Goal: Task Accomplishment & Management: Use online tool/utility

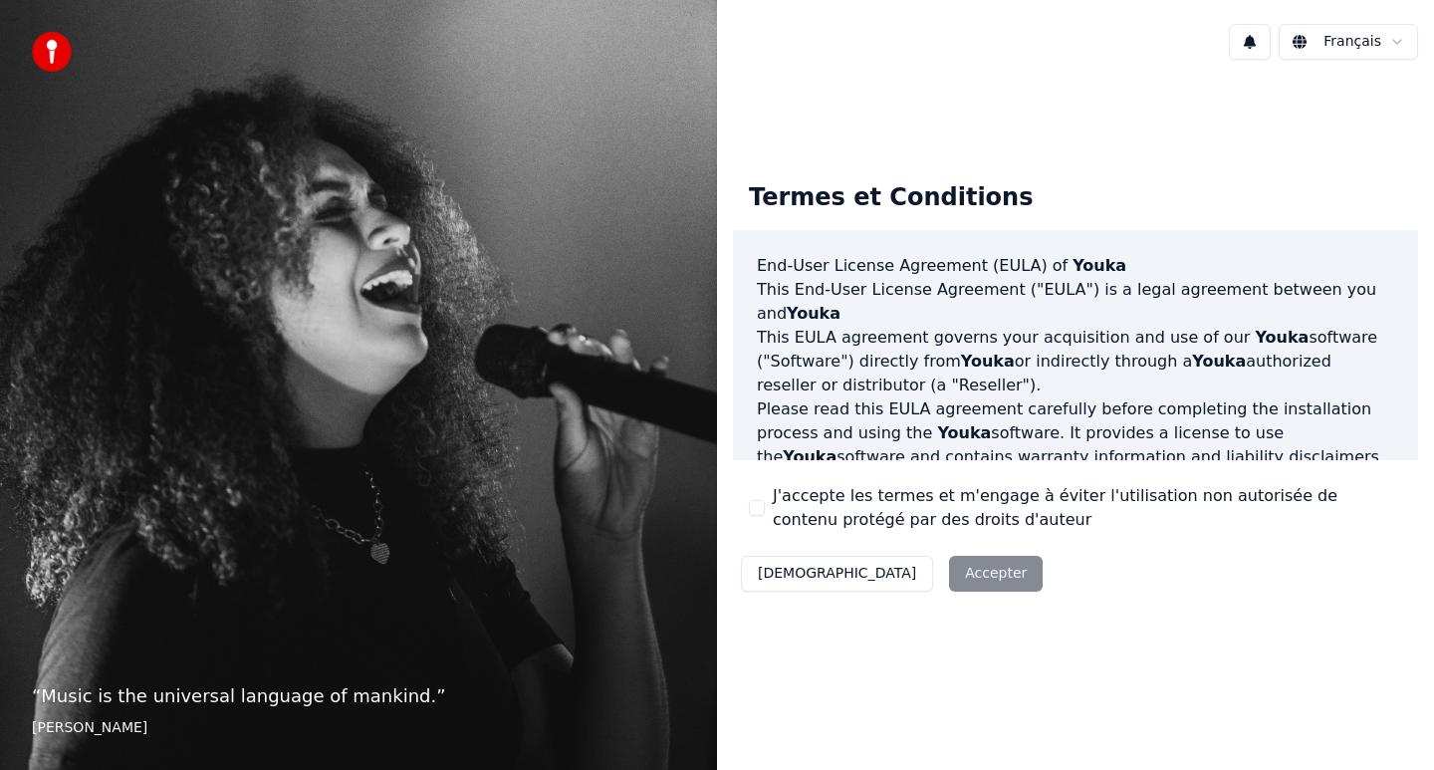
click at [764, 510] on button "J'accepte les termes et m'engage à éviter l'utilisation non autorisée de conten…" at bounding box center [757, 508] width 16 height 16
click at [949, 583] on button "Accepter" at bounding box center [996, 574] width 94 height 36
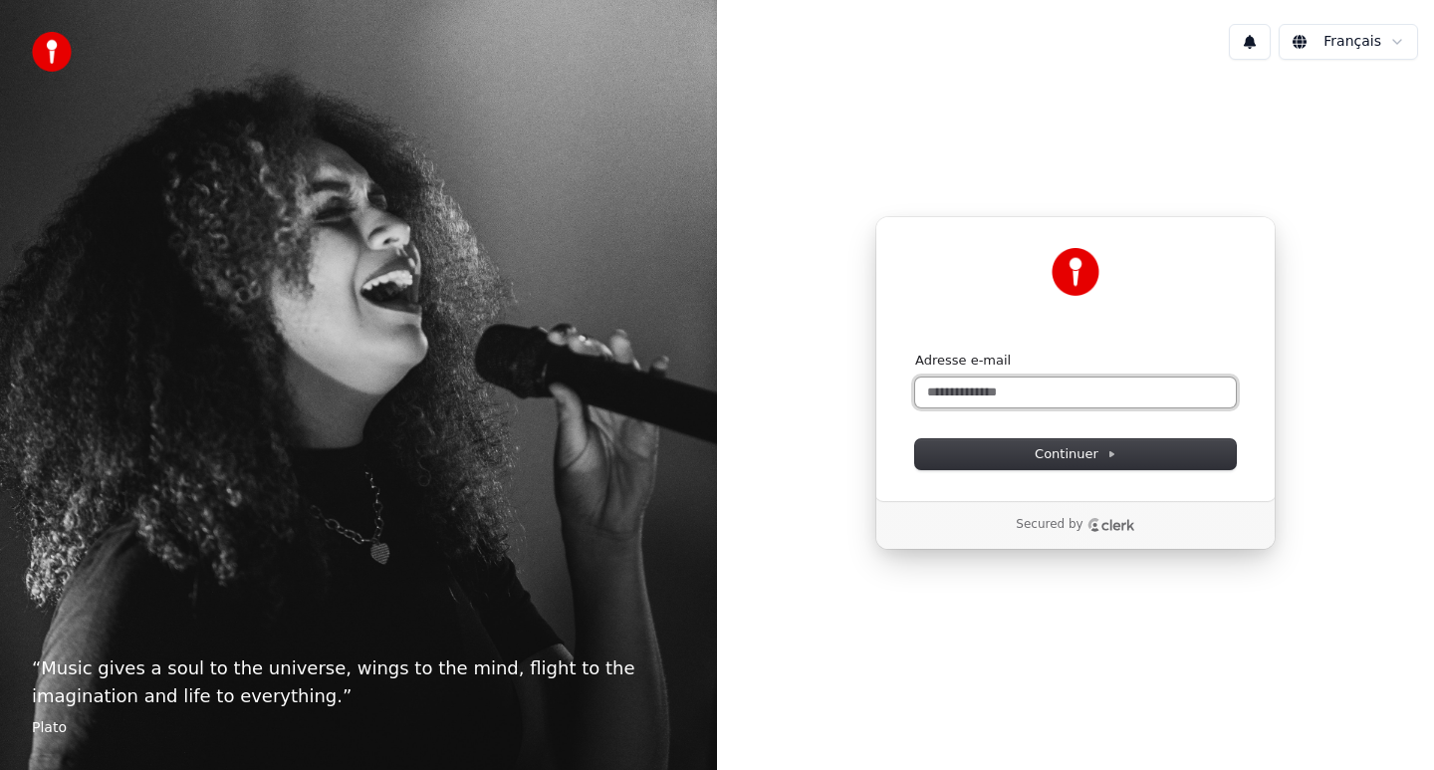
click at [1041, 397] on input "Adresse e-mail" at bounding box center [1075, 392] width 321 height 30
click at [915, 351] on button "submit" at bounding box center [915, 351] width 0 height 0
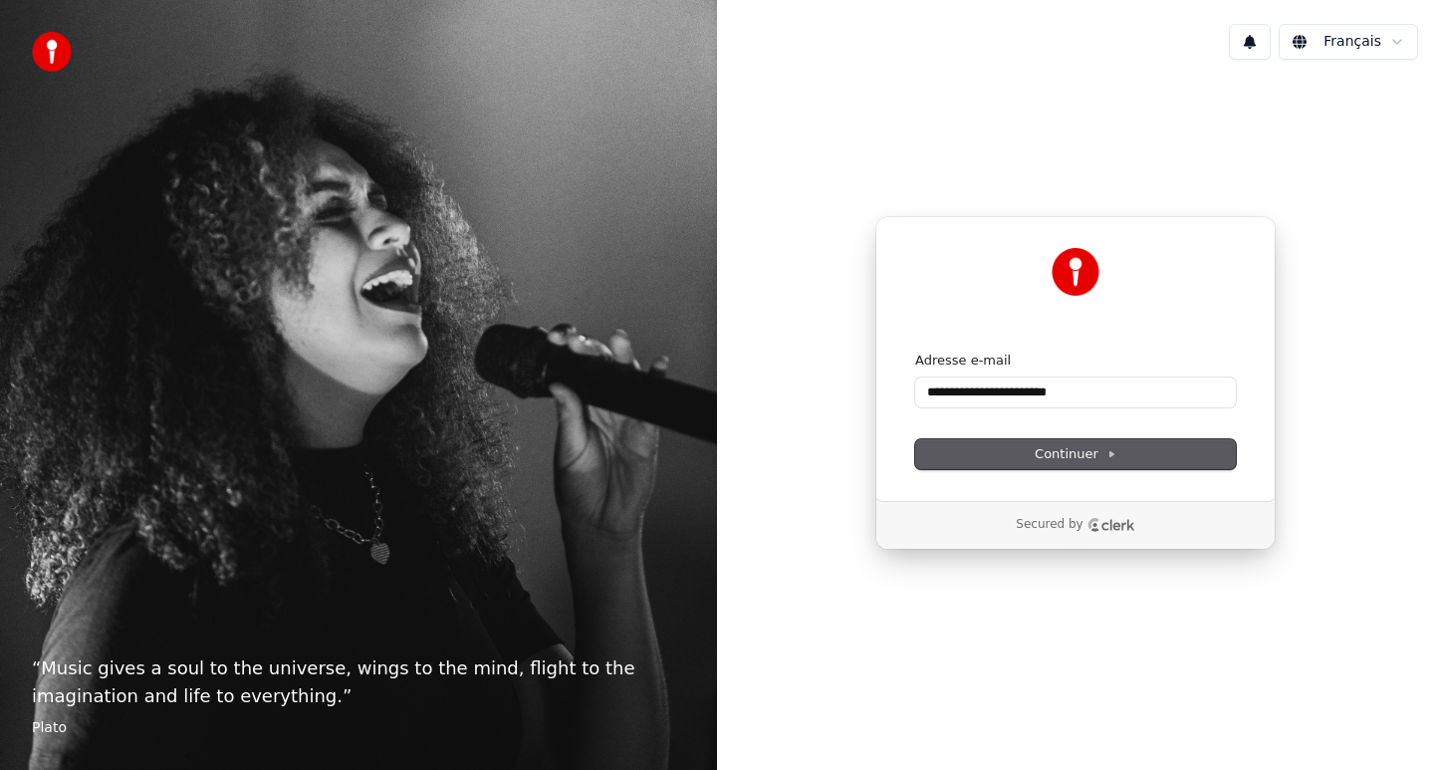
type input "**********"
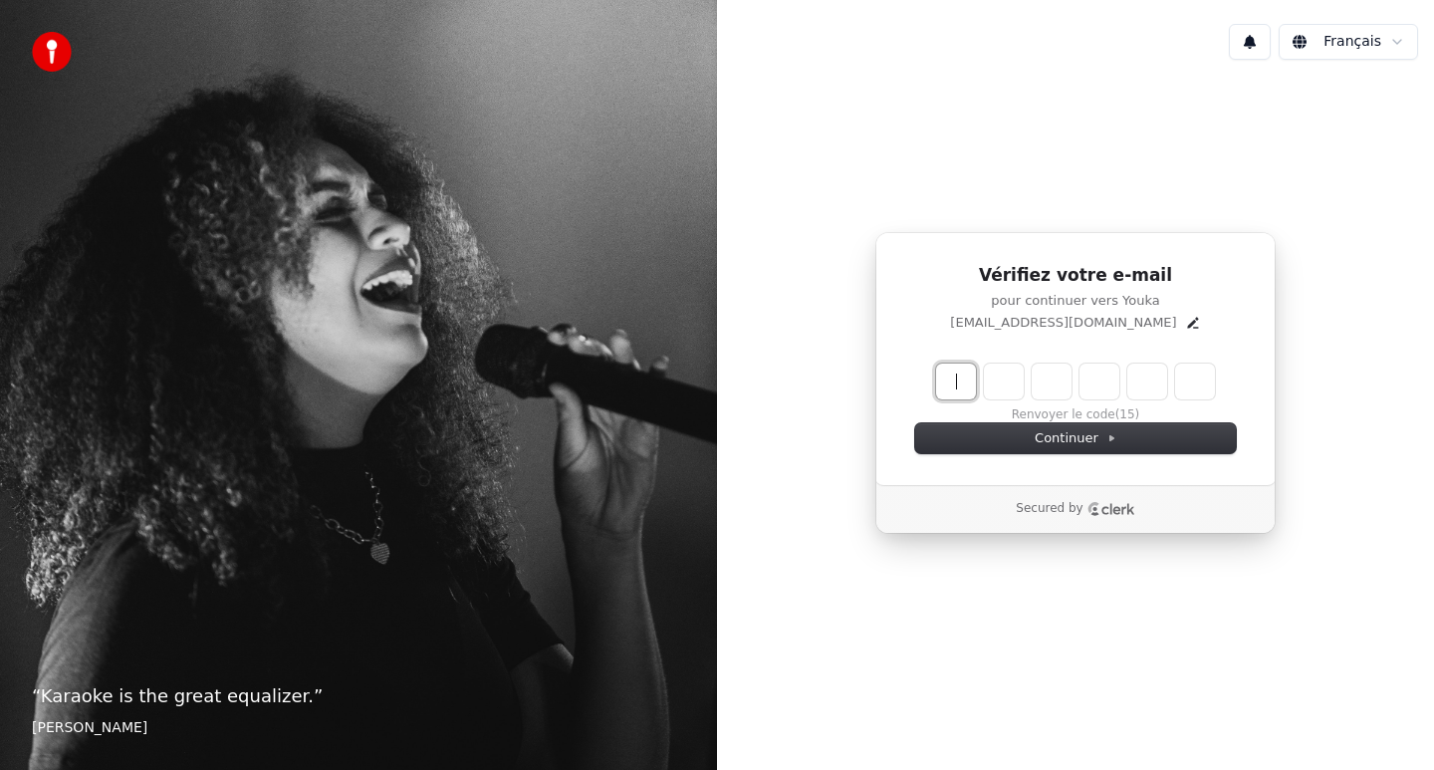
click at [977, 387] on input "Enter verification code" at bounding box center [1095, 381] width 319 height 36
type input "******"
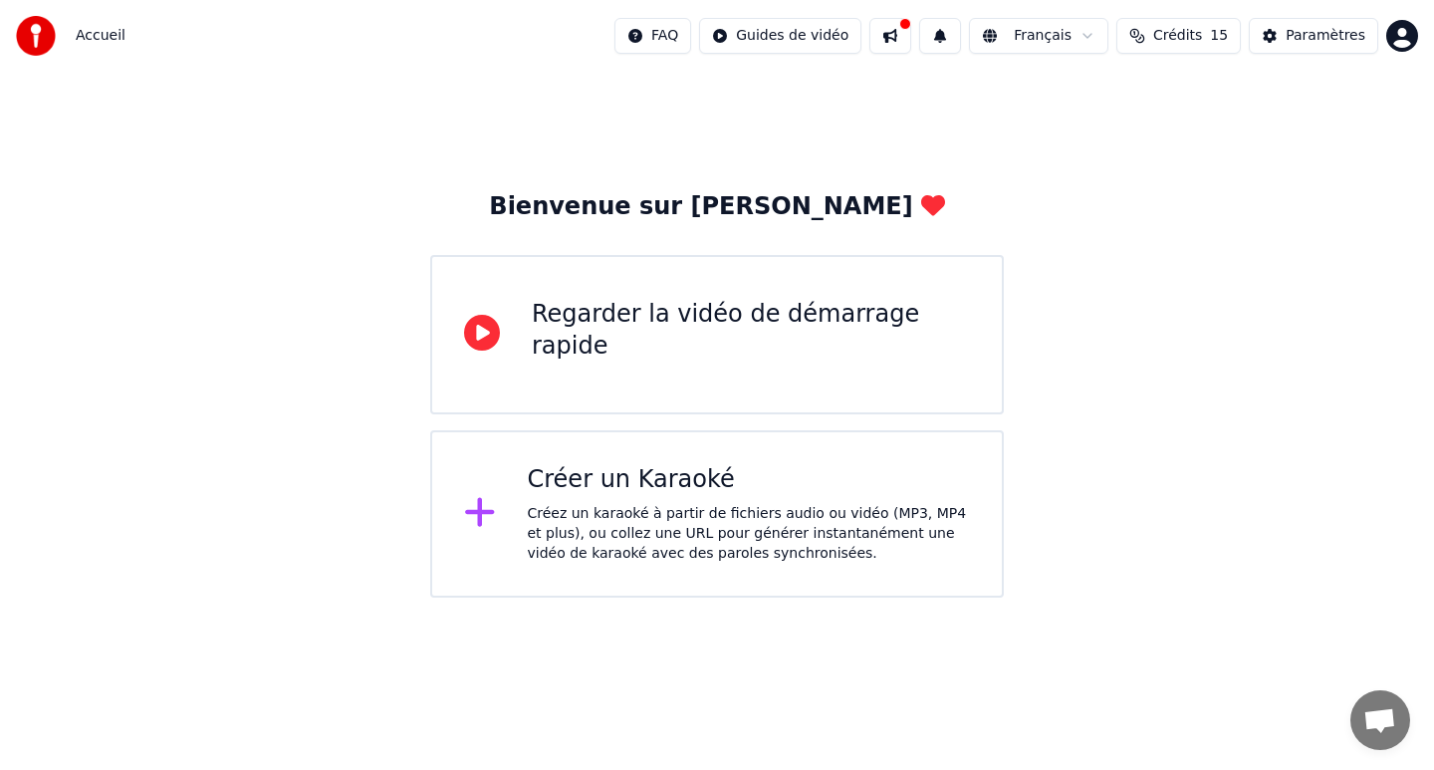
click at [633, 563] on div "Créez un karaoké à partir de fichiers audio ou vidéo (MP3, MP4 et plus), ou col…" at bounding box center [749, 534] width 443 height 60
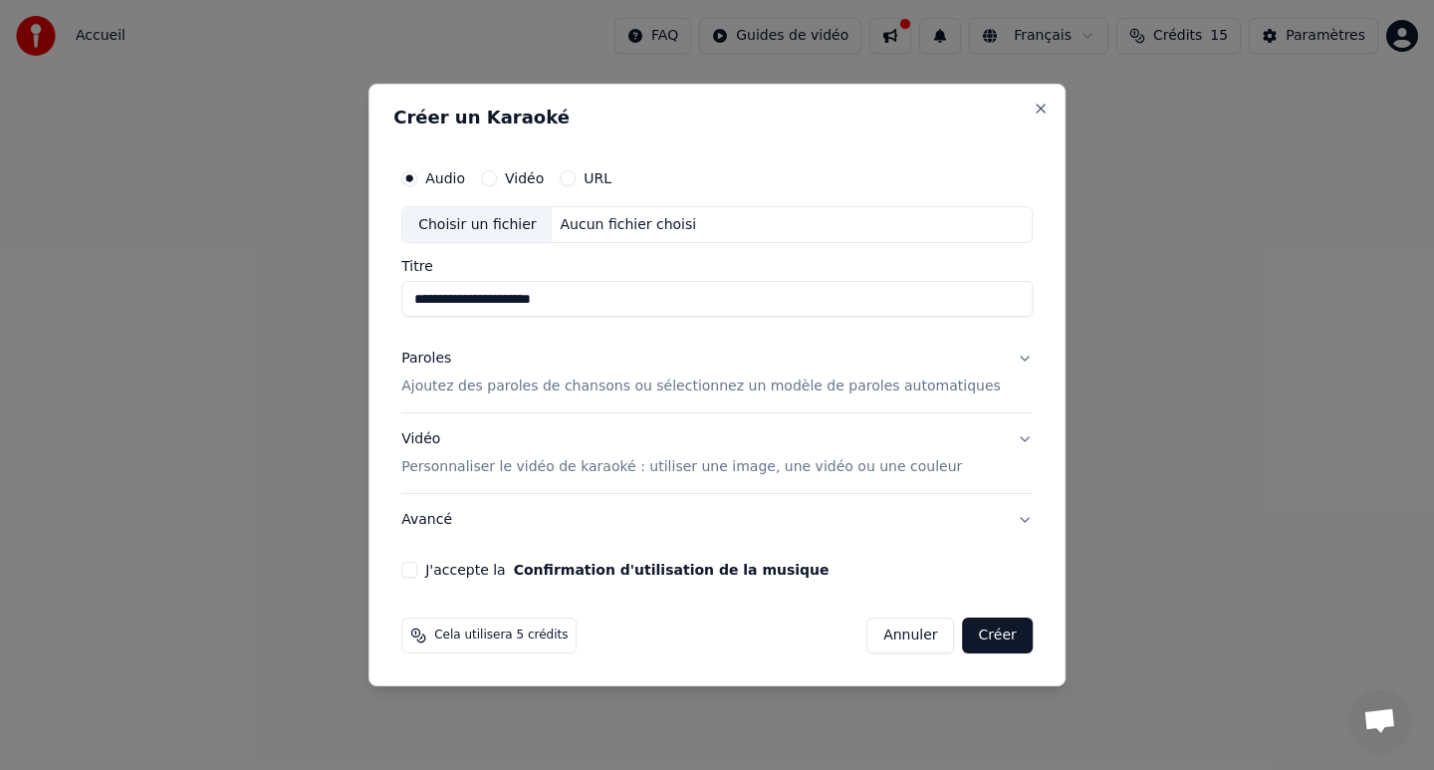
type input "**********"
click at [609, 220] on div "Aucun fichier choisi" at bounding box center [629, 225] width 152 height 20
click at [1009, 362] on button "Paroles Ajoutez des paroles de chansons ou sélectionnez un modèle de paroles au…" at bounding box center [716, 374] width 631 height 80
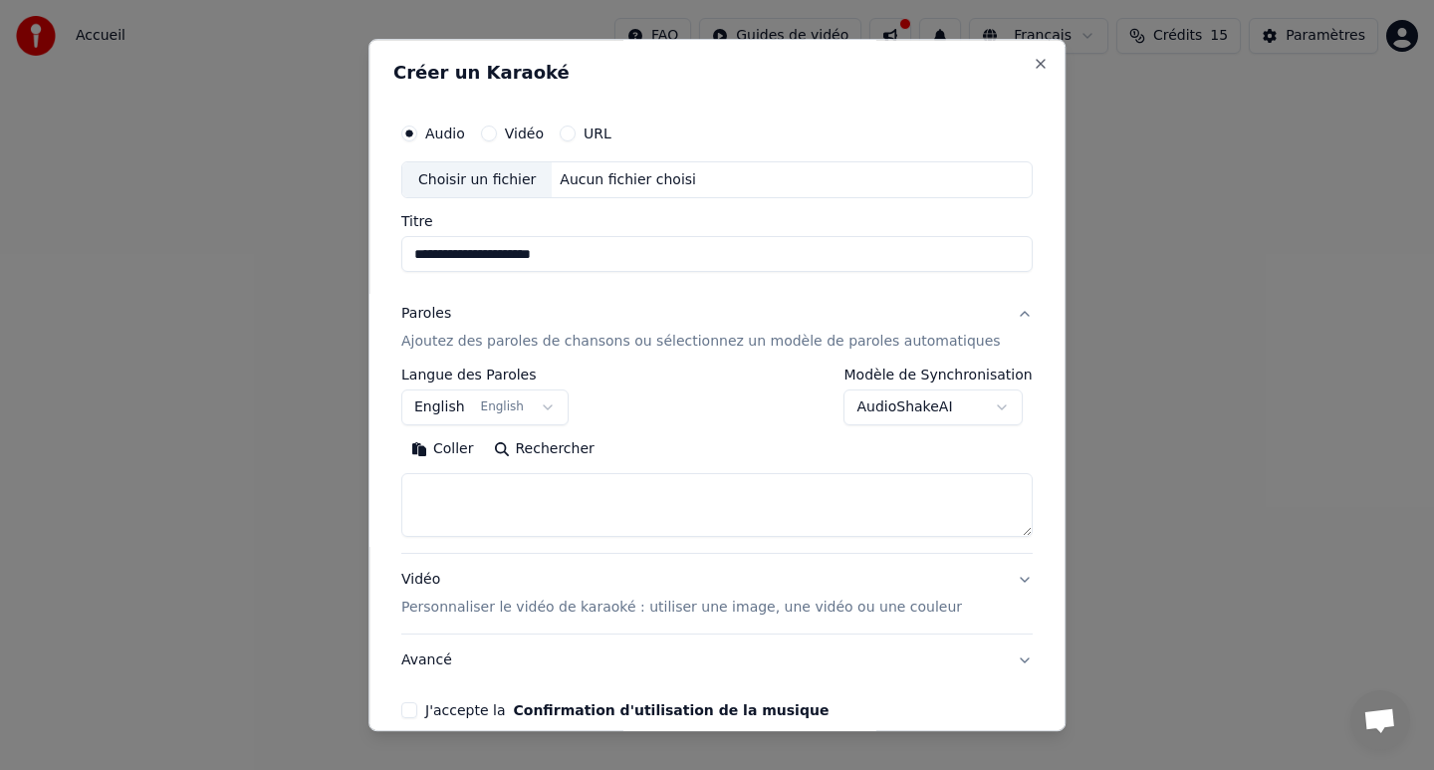
click at [515, 410] on body "**********" at bounding box center [717, 298] width 1434 height 597
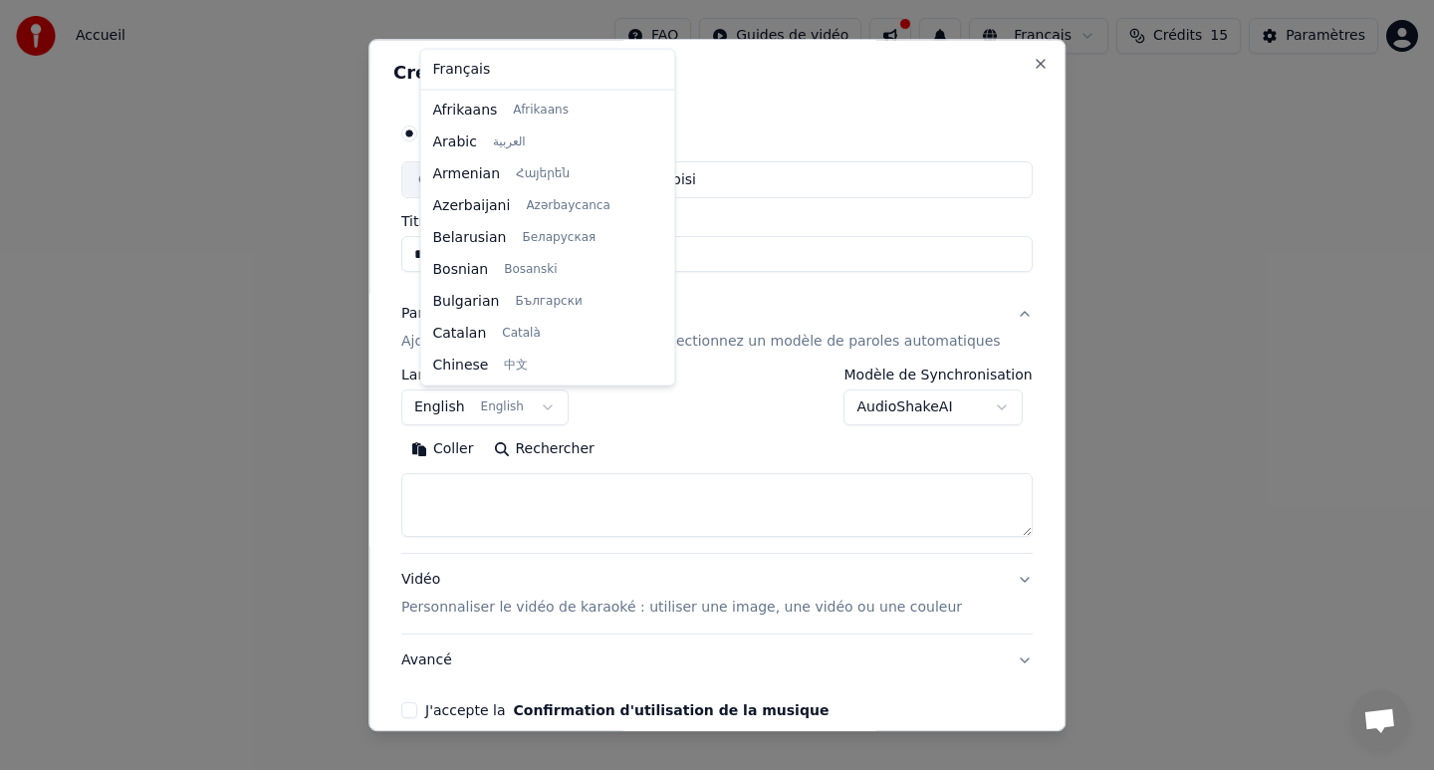
scroll to position [159, 0]
select select "**"
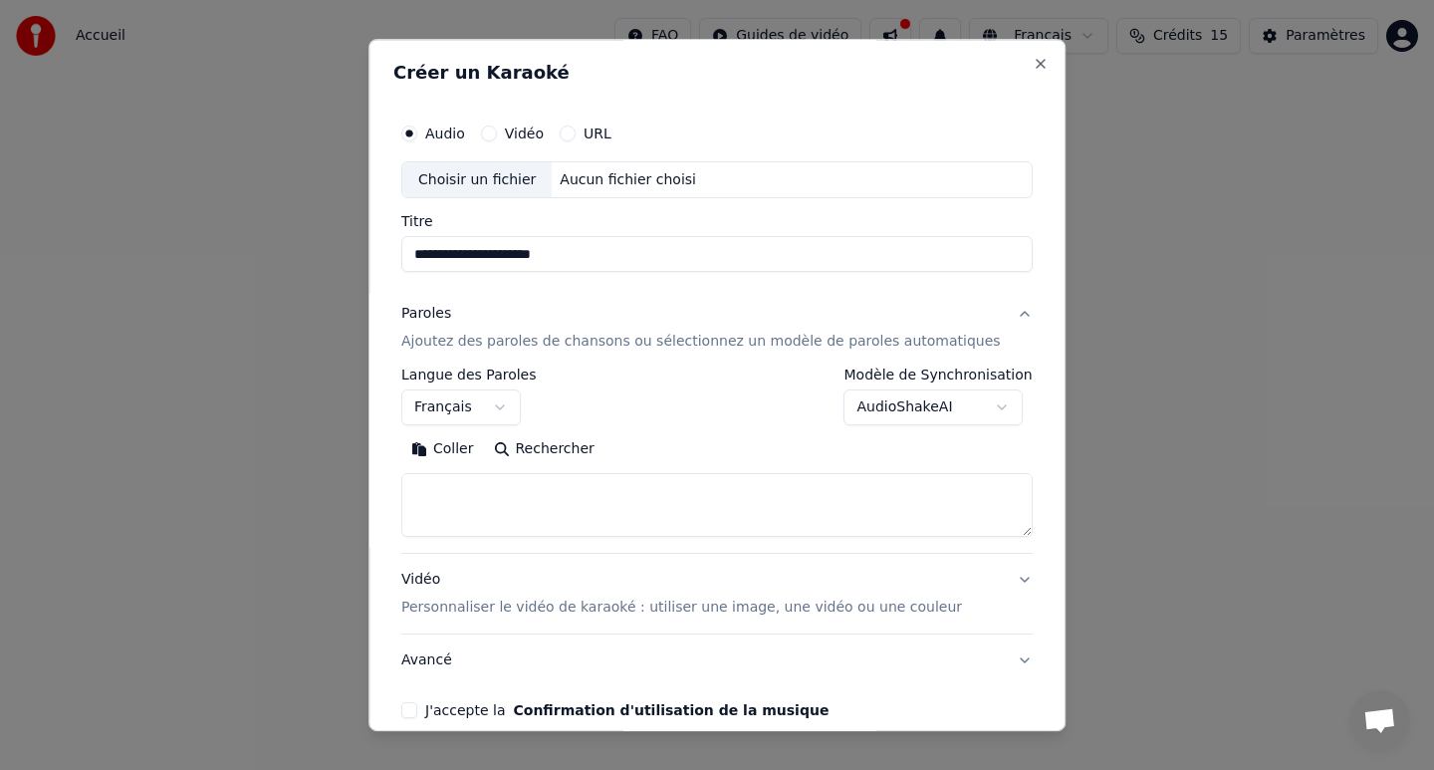
click at [556, 504] on textarea at bounding box center [716, 506] width 631 height 64
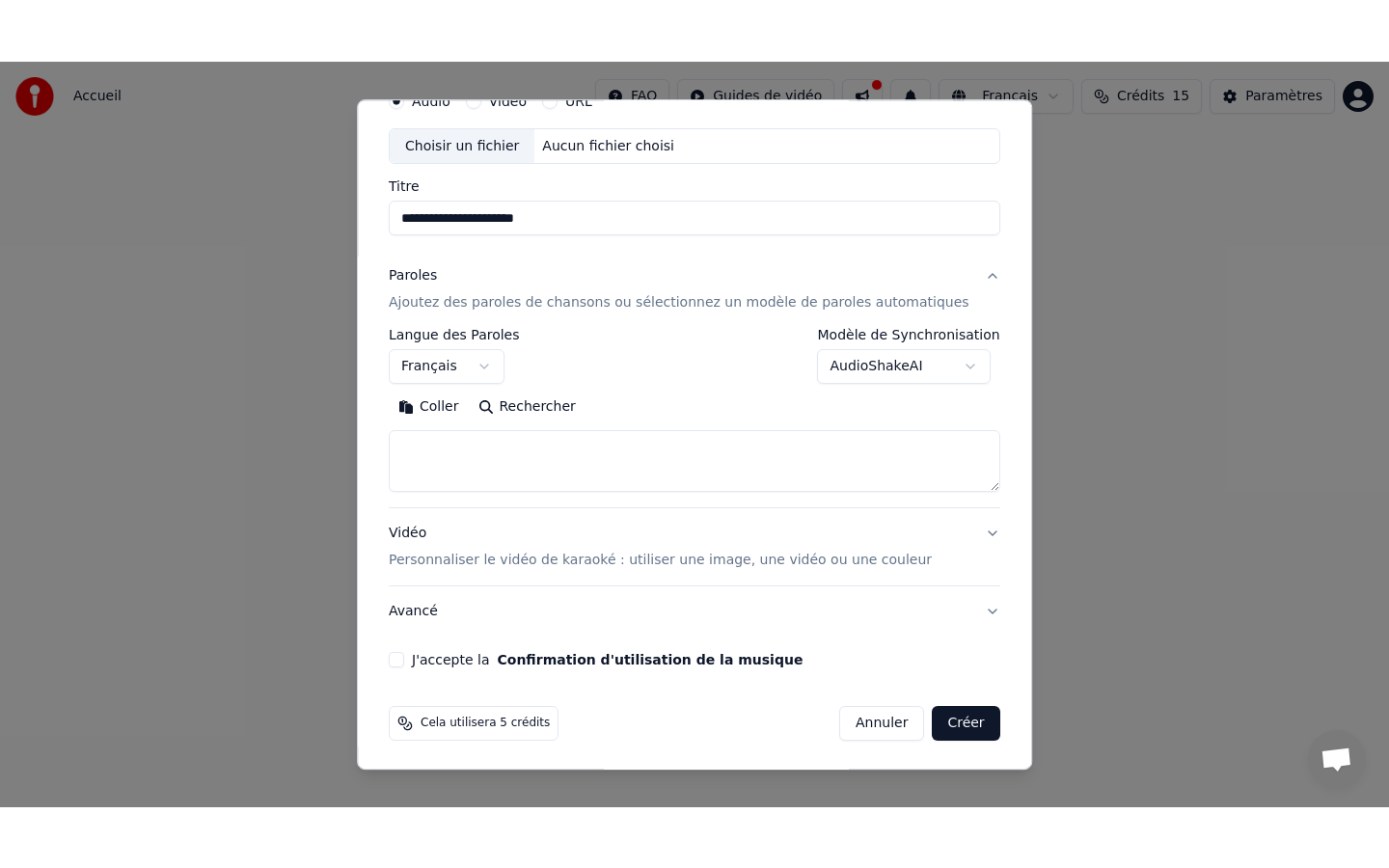
scroll to position [93, 0]
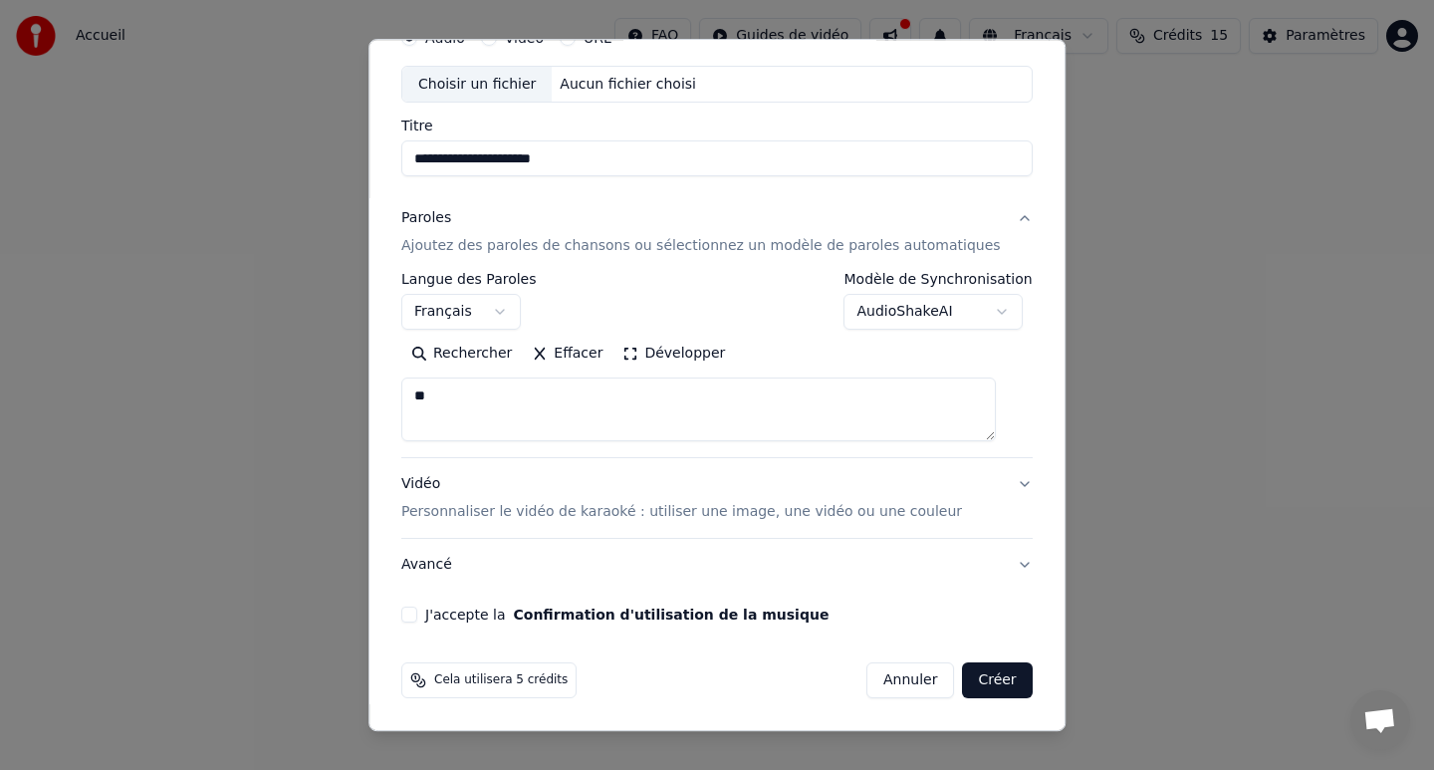
type textarea "*"
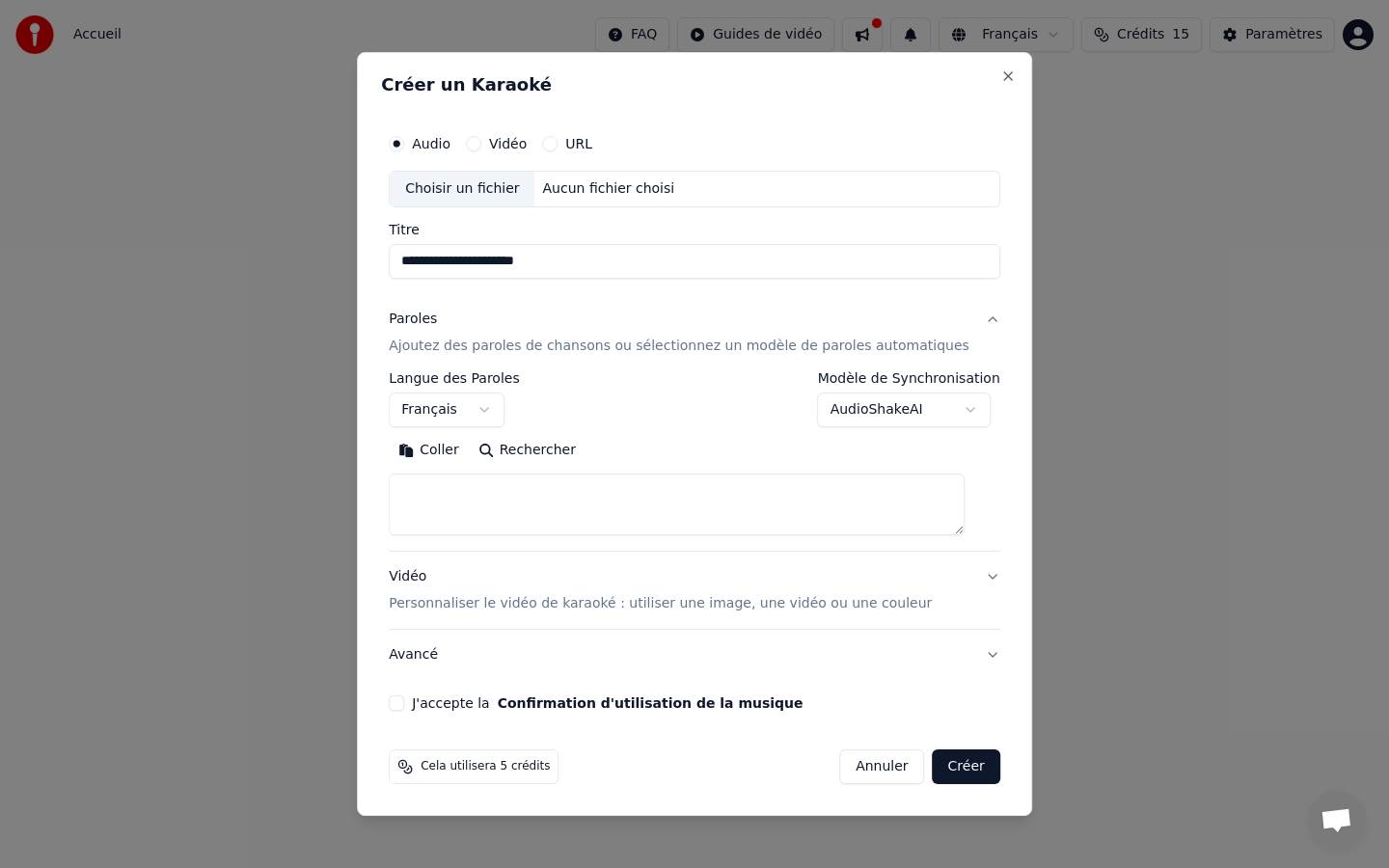
click at [582, 450] on button "Rechercher" at bounding box center [527, 450] width 116 height 31
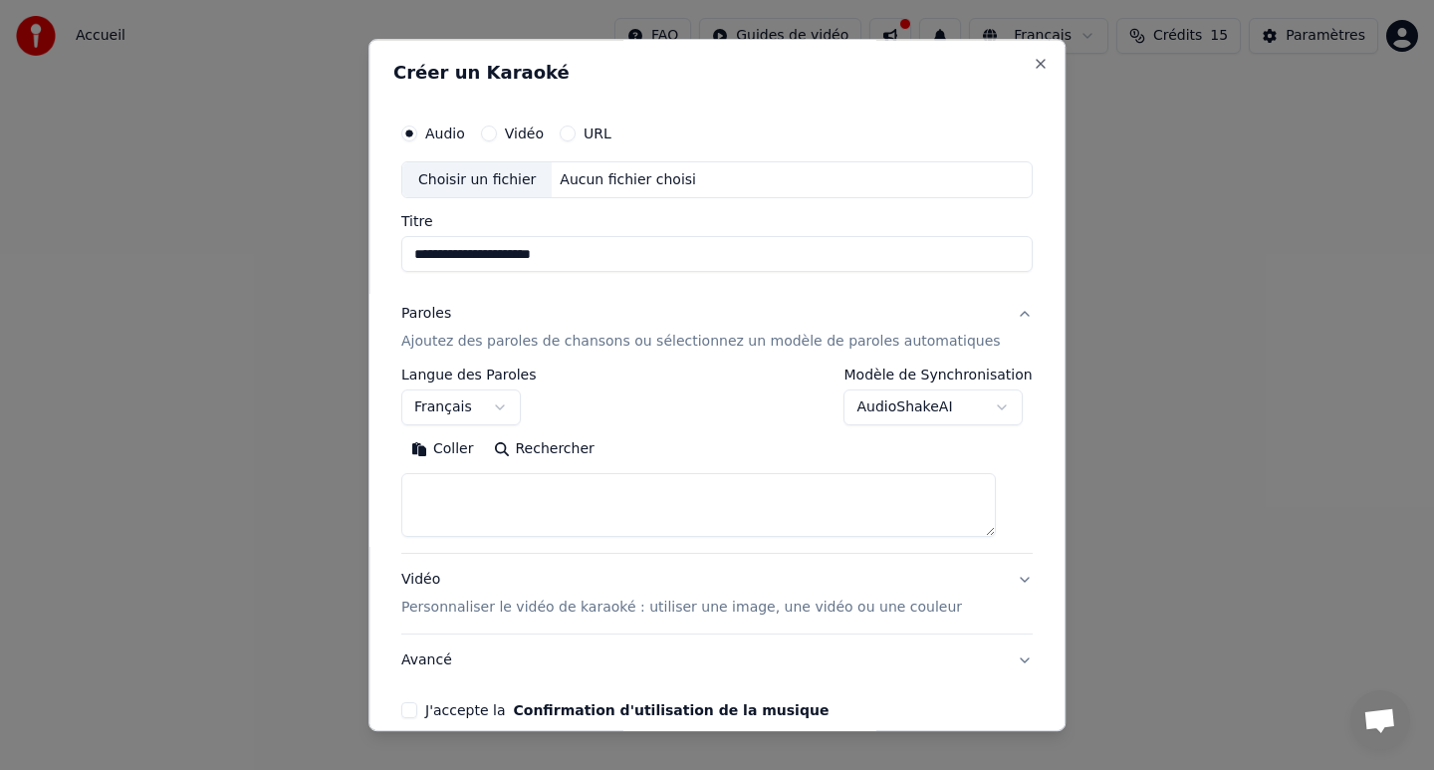
click at [478, 499] on textarea at bounding box center [698, 506] width 594 height 64
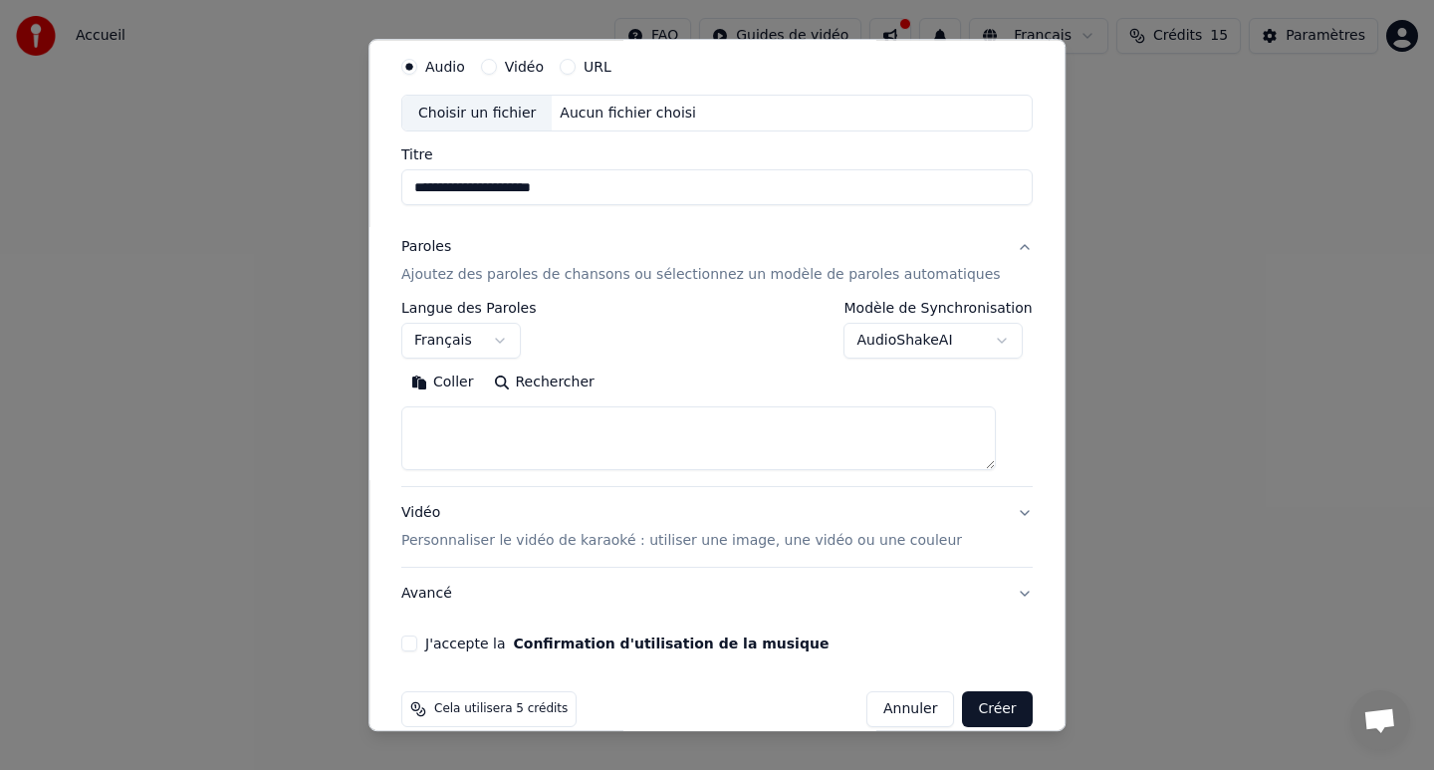
scroll to position [96, 0]
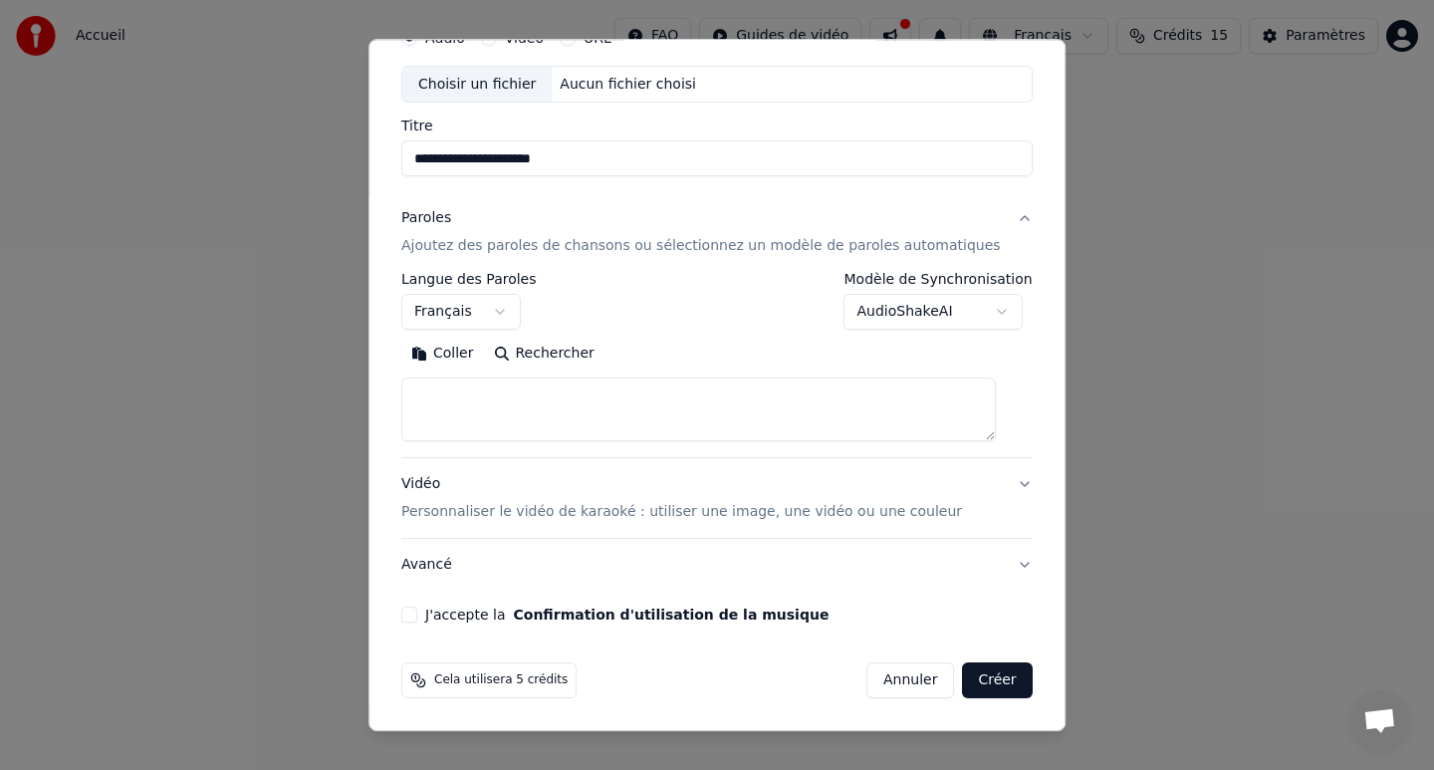
drag, startPoint x: 638, startPoint y: 512, endPoint x: 622, endPoint y: 461, distance: 53.2
click at [622, 468] on button "Vidéo Personnaliser le vidéo de karaoké : utiliser une image, une vidéo ou une …" at bounding box center [716, 499] width 631 height 80
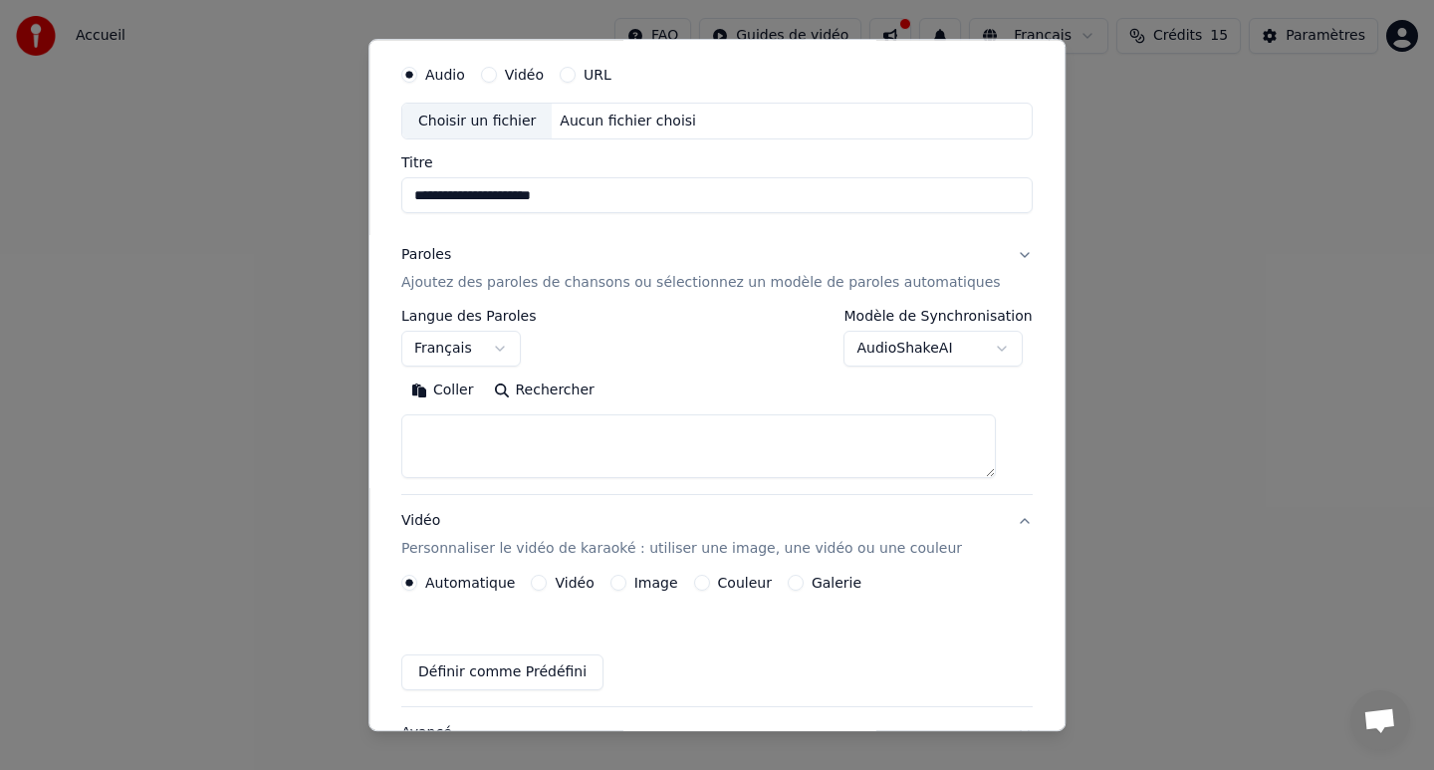
scroll to position [42, 0]
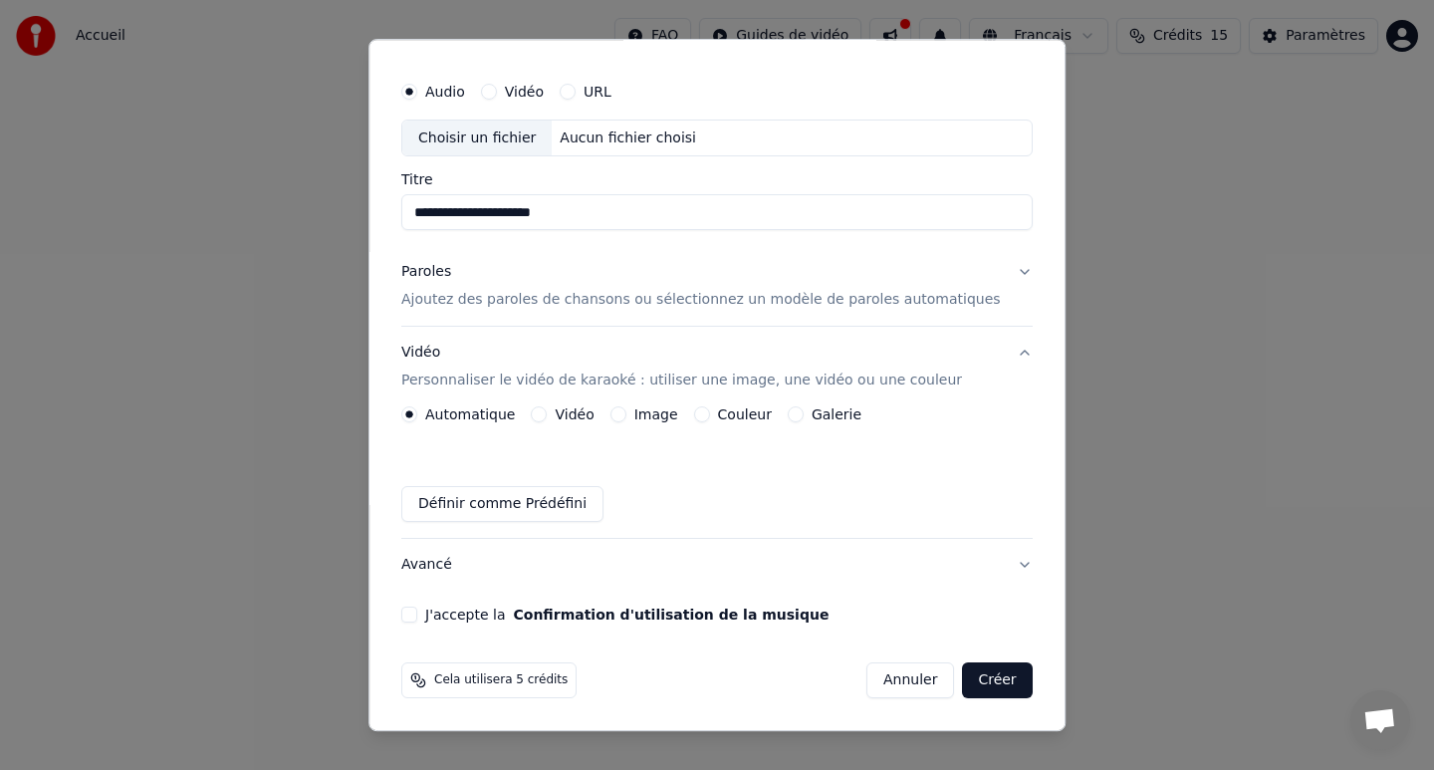
click at [614, 256] on button "Paroles Ajoutez des paroles de chansons ou sélectionnez un modèle de paroles au…" at bounding box center [716, 287] width 631 height 80
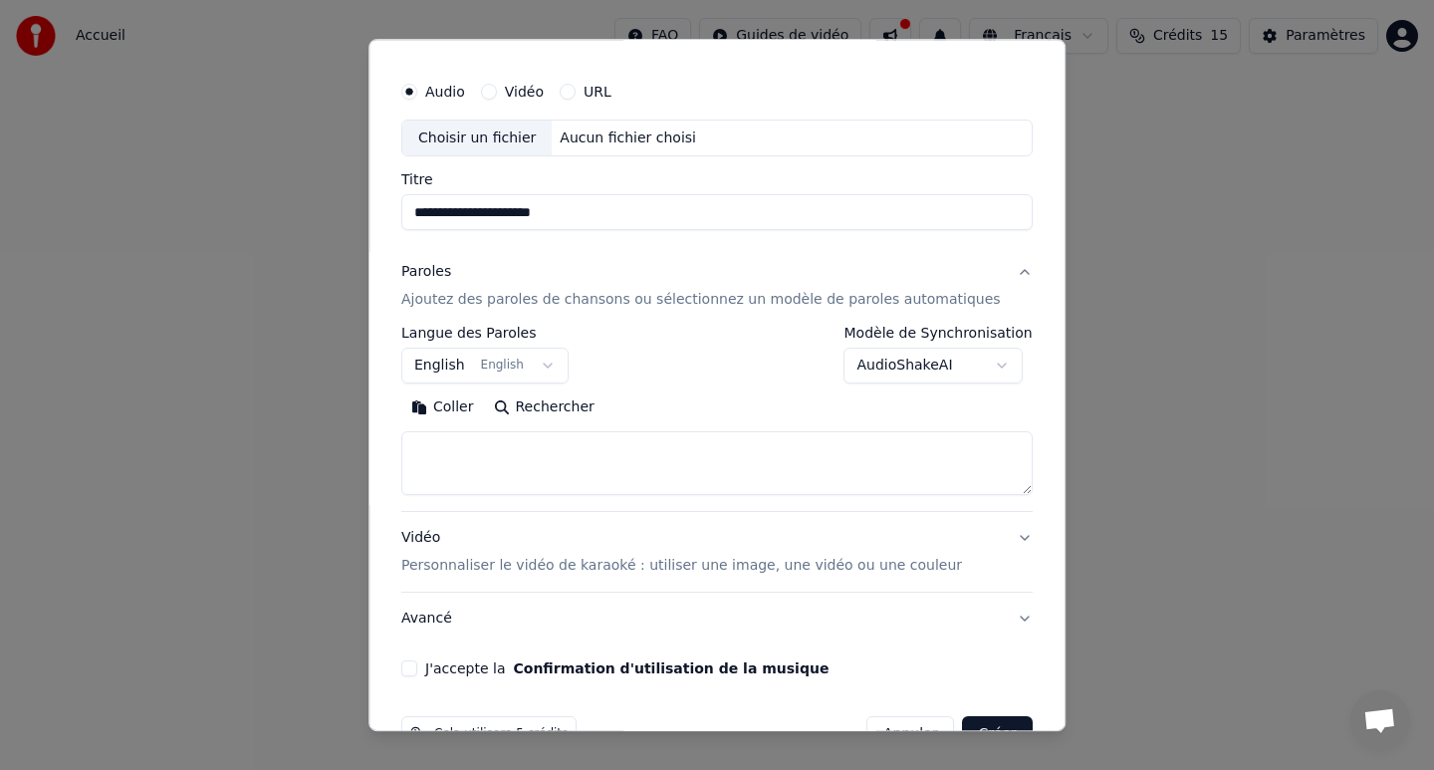
click at [503, 454] on textarea at bounding box center [716, 464] width 631 height 64
click at [554, 354] on body "**********" at bounding box center [717, 298] width 1434 height 597
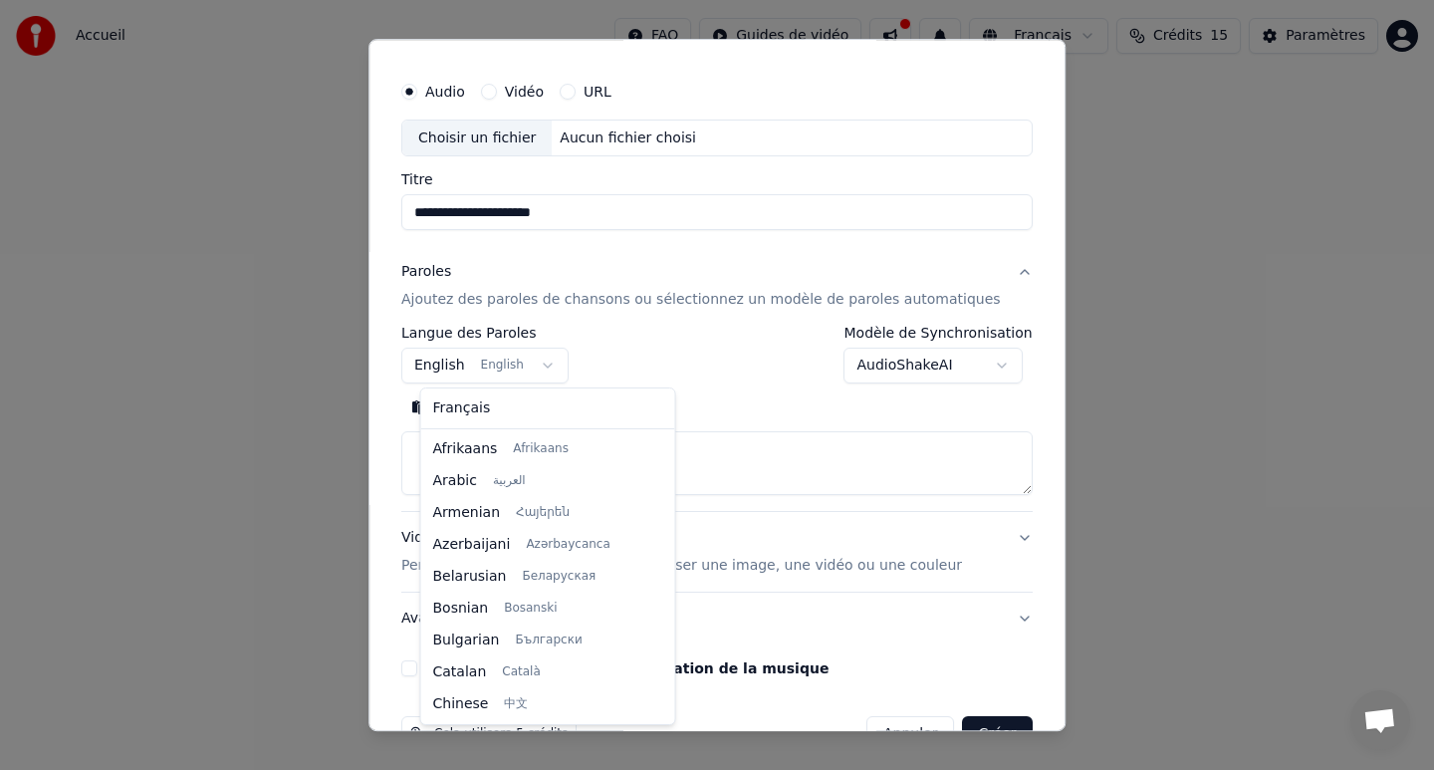
scroll to position [159, 0]
select select "**"
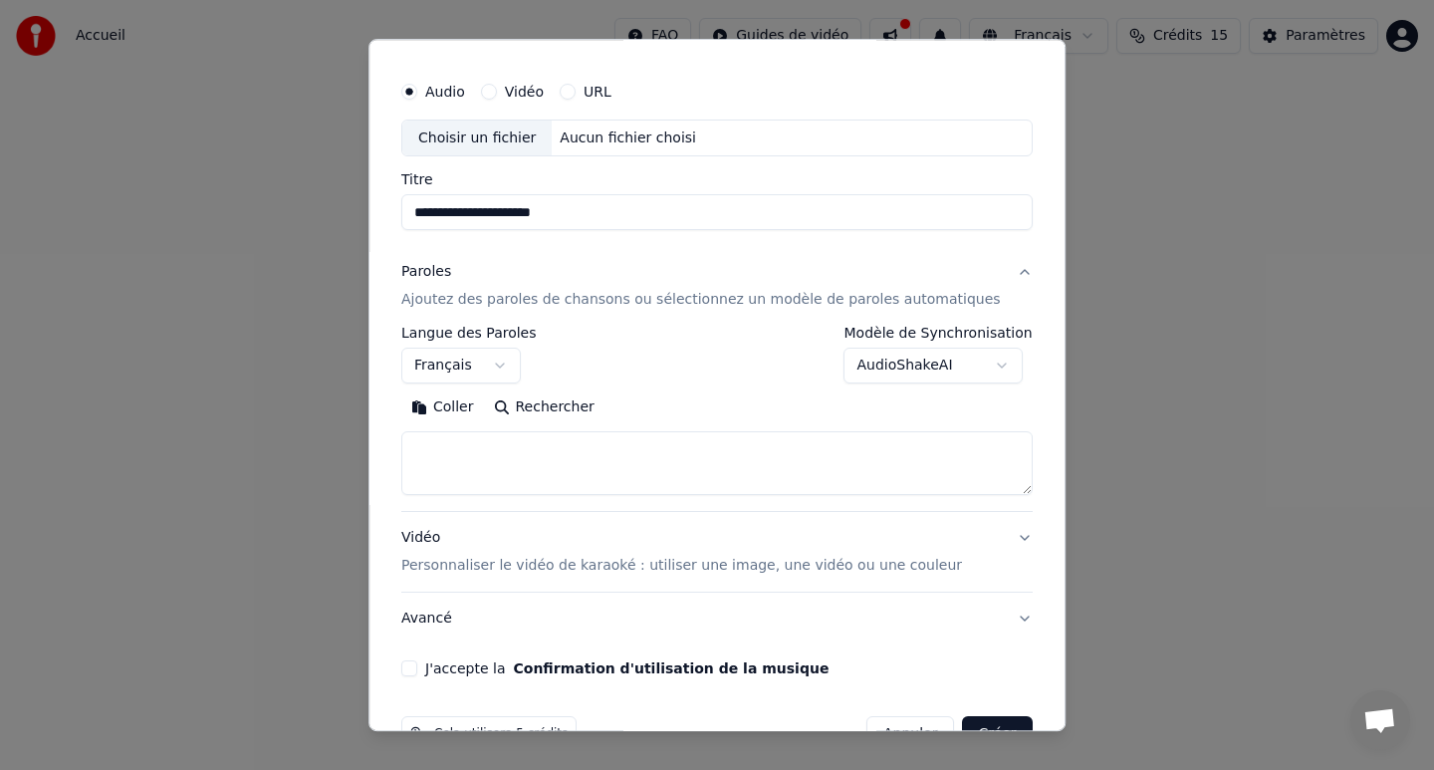
click at [531, 449] on textarea at bounding box center [716, 464] width 631 height 64
click at [471, 414] on button "Coller" at bounding box center [442, 408] width 83 height 32
type textarea "**********"
click at [666, 567] on p "Personnaliser le vidéo de karaoké : utiliser une image, une vidéo ou une couleur" at bounding box center [681, 567] width 561 height 20
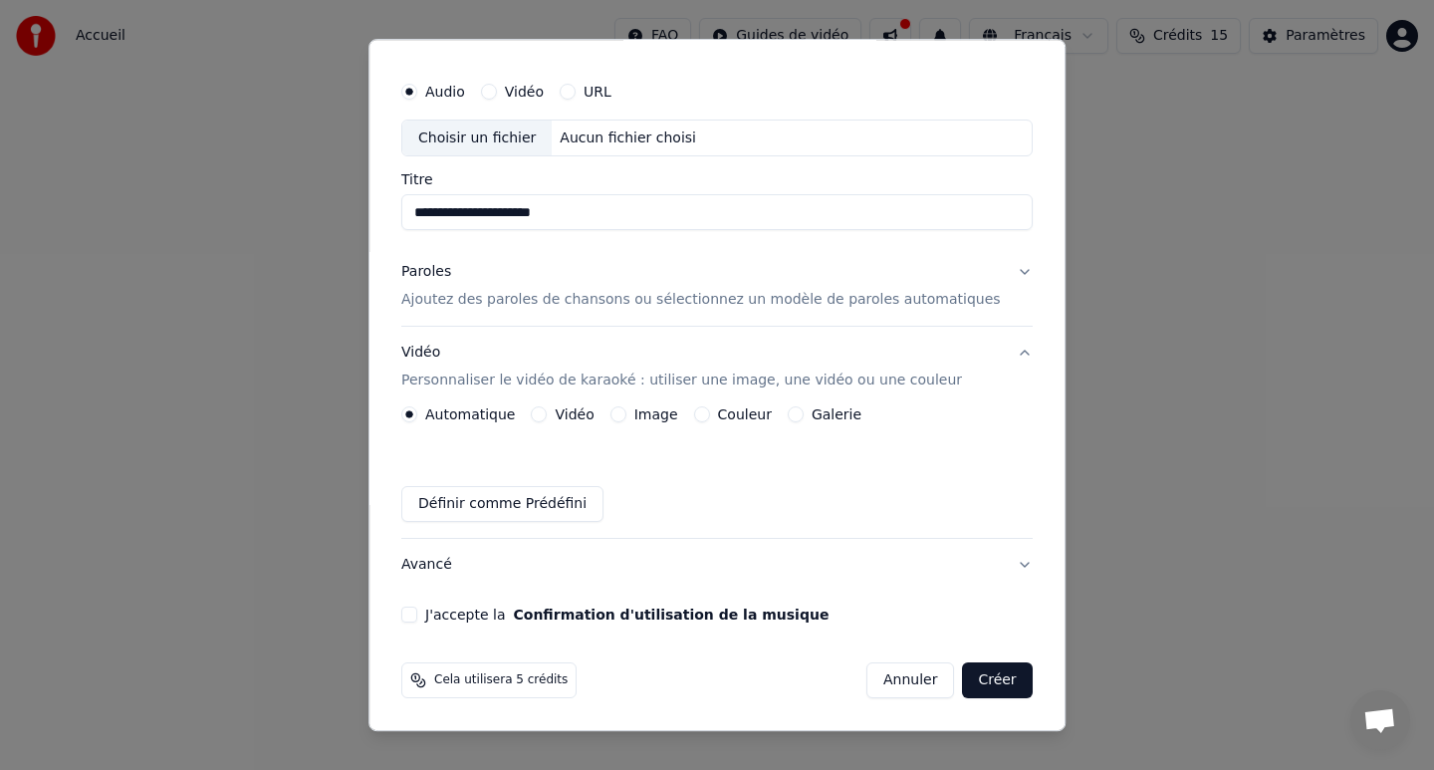
click at [560, 412] on div "Vidéo" at bounding box center [563, 415] width 63 height 16
click at [625, 411] on button "Image" at bounding box center [618, 415] width 16 height 16
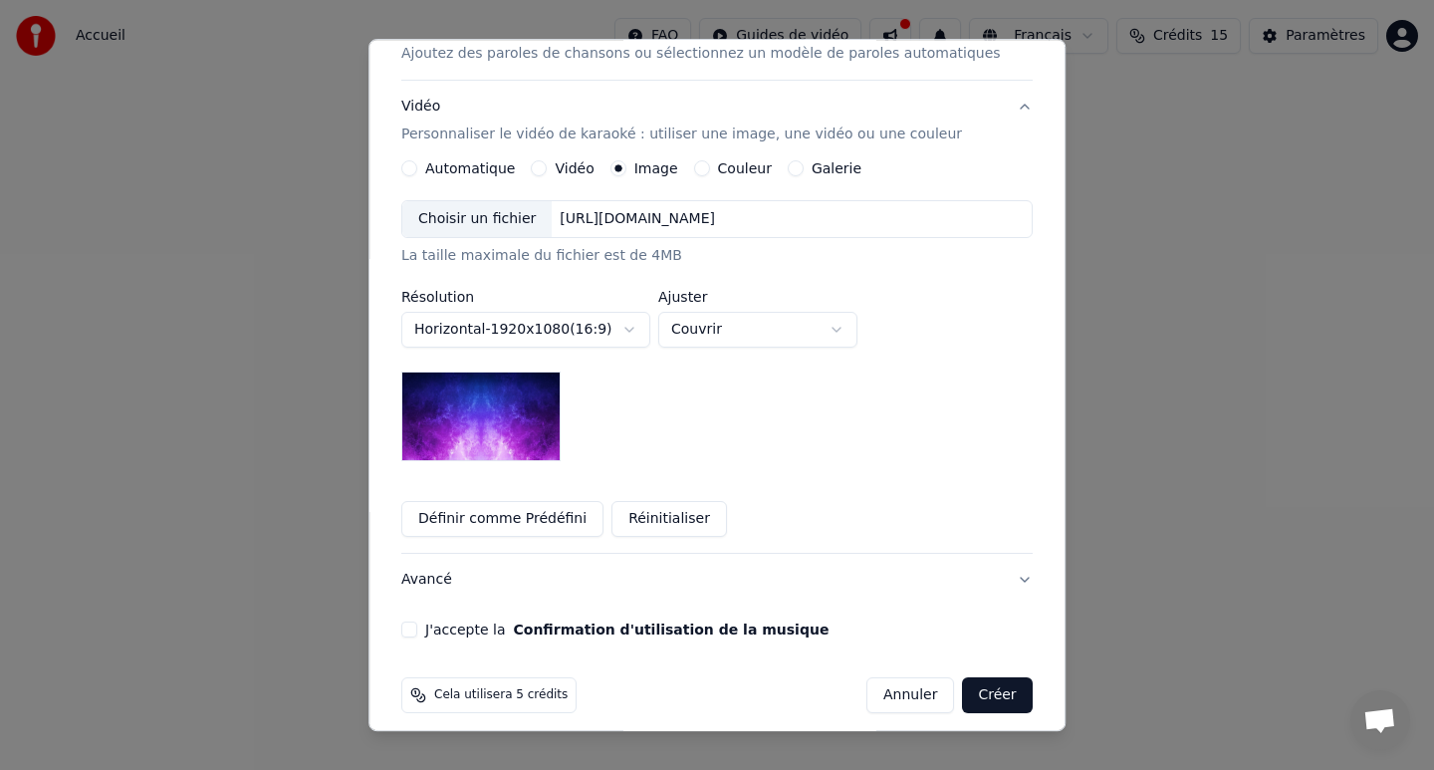
scroll to position [290, 0]
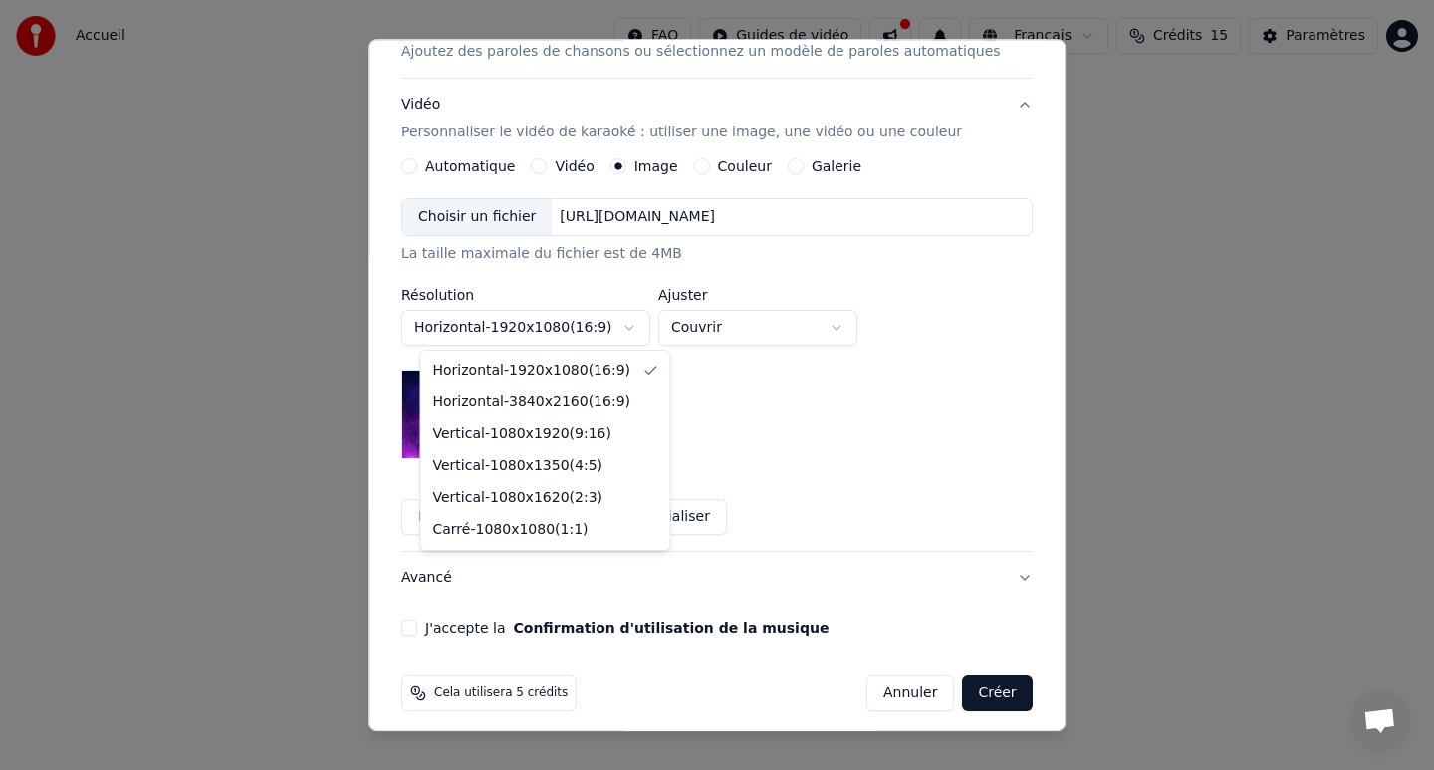
click at [594, 323] on body "**********" at bounding box center [717, 298] width 1434 height 597
select select "*********"
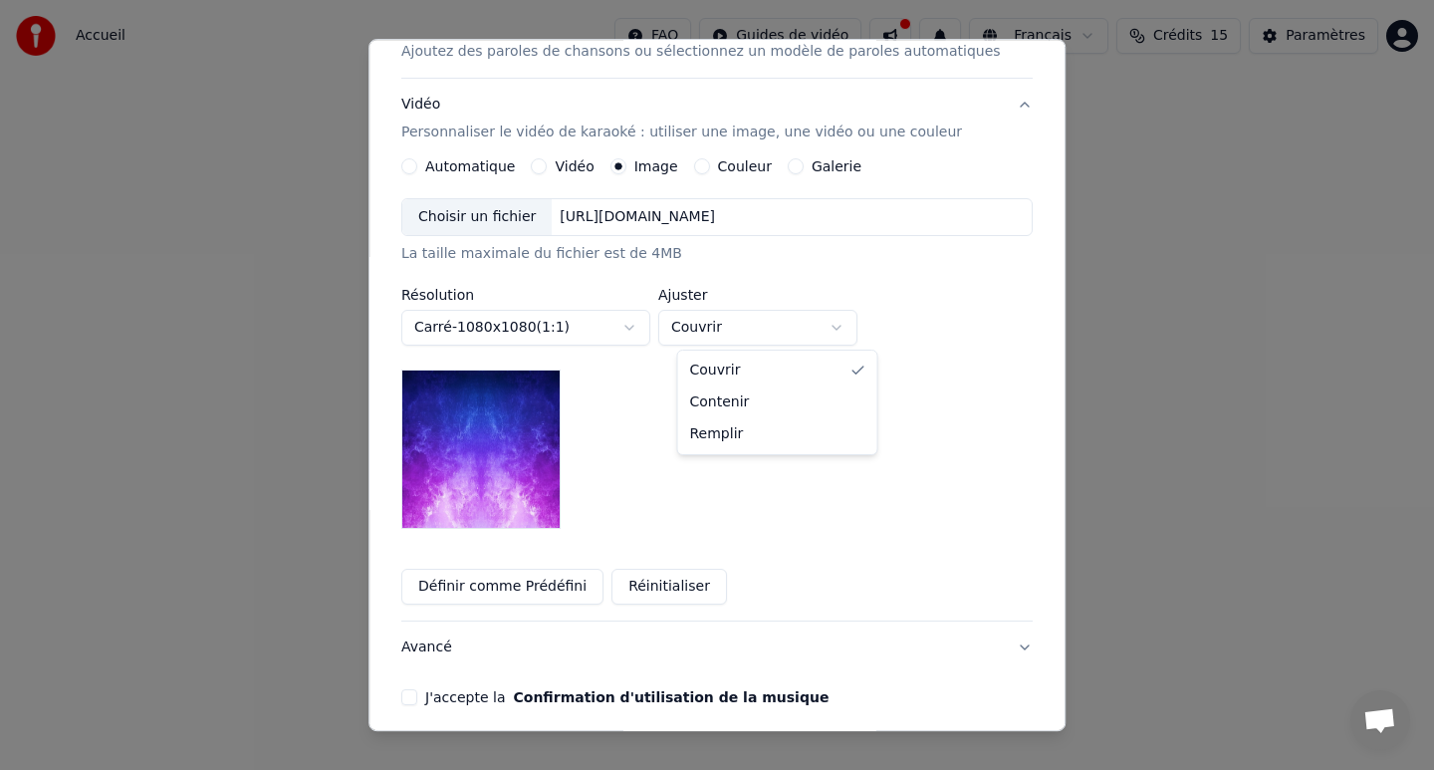
click at [783, 330] on body "**********" at bounding box center [717, 298] width 1434 height 597
select select "****"
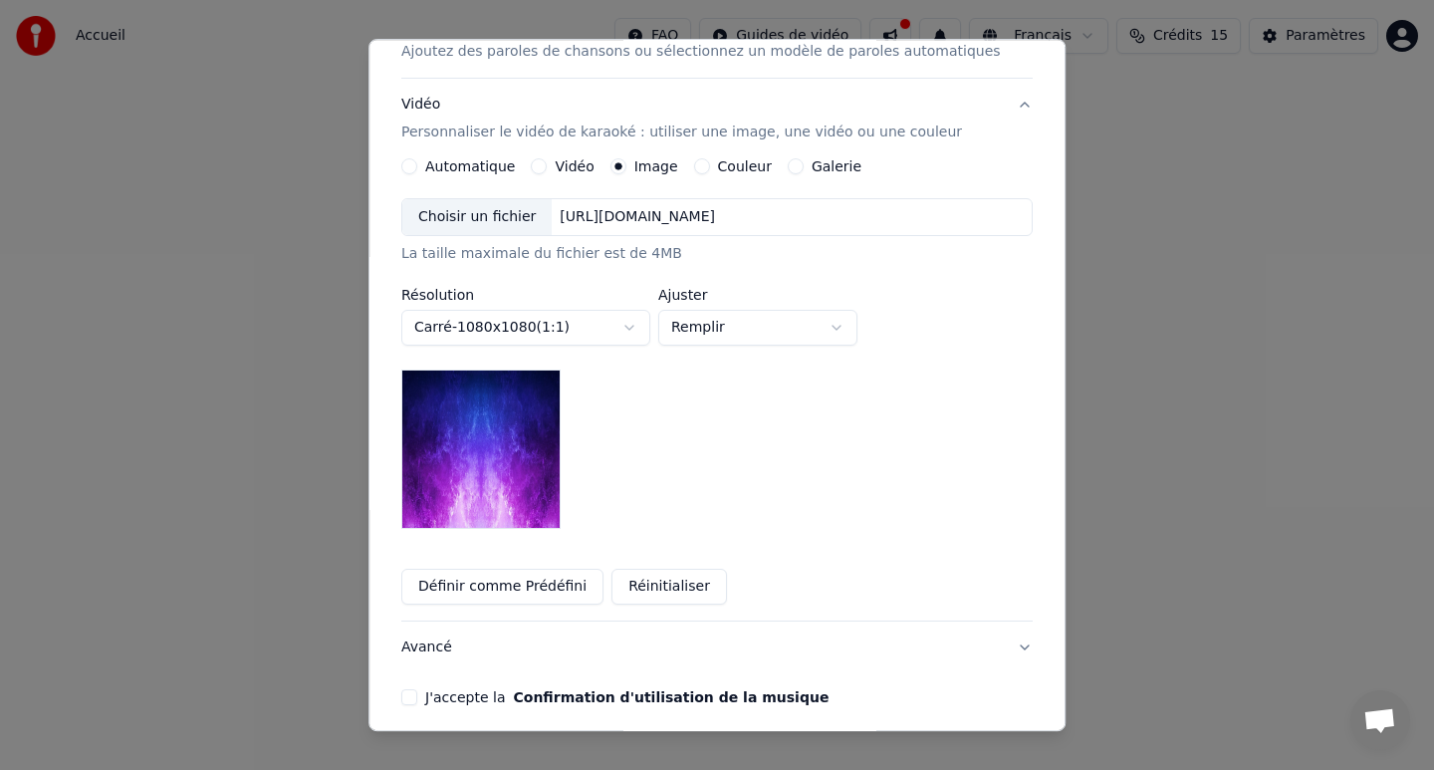
click at [682, 579] on button "Réinitialiser" at bounding box center [668, 588] width 115 height 36
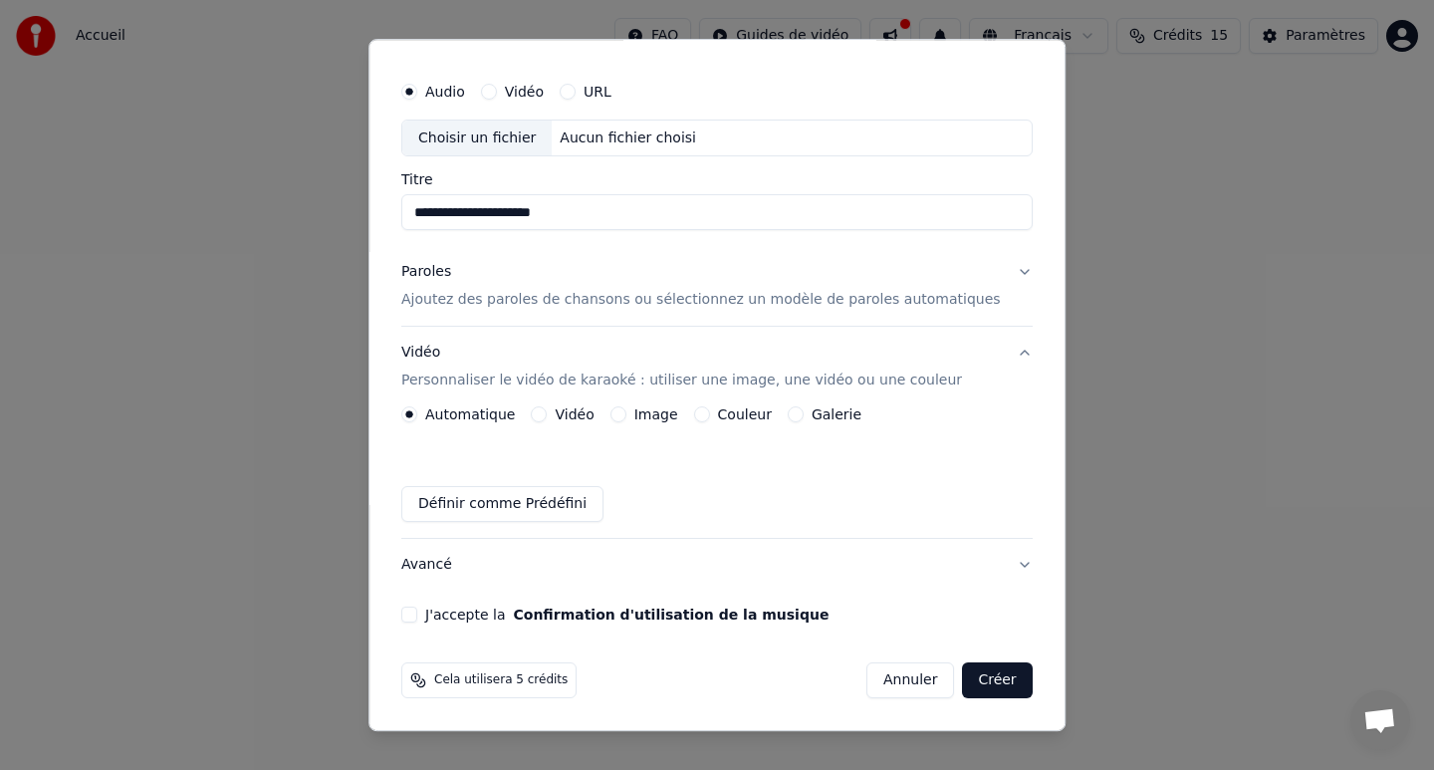
scroll to position [42, 0]
click at [537, 512] on button "Définir comme Prédéfini" at bounding box center [502, 505] width 202 height 36
click at [417, 618] on button "J'accepte la Confirmation d'utilisation de la musique" at bounding box center [409, 615] width 16 height 16
click at [993, 682] on button "Créer" at bounding box center [998, 681] width 70 height 36
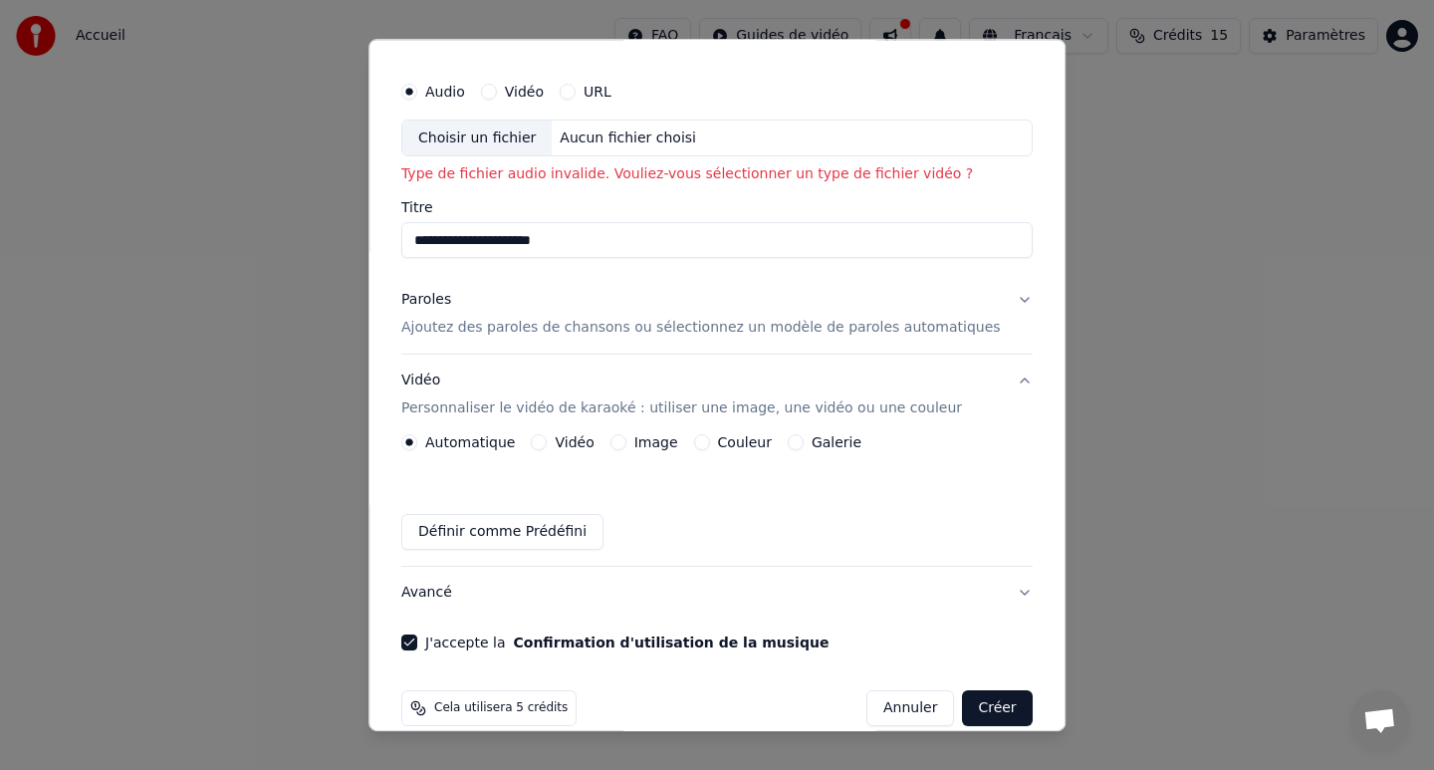
scroll to position [0, 0]
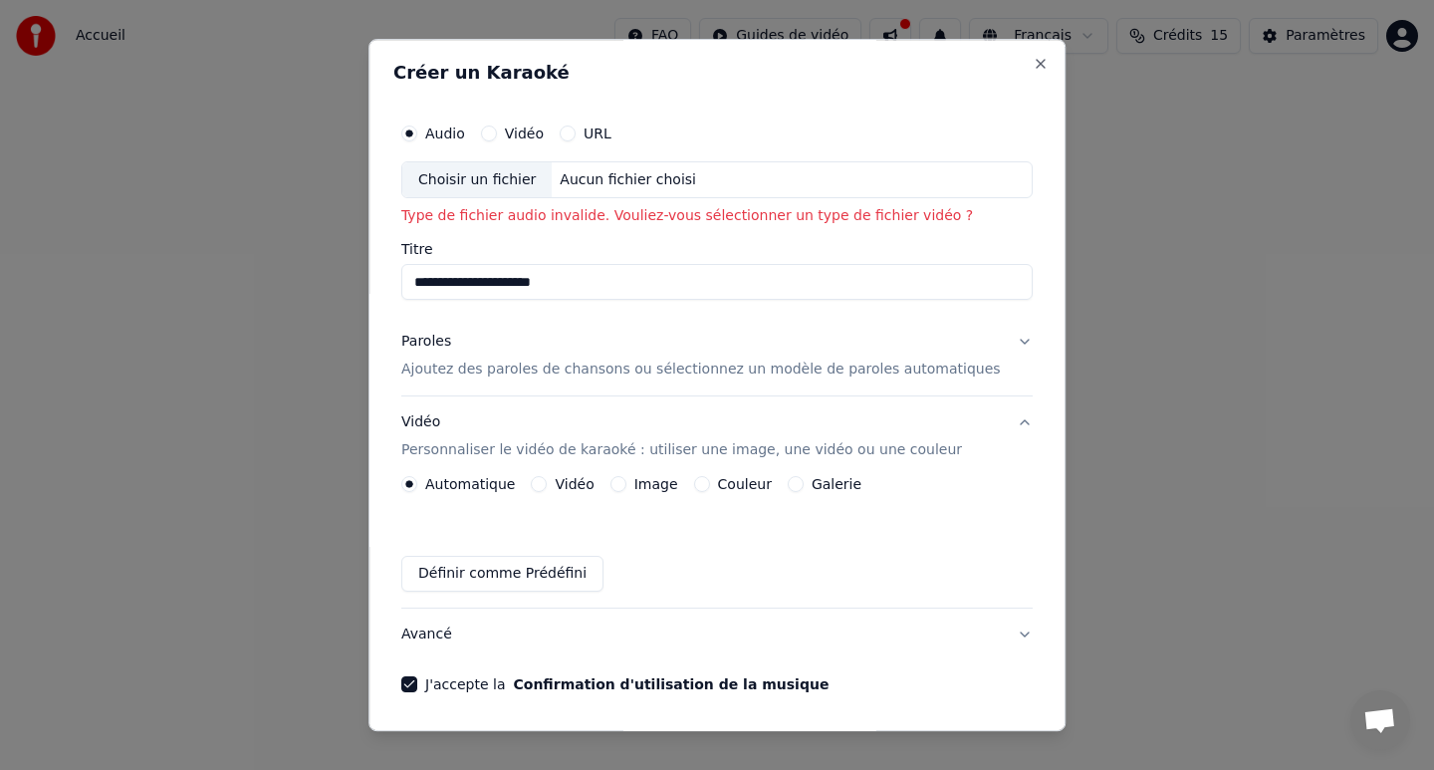
click at [642, 190] on div "Choisir un fichier Aucun fichier choisi" at bounding box center [716, 180] width 631 height 38
click at [544, 567] on button "Définir comme Prédéfini" at bounding box center [502, 575] width 202 height 36
click at [1011, 422] on button "Vidéo Personnaliser le vidéo de karaoké : utiliser une image, une vidéo ou une …" at bounding box center [716, 437] width 631 height 80
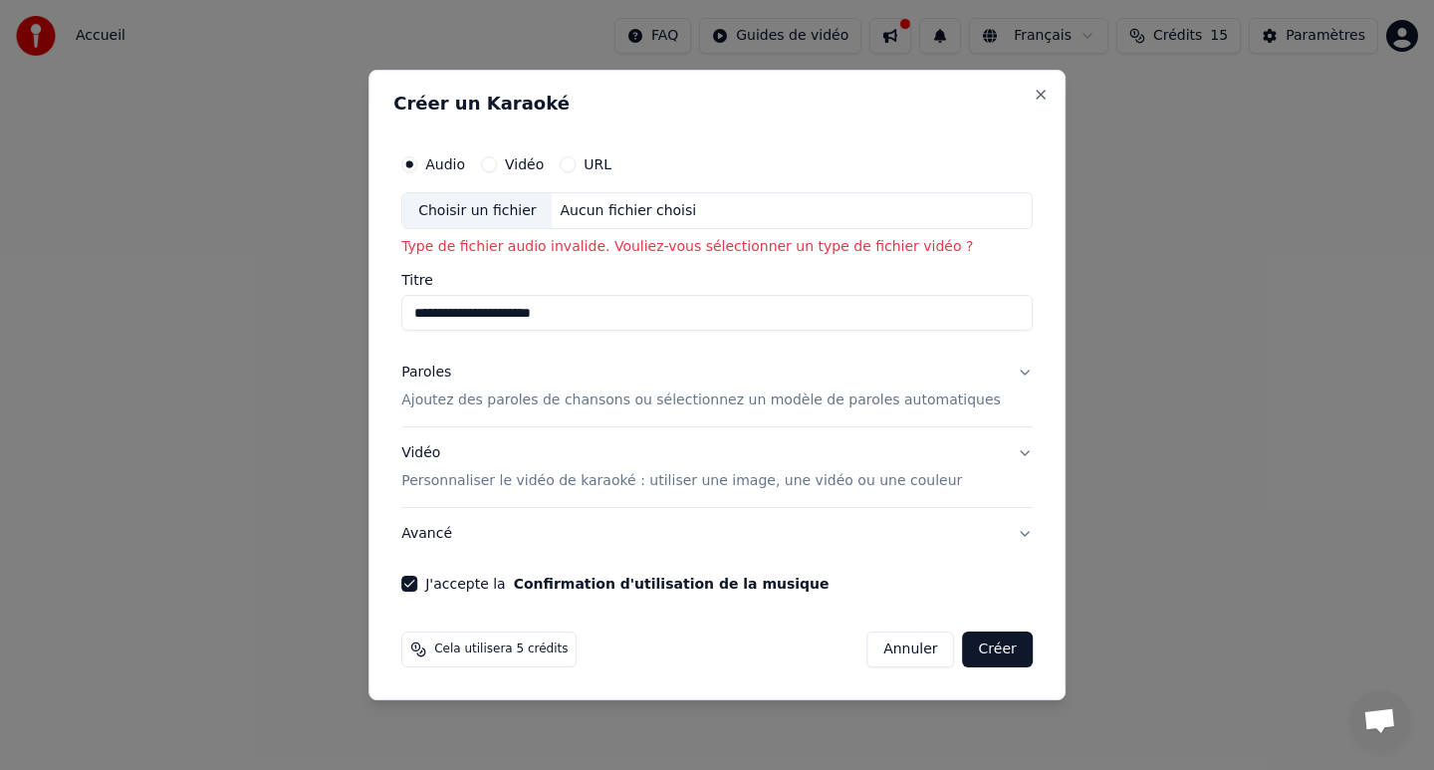
click at [1006, 376] on button "Paroles Ajoutez des paroles de chansons ou sélectionnez un modèle de paroles au…" at bounding box center [716, 387] width 631 height 80
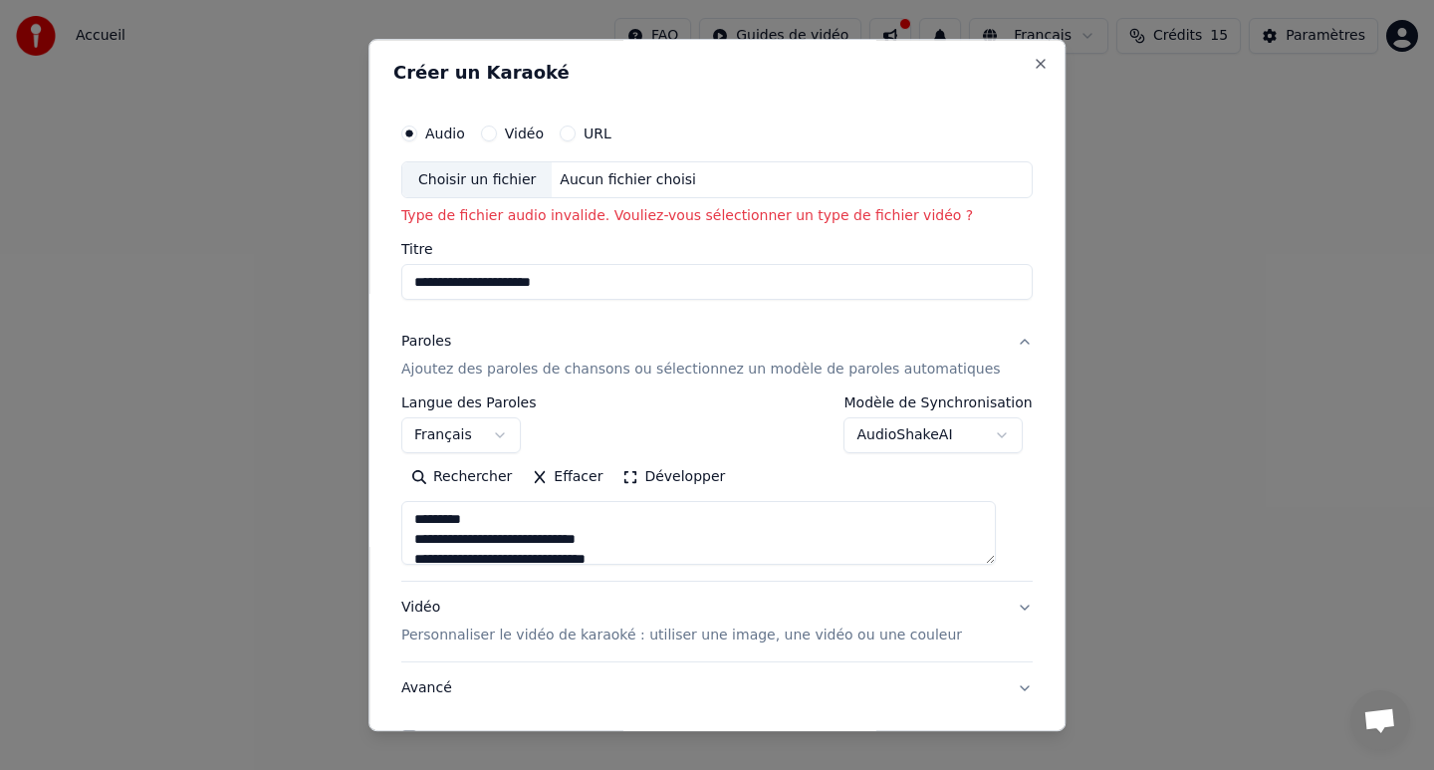
click at [727, 173] on div "Choisir un fichier Aucun fichier choisi" at bounding box center [716, 180] width 631 height 38
type input "**********"
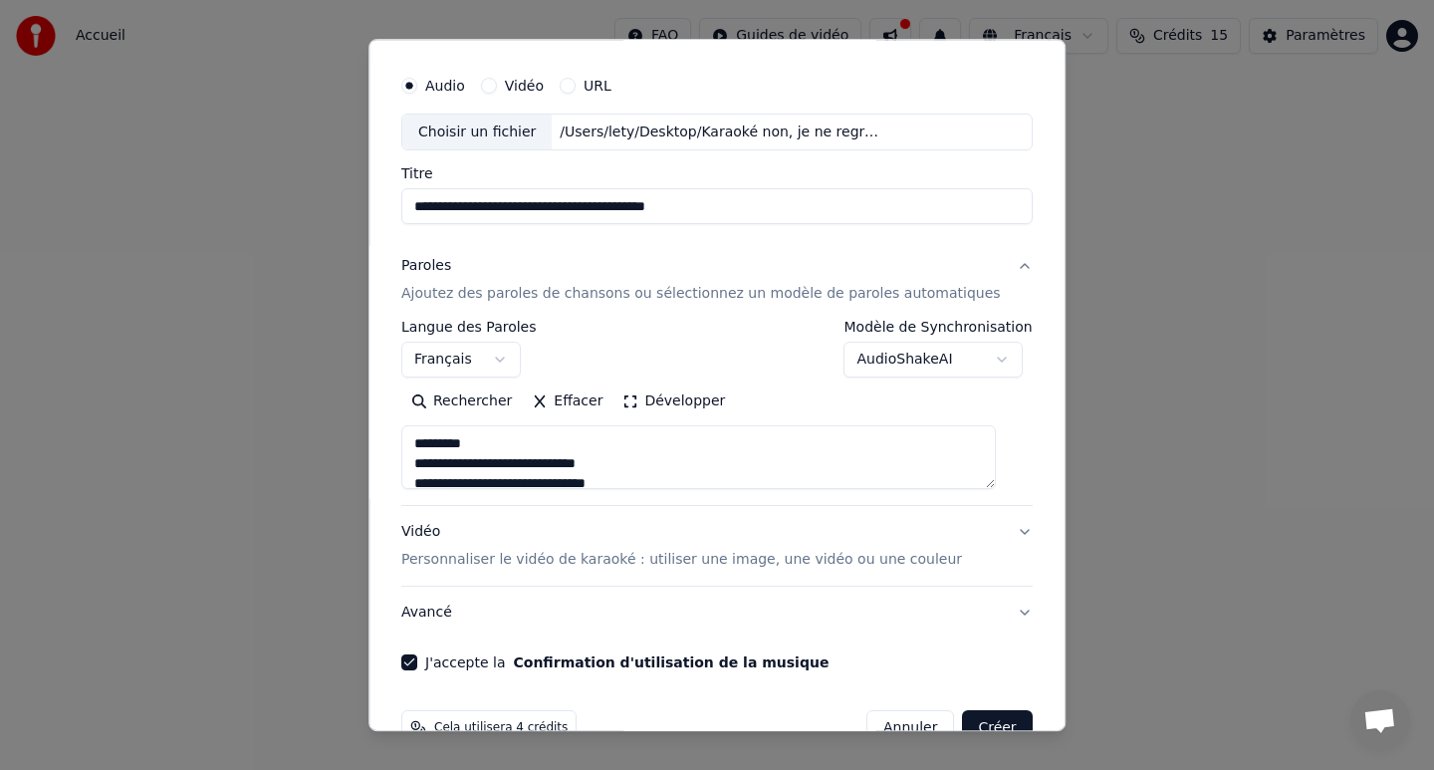
scroll to position [96, 0]
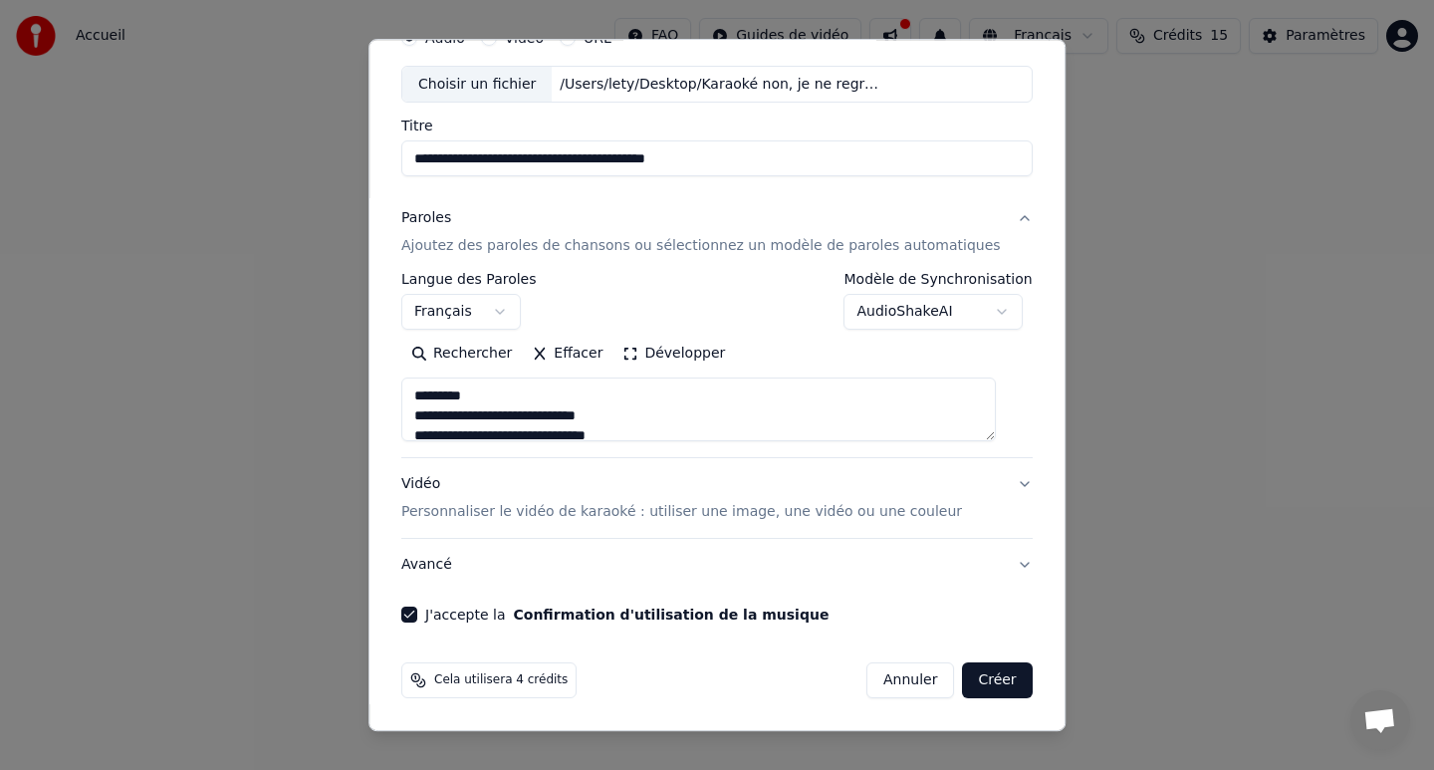
click at [984, 682] on button "Créer" at bounding box center [998, 681] width 70 height 36
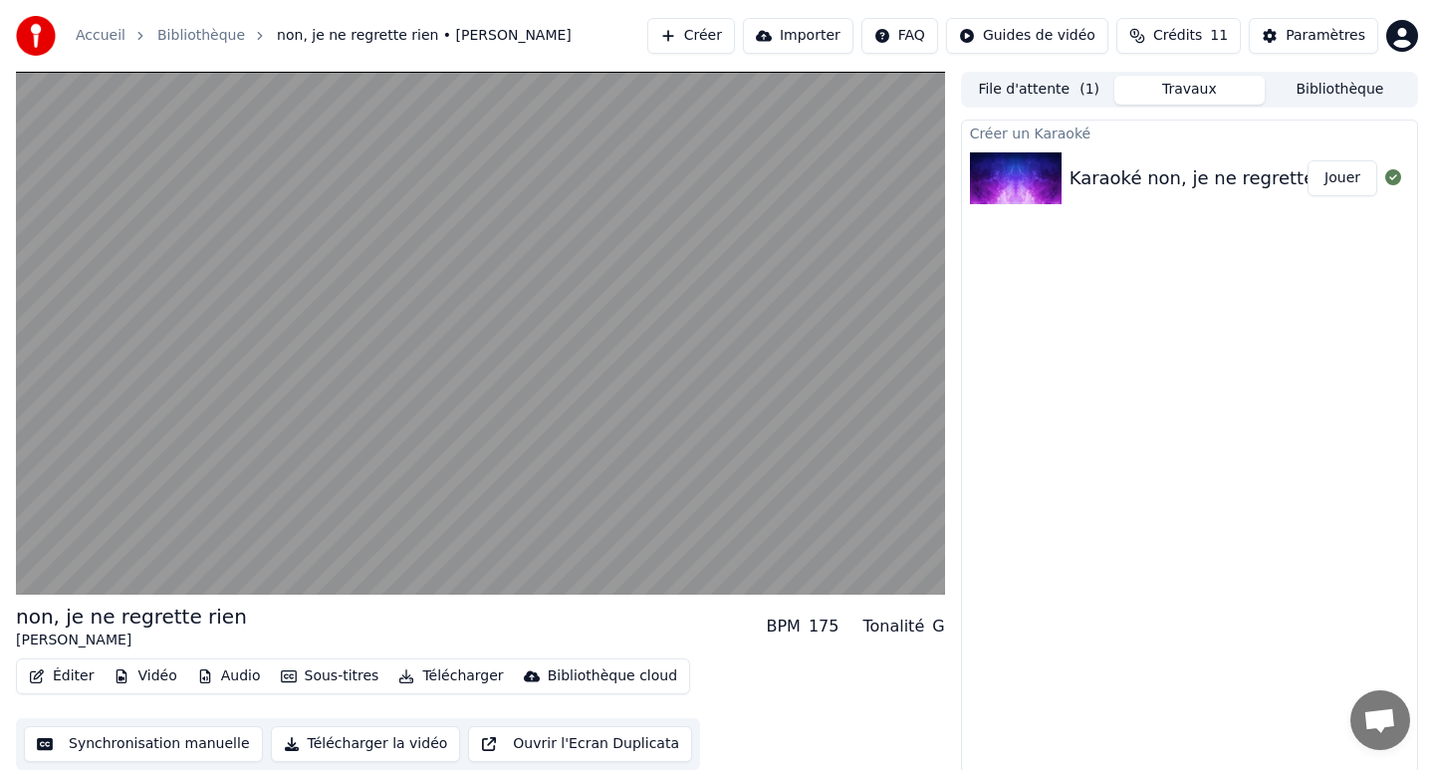
scroll to position [4, 0]
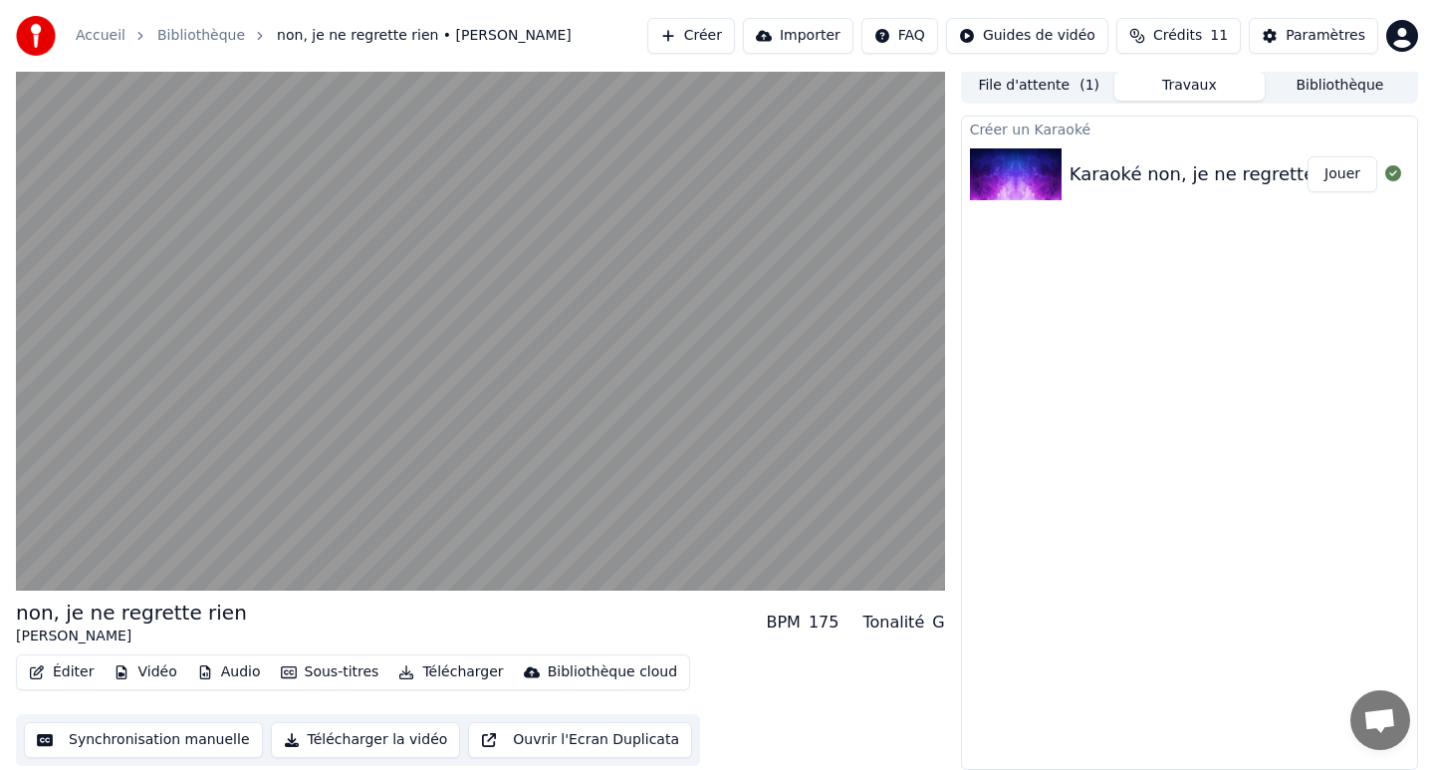
click at [115, 752] on button "Synchronisation manuelle" at bounding box center [143, 740] width 239 height 36
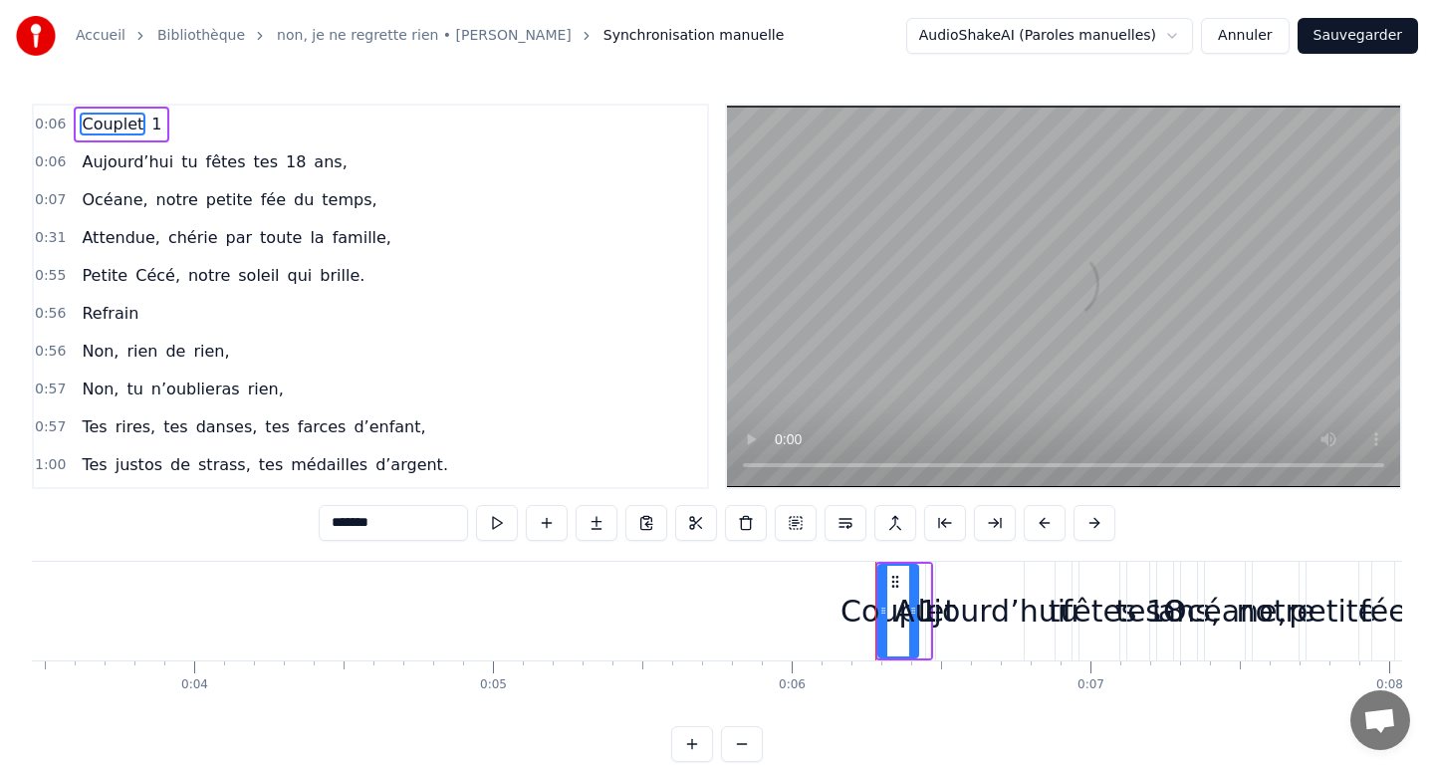
scroll to position [0, 1776]
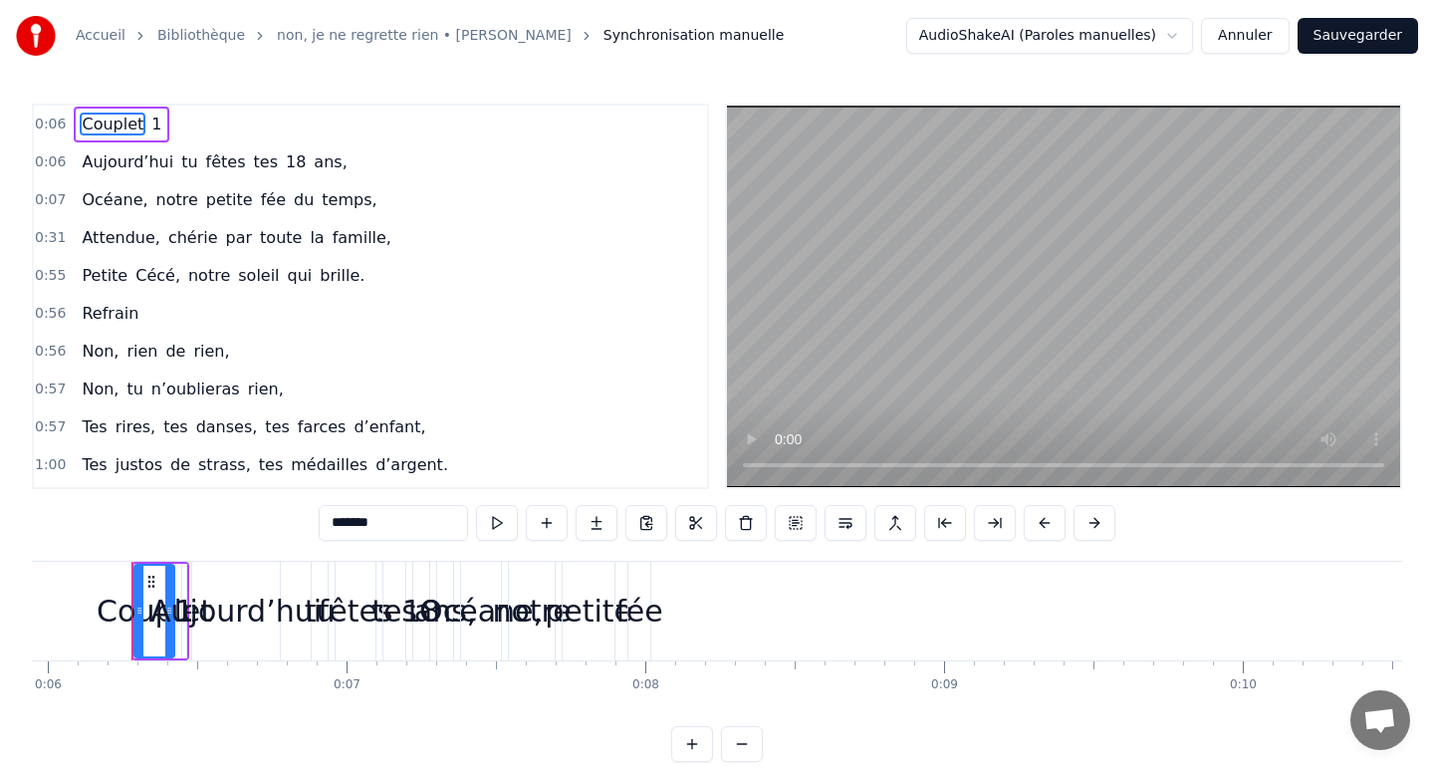
click at [156, 126] on div "Couplet 1" at bounding box center [122, 125] width 96 height 36
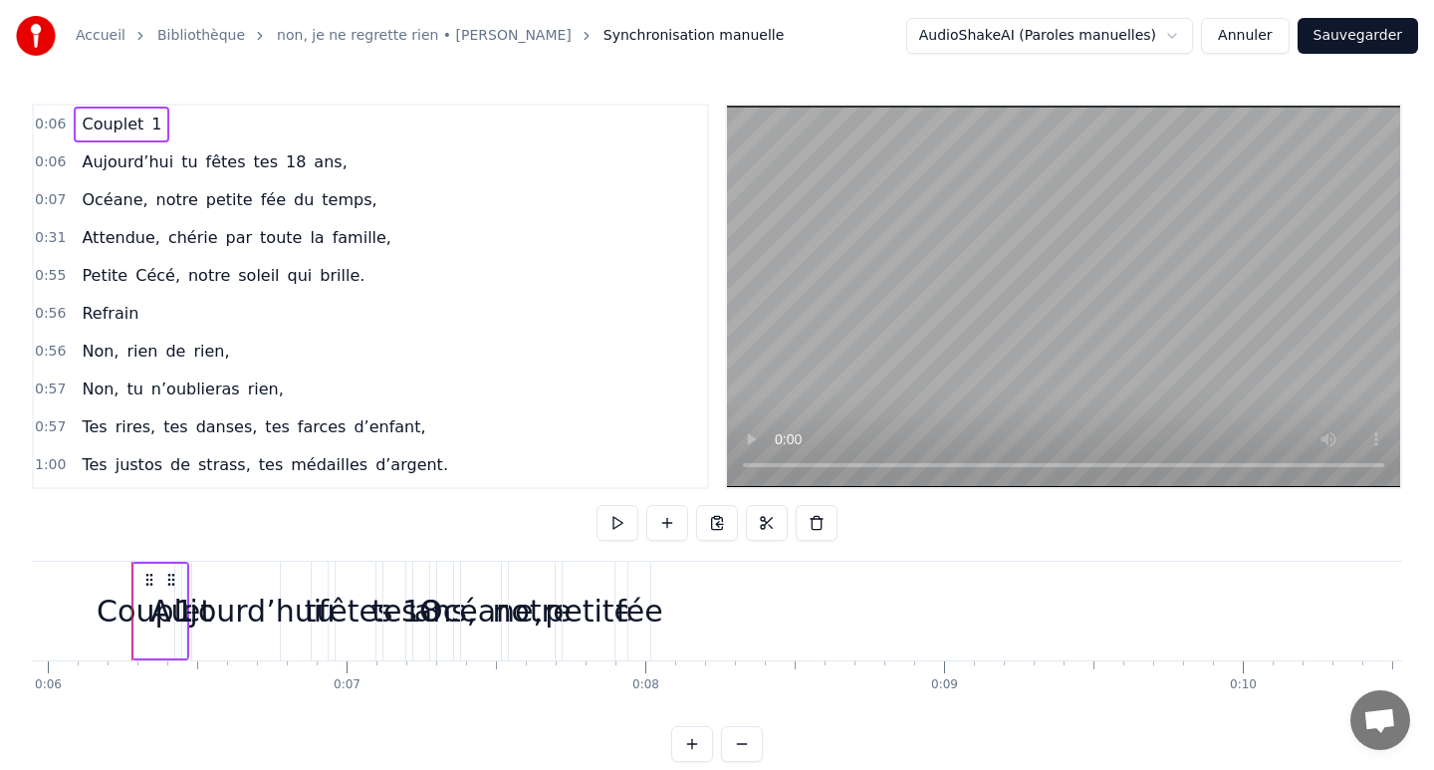
click at [156, 126] on div "Couplet 1" at bounding box center [122, 125] width 96 height 36
click at [136, 125] on span "Couplet" at bounding box center [113, 124] width 66 height 23
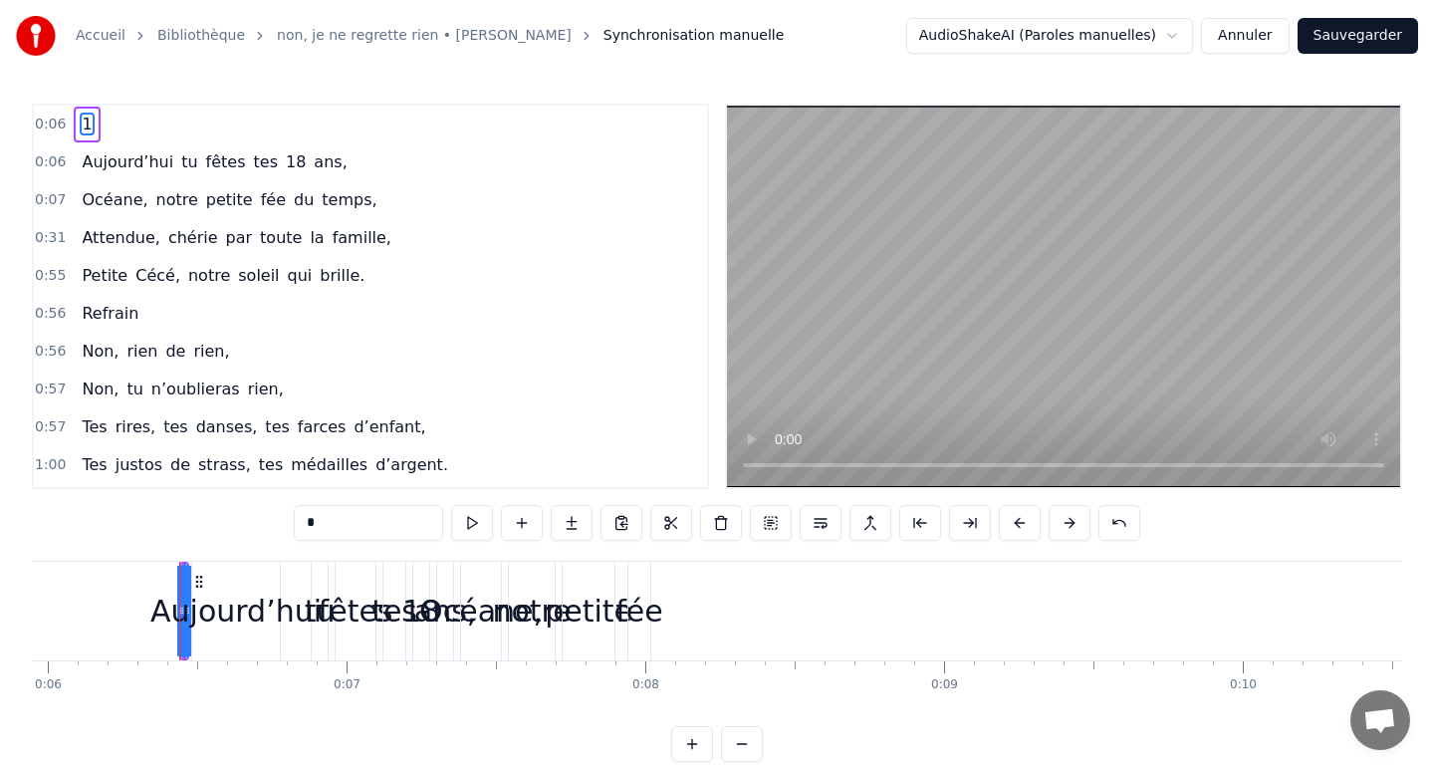
type input "**********"
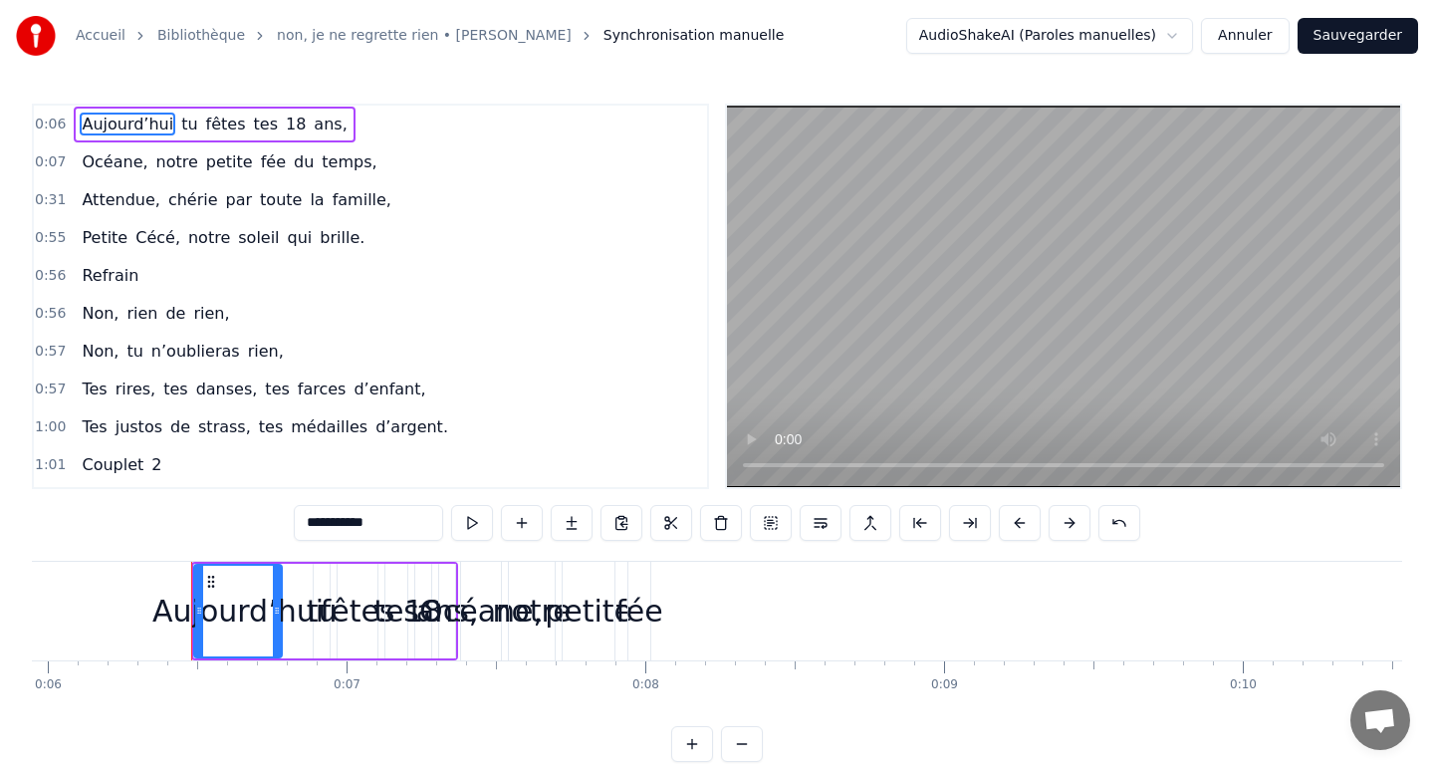
click at [136, 125] on span "Aujourd’hui" at bounding box center [128, 124] width 96 height 23
drag, startPoint x: 880, startPoint y: 652, endPoint x: 641, endPoint y: 669, distance: 239.6
click at [641, 669] on div "[DATE] tu fêtes tes 18 ans, Océane, notre petite fée du temps, Attendue, chérie…" at bounding box center [717, 635] width 1370 height 149
drag, startPoint x: 766, startPoint y: 614, endPoint x: 598, endPoint y: 616, distance: 167.3
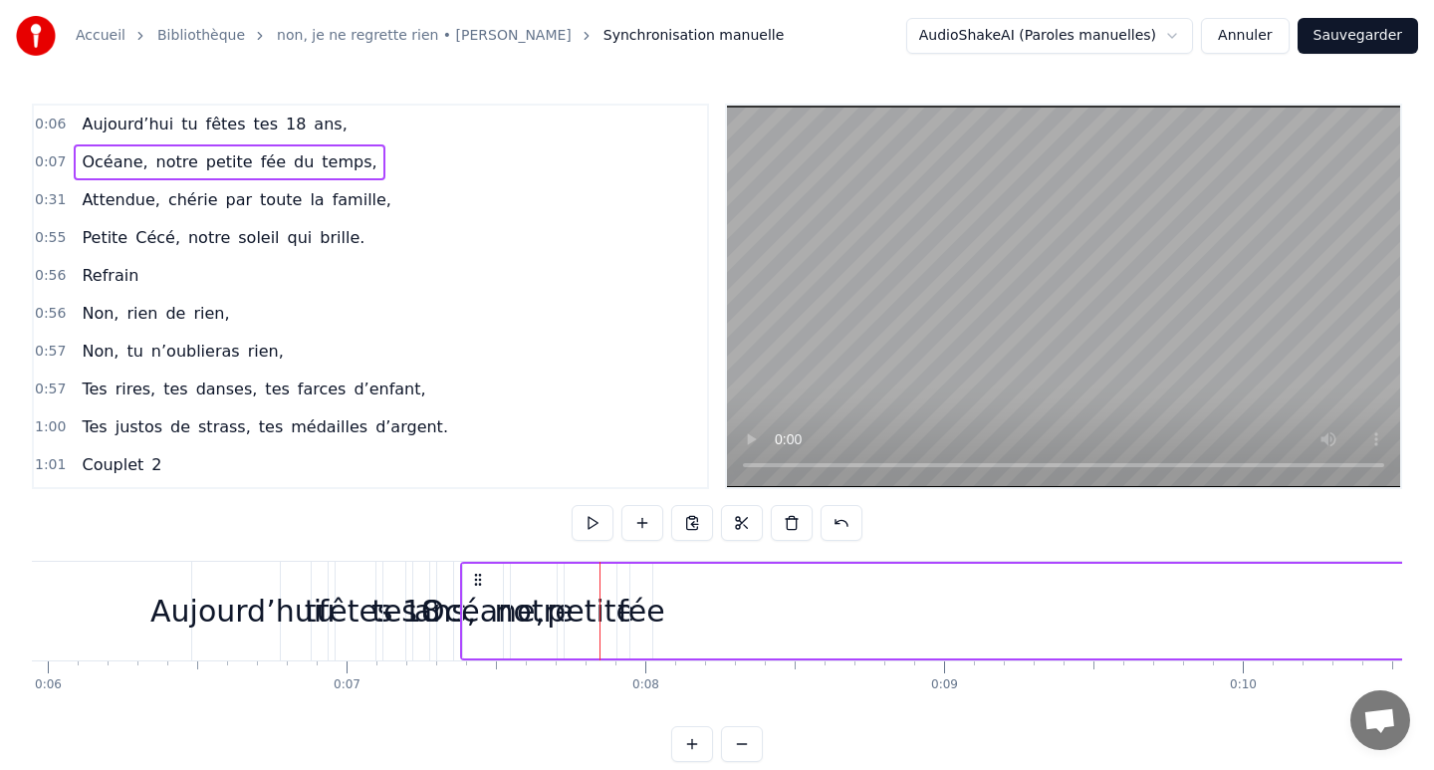
click at [16, 619] on div "Accueil Bibliothèque non, je ne regrette rien • [PERSON_NAME] Synchronisation m…" at bounding box center [717, 381] width 1434 height 762
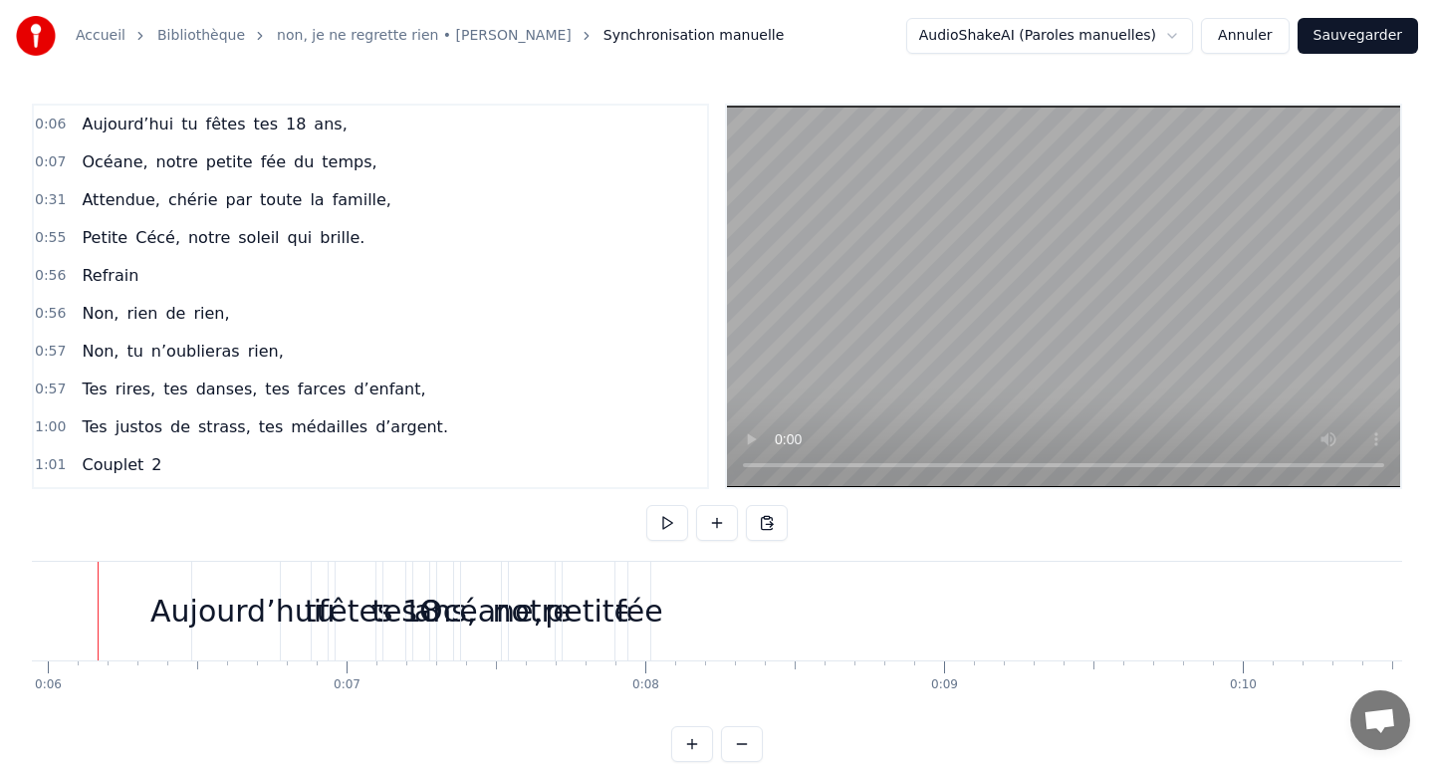
scroll to position [0, 1742]
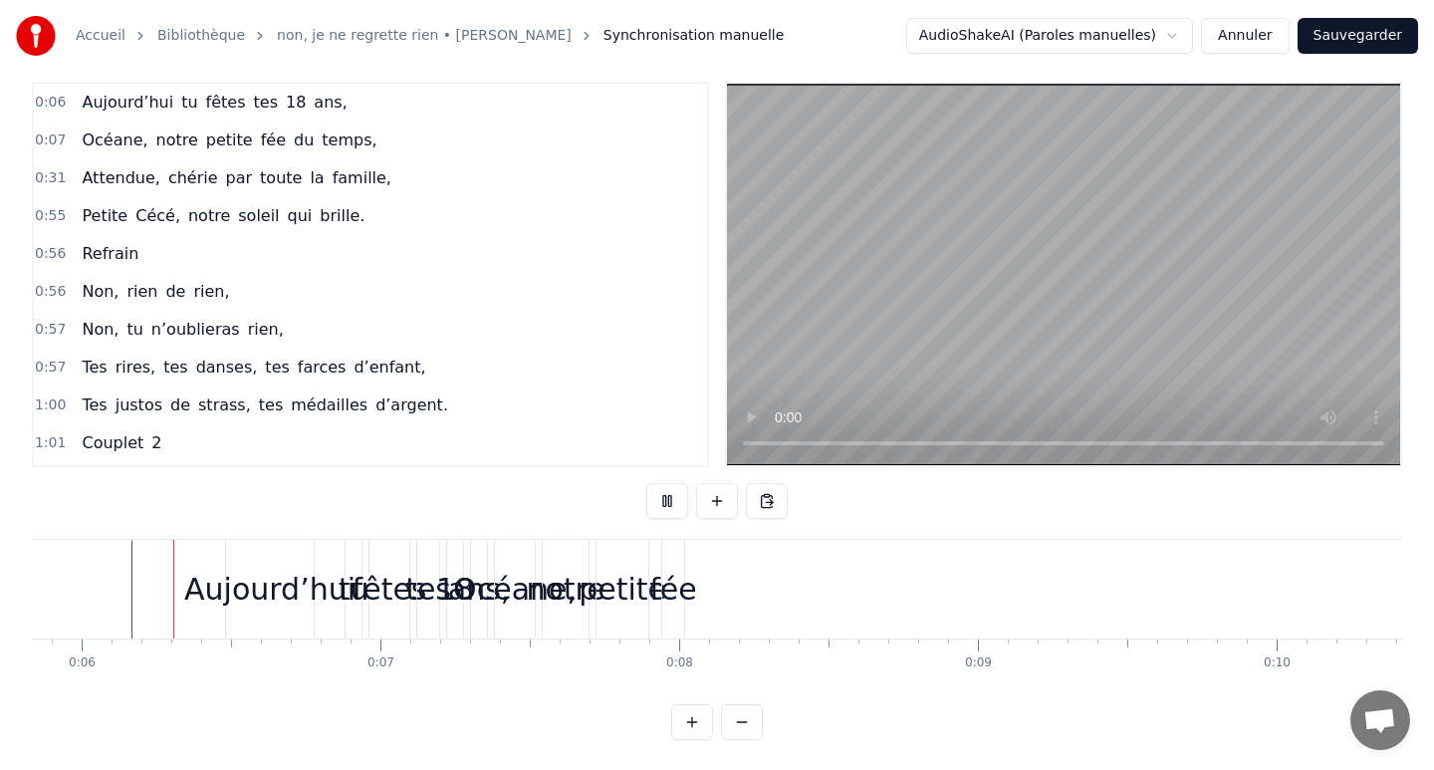
scroll to position [23, 0]
click at [281, 592] on div "Aujourd’hui" at bounding box center [269, 588] width 171 height 45
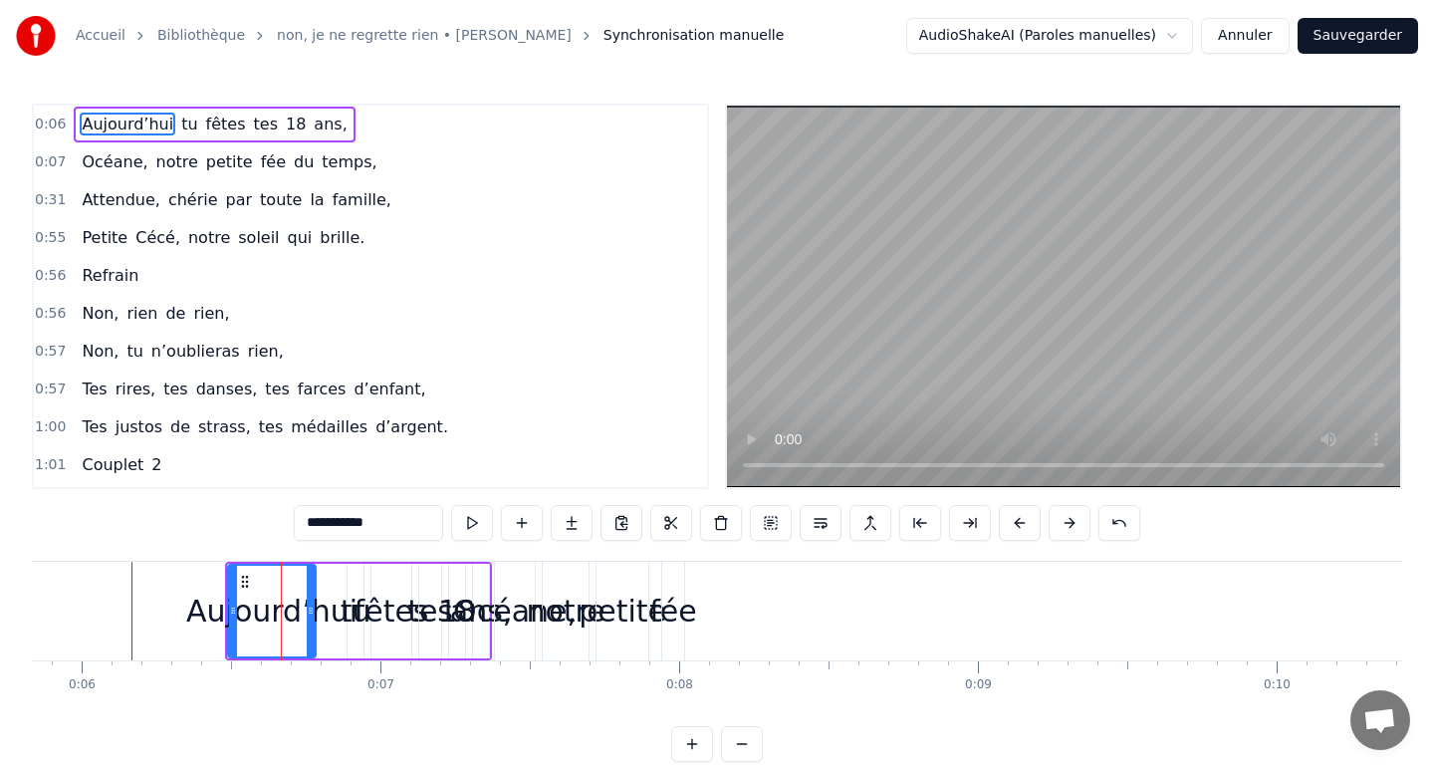
scroll to position [0, 0]
click at [220, 607] on div "Aujourd’hui" at bounding box center [271, 610] width 171 height 45
click at [202, 607] on div "Aujourd’hui" at bounding box center [271, 610] width 171 height 45
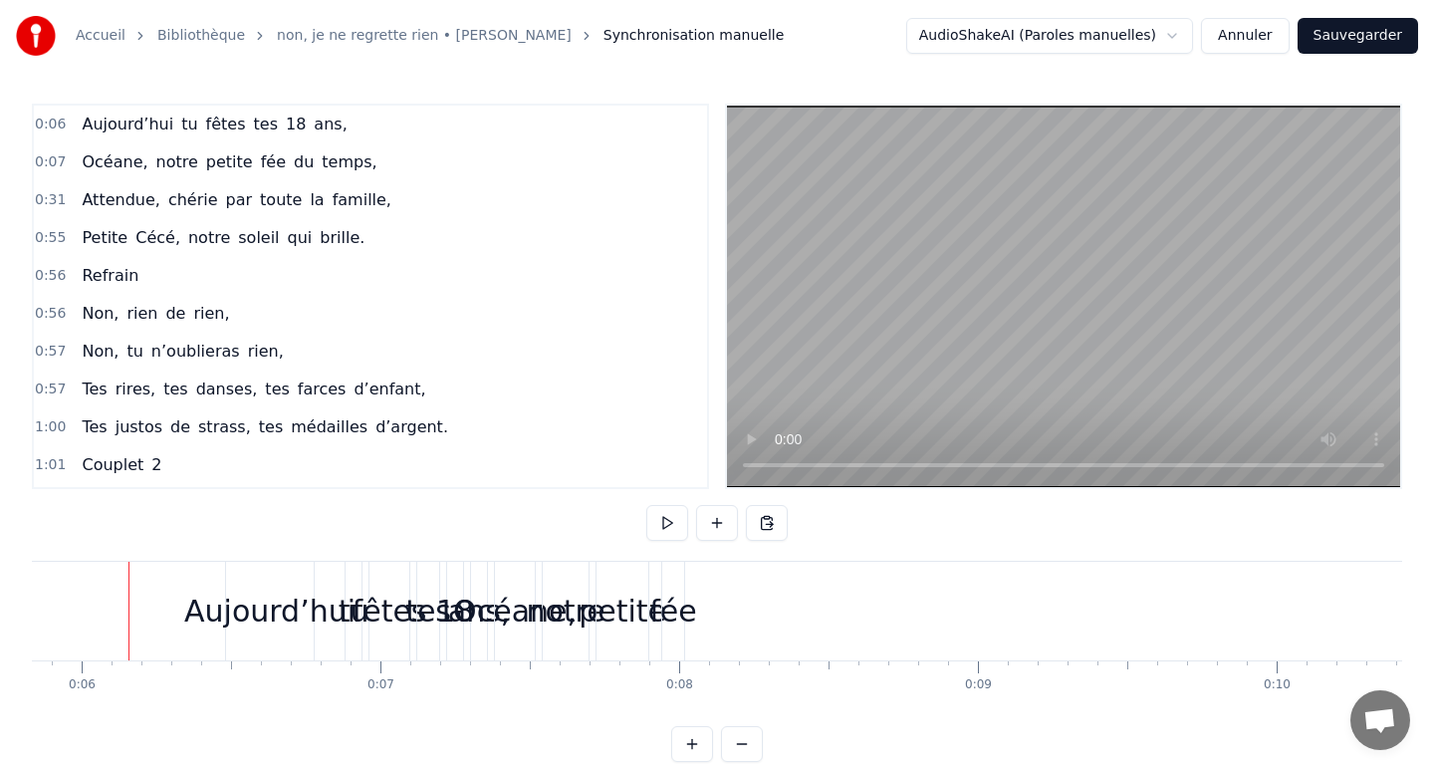
scroll to position [0, 1739]
click at [747, 737] on button at bounding box center [742, 744] width 42 height 36
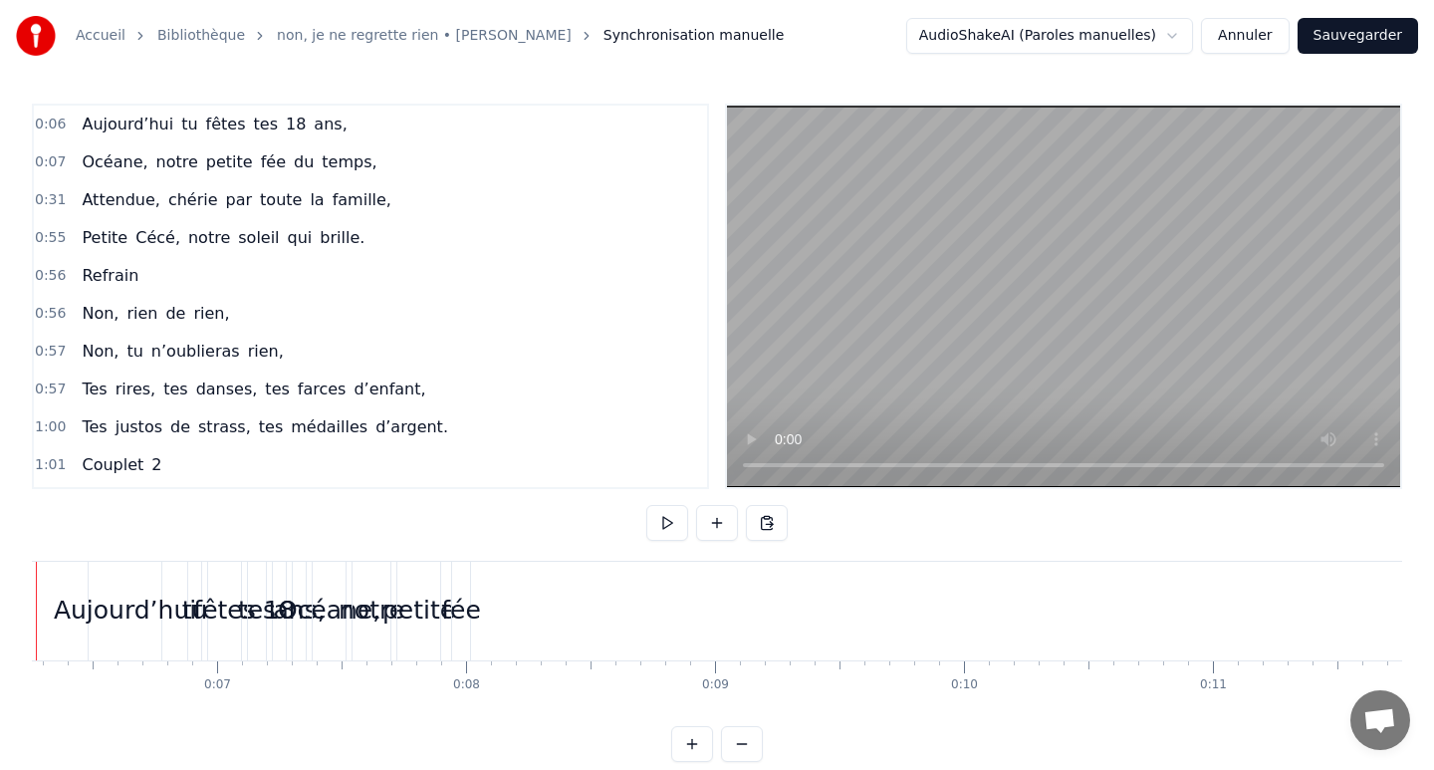
click at [747, 737] on button at bounding box center [742, 744] width 42 height 36
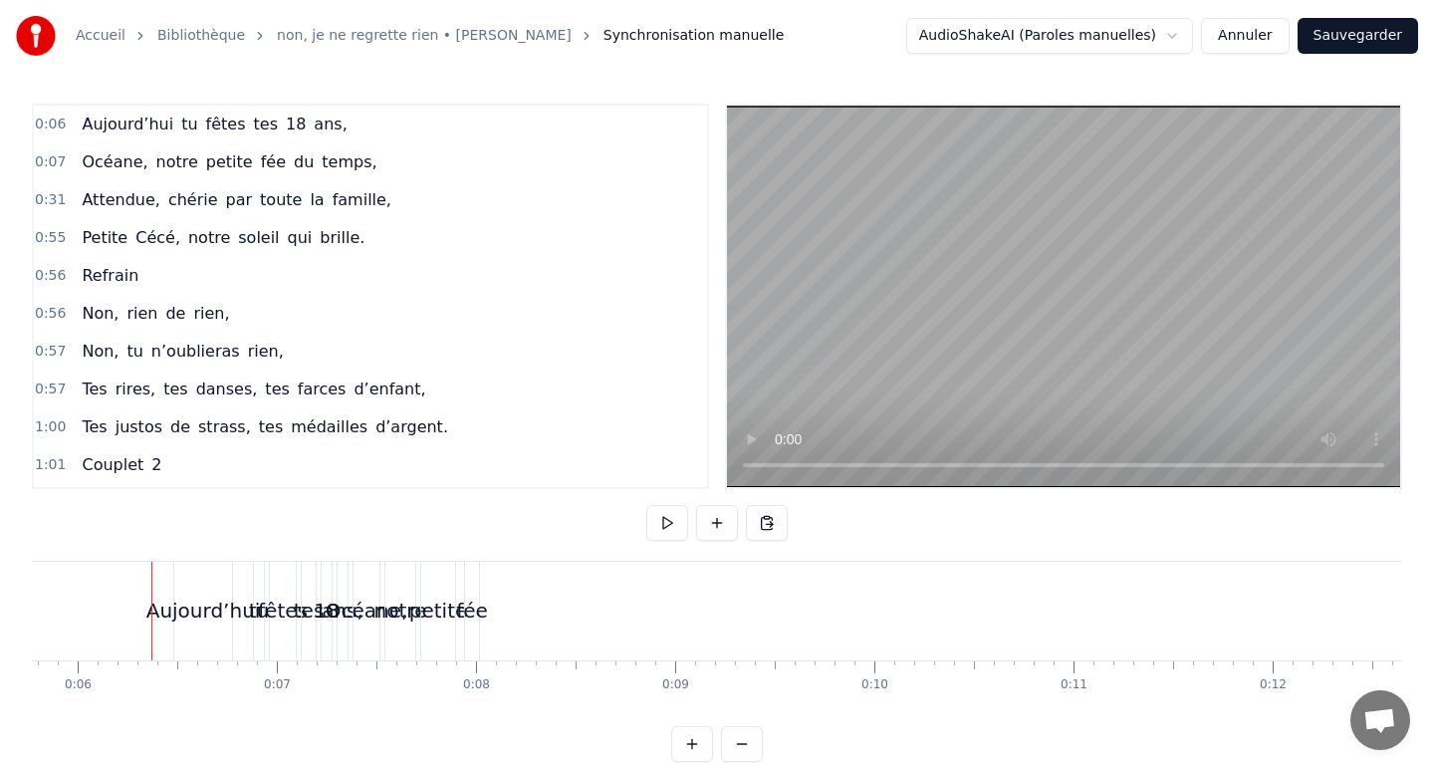
scroll to position [23, 0]
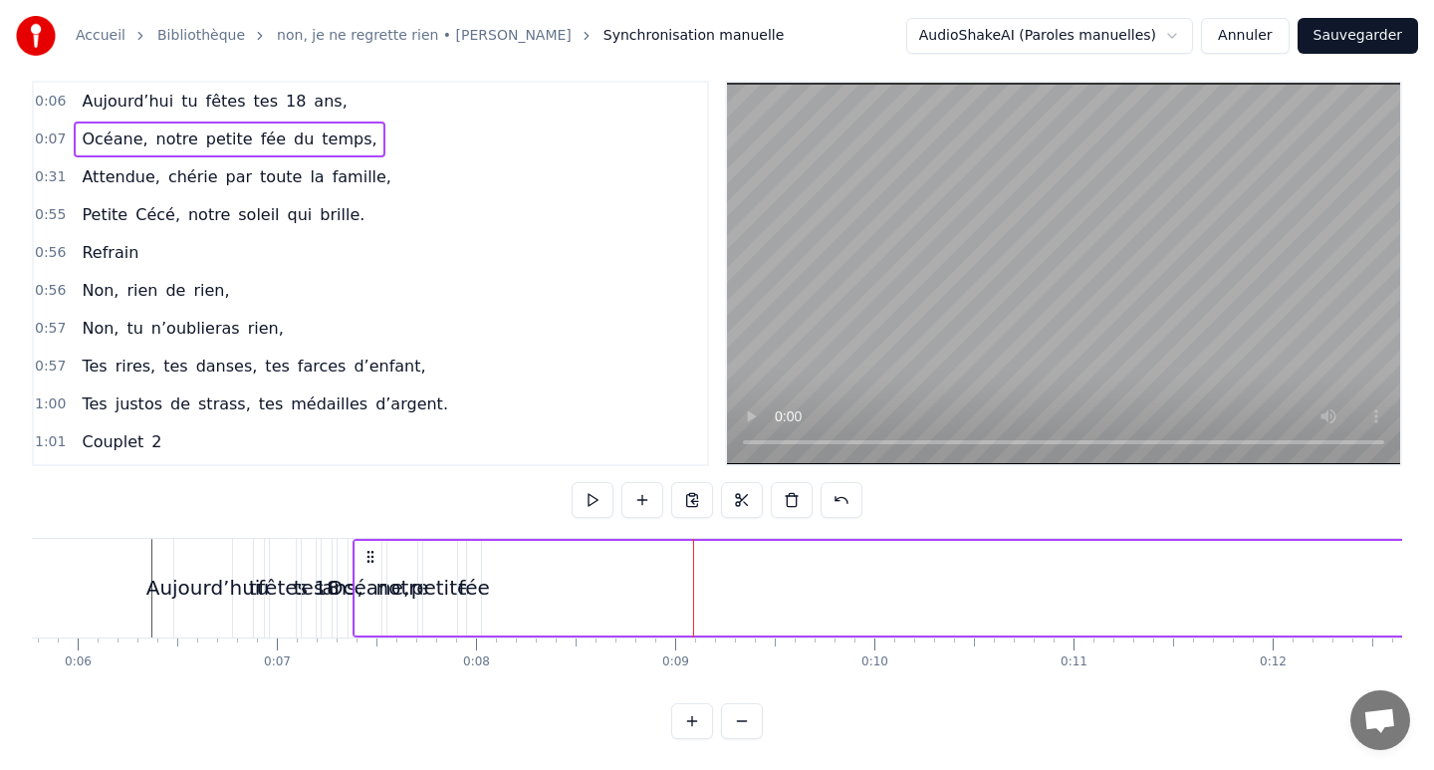
click at [46, 135] on span "0:07" at bounding box center [50, 139] width 31 height 20
click at [68, 129] on div "0:07 Océane, notre petite fée du temps," at bounding box center [370, 139] width 673 height 38
click at [120, 97] on span "Aujourd’hui" at bounding box center [128, 101] width 96 height 23
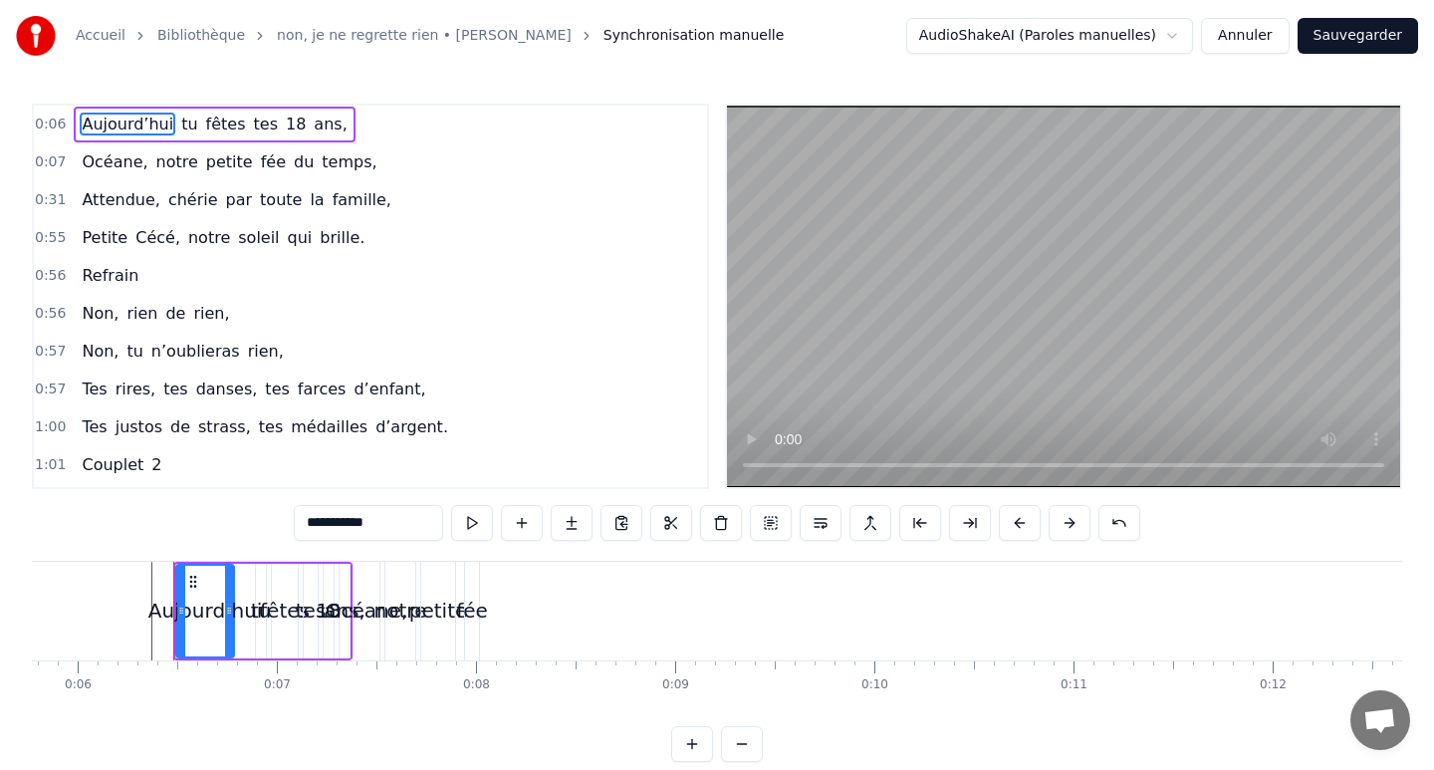
scroll to position [0, 0]
click at [658, 520] on button at bounding box center [671, 523] width 42 height 36
click at [484, 250] on div "0:55 Petite Cécé, notre soleil qui brille." at bounding box center [370, 238] width 673 height 38
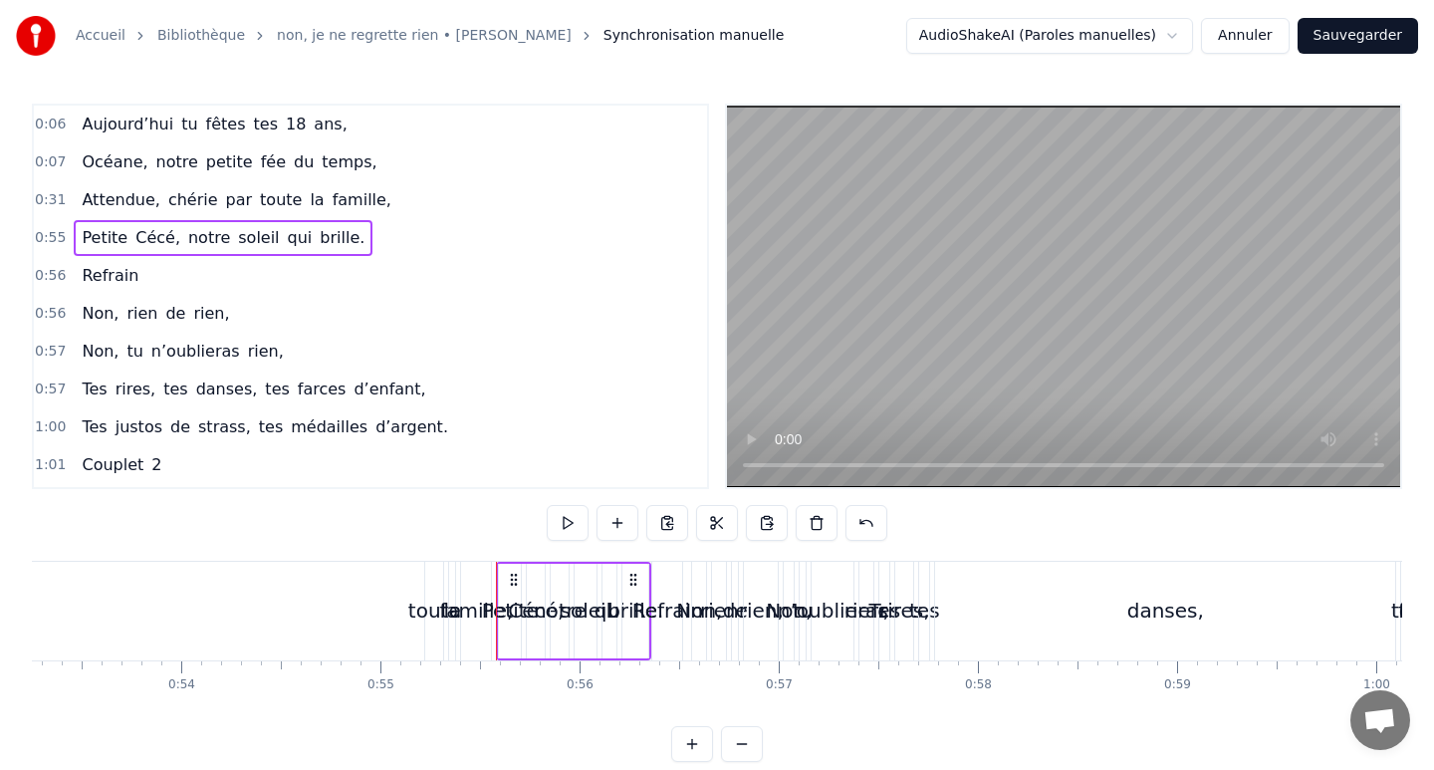
scroll to position [0, 10968]
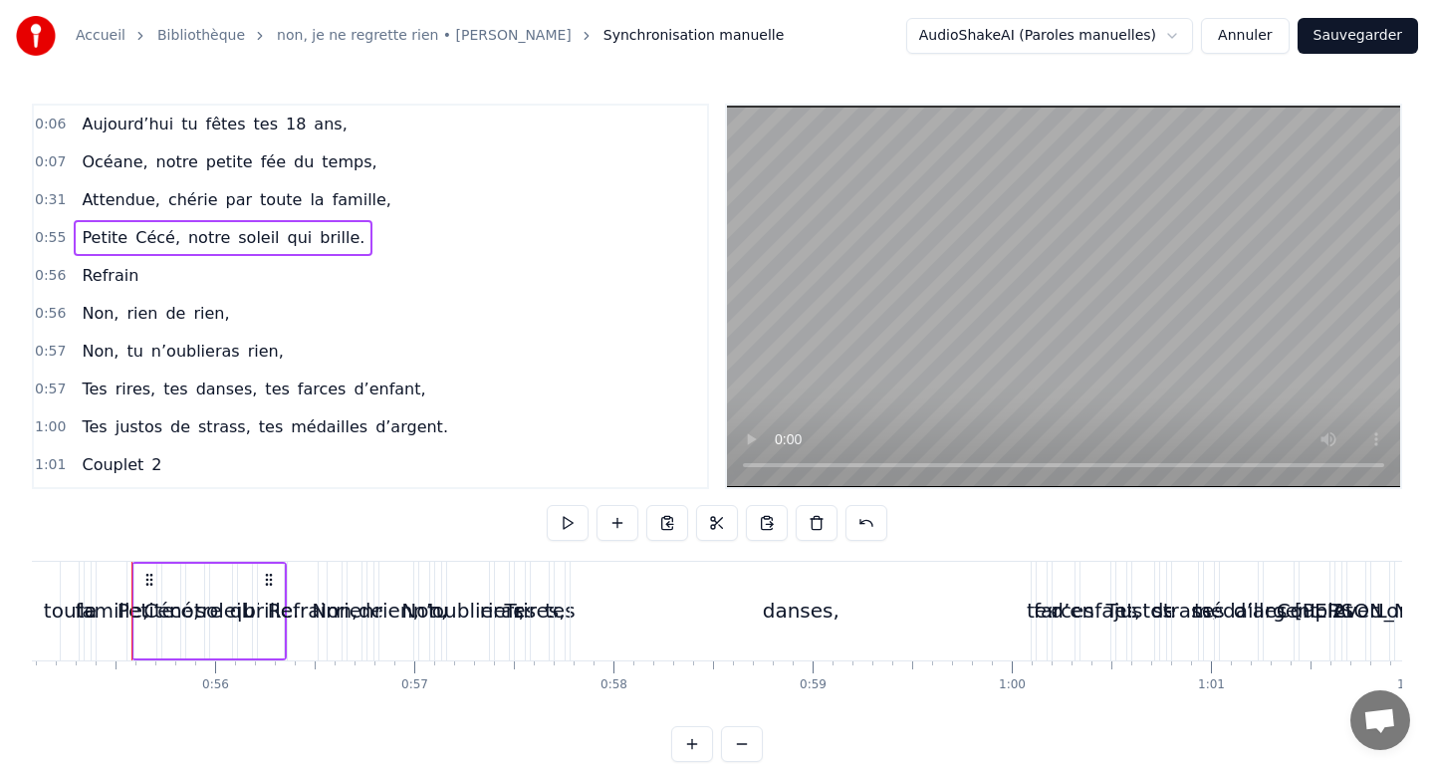
click at [853, 617] on div "danses," at bounding box center [801, 611] width 460 height 99
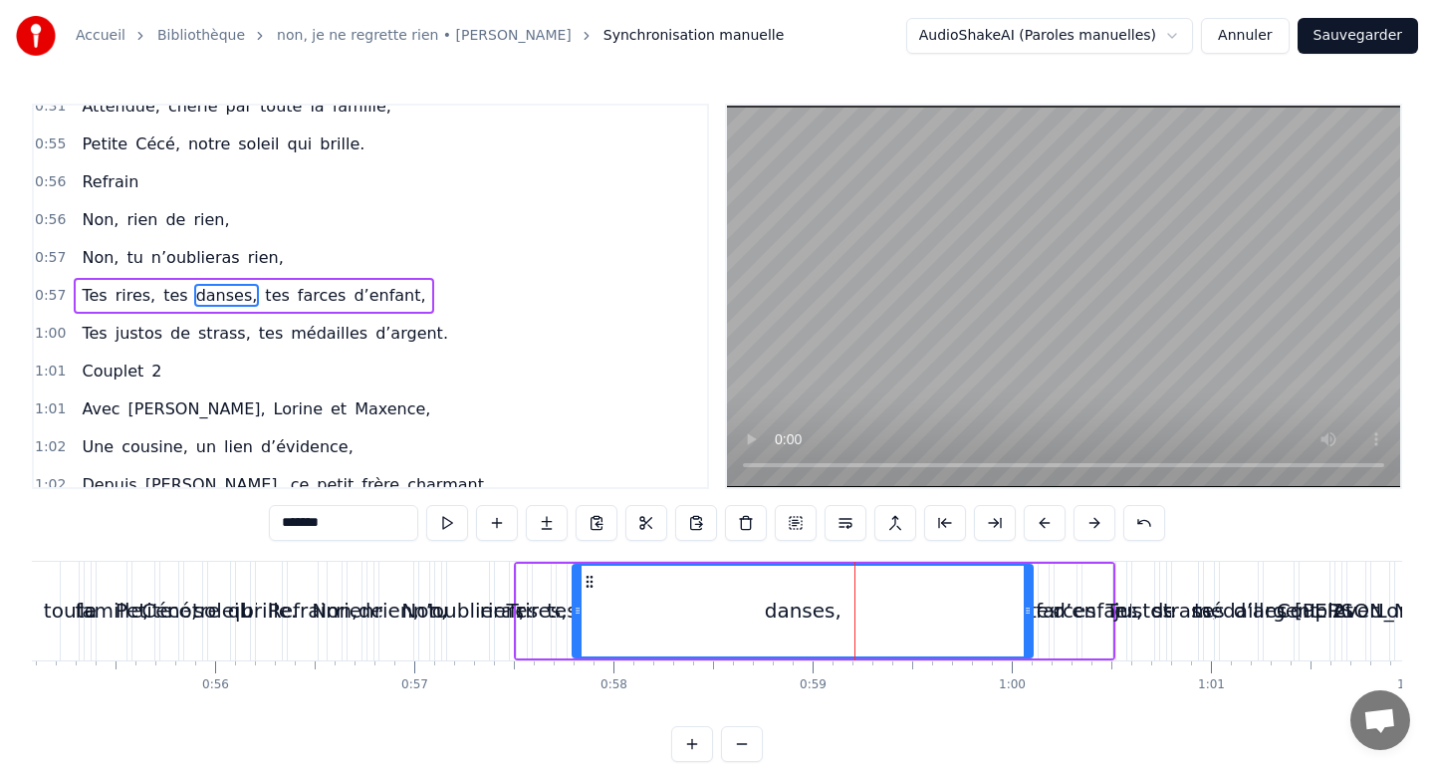
scroll to position [23, 0]
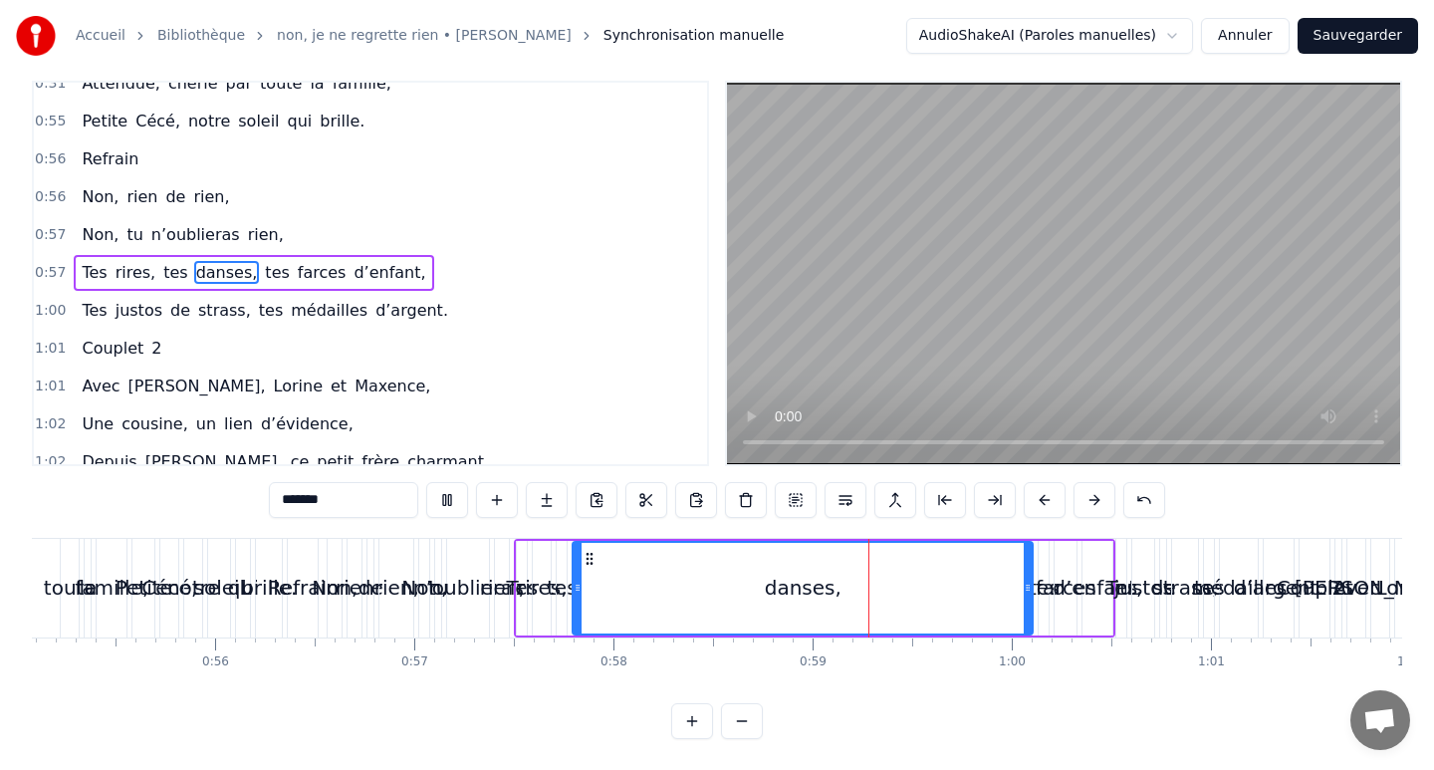
click at [476, 737] on div "0:06 [DATE] tu fêtes tes 18 ans, 0:07 Océane, notre petite fée du temps, 0:31 A…" at bounding box center [717, 410] width 1370 height 658
click at [90, 563] on div "la" at bounding box center [88, 588] width 8 height 99
type input "**"
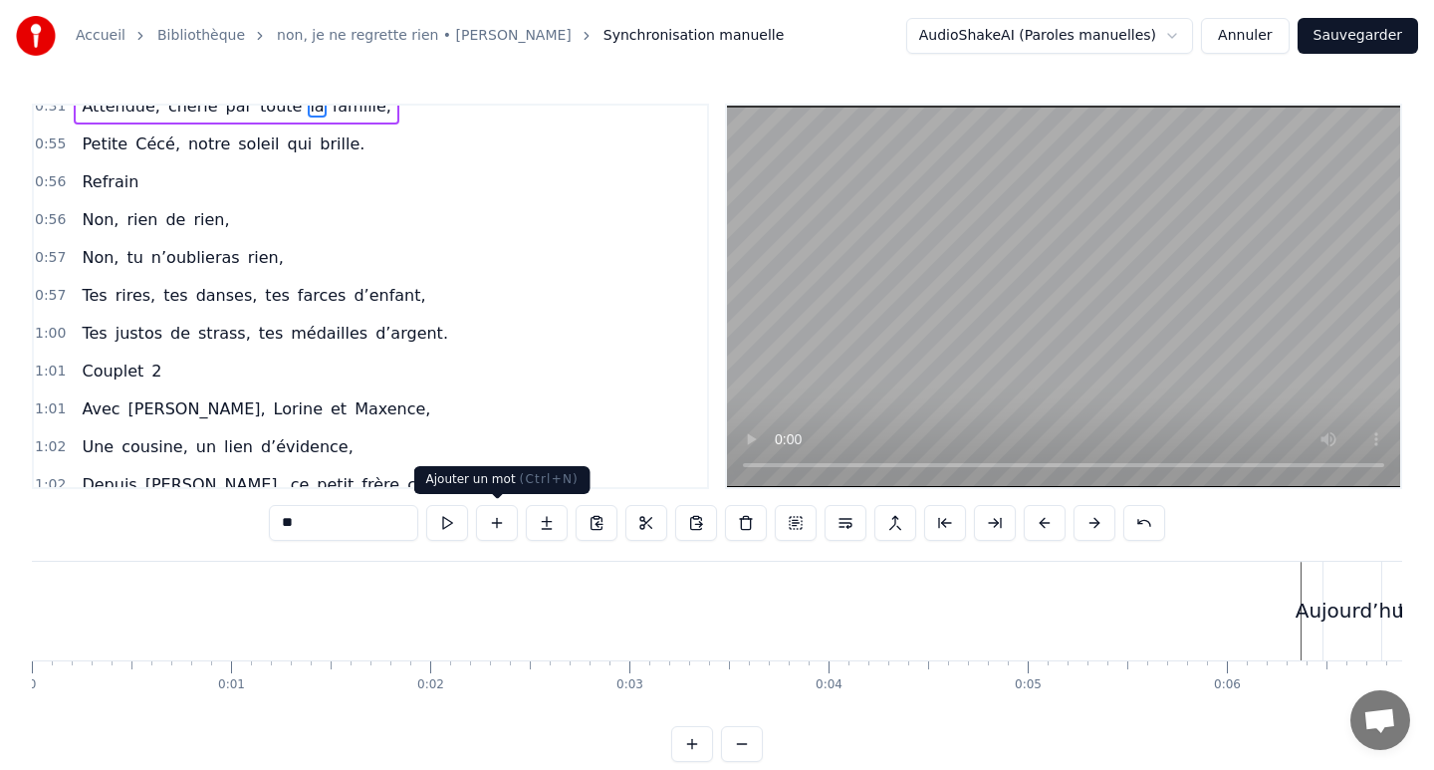
scroll to position [0, 0]
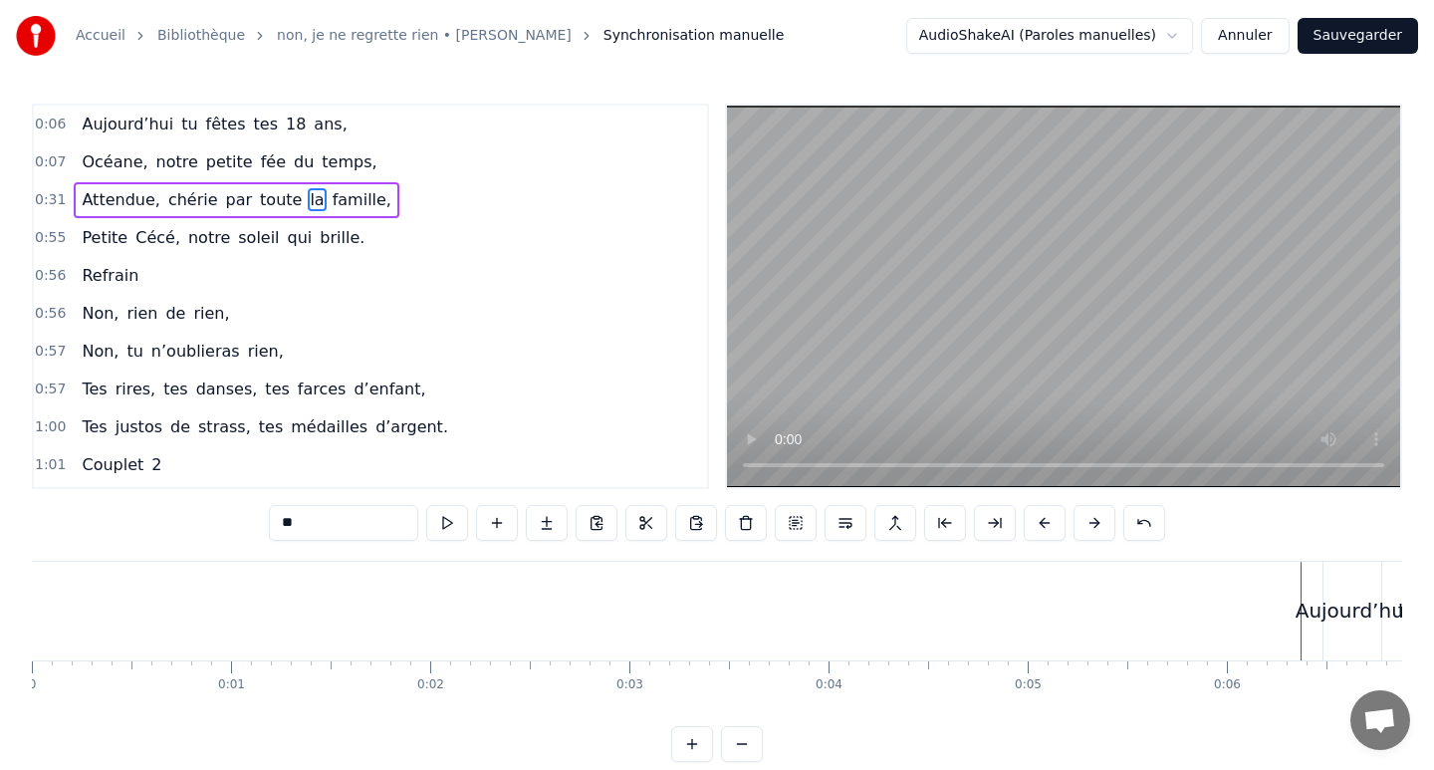
click at [1176, 28] on html "Accueil Bibliothèque non, je ne regrette rien • [PERSON_NAME] Synchronisation m…" at bounding box center [717, 397] width 1434 height 794
click at [366, 45] on link "non, je ne regrette rien • [PERSON_NAME]" at bounding box center [424, 36] width 295 height 20
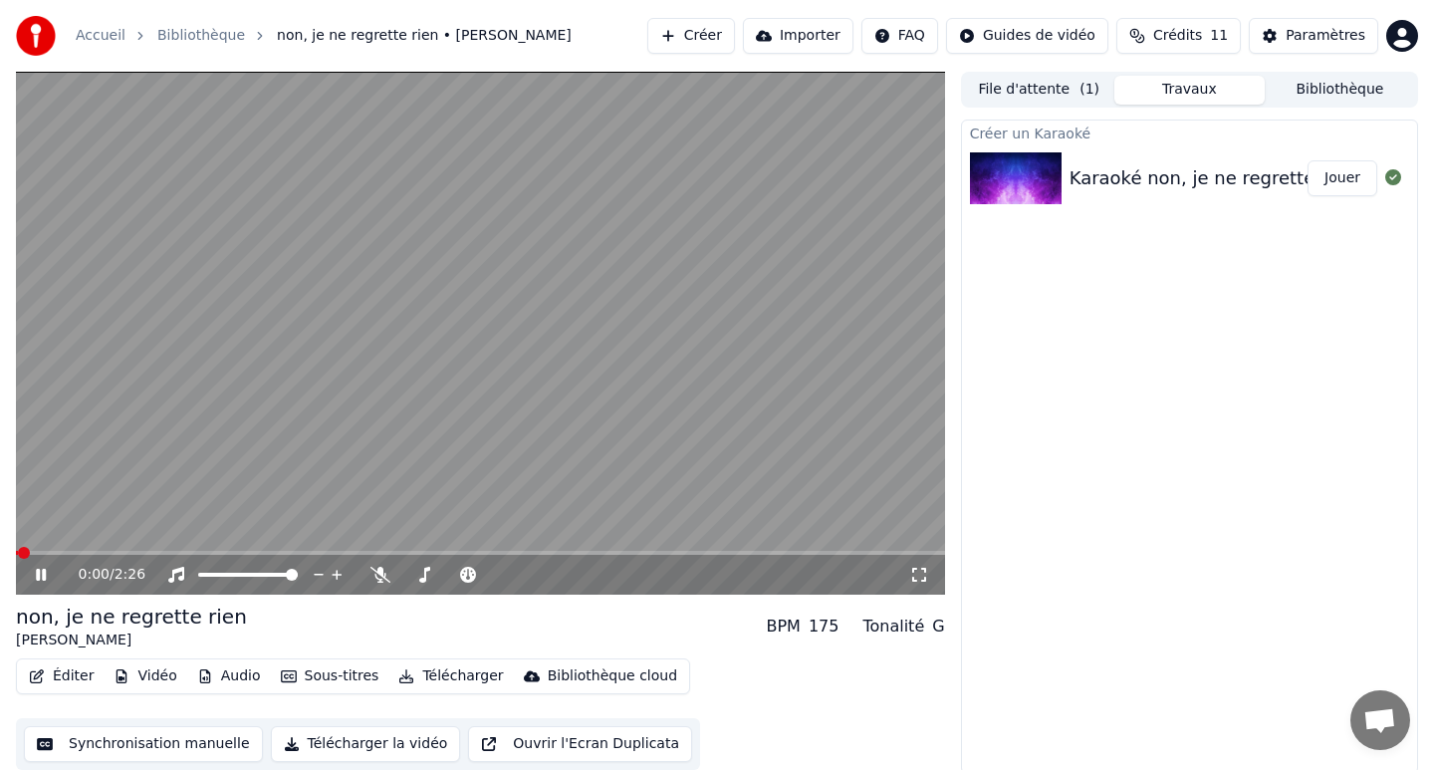
scroll to position [4, 0]
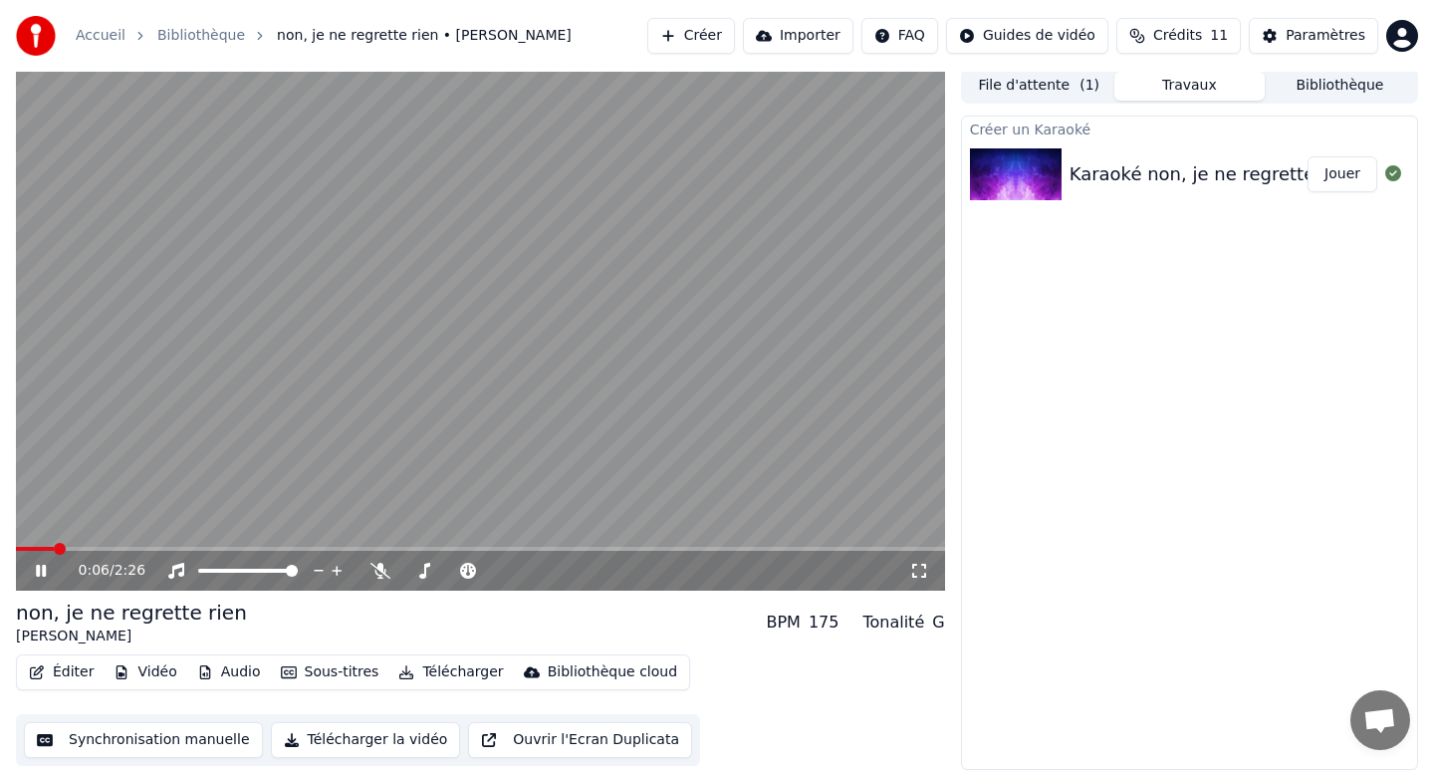
click at [54, 547] on span at bounding box center [480, 549] width 929 height 4
click at [76, 548] on span at bounding box center [480, 549] width 929 height 4
click at [1059, 89] on button "File d'attente ( 1 )" at bounding box center [1039, 86] width 150 height 29
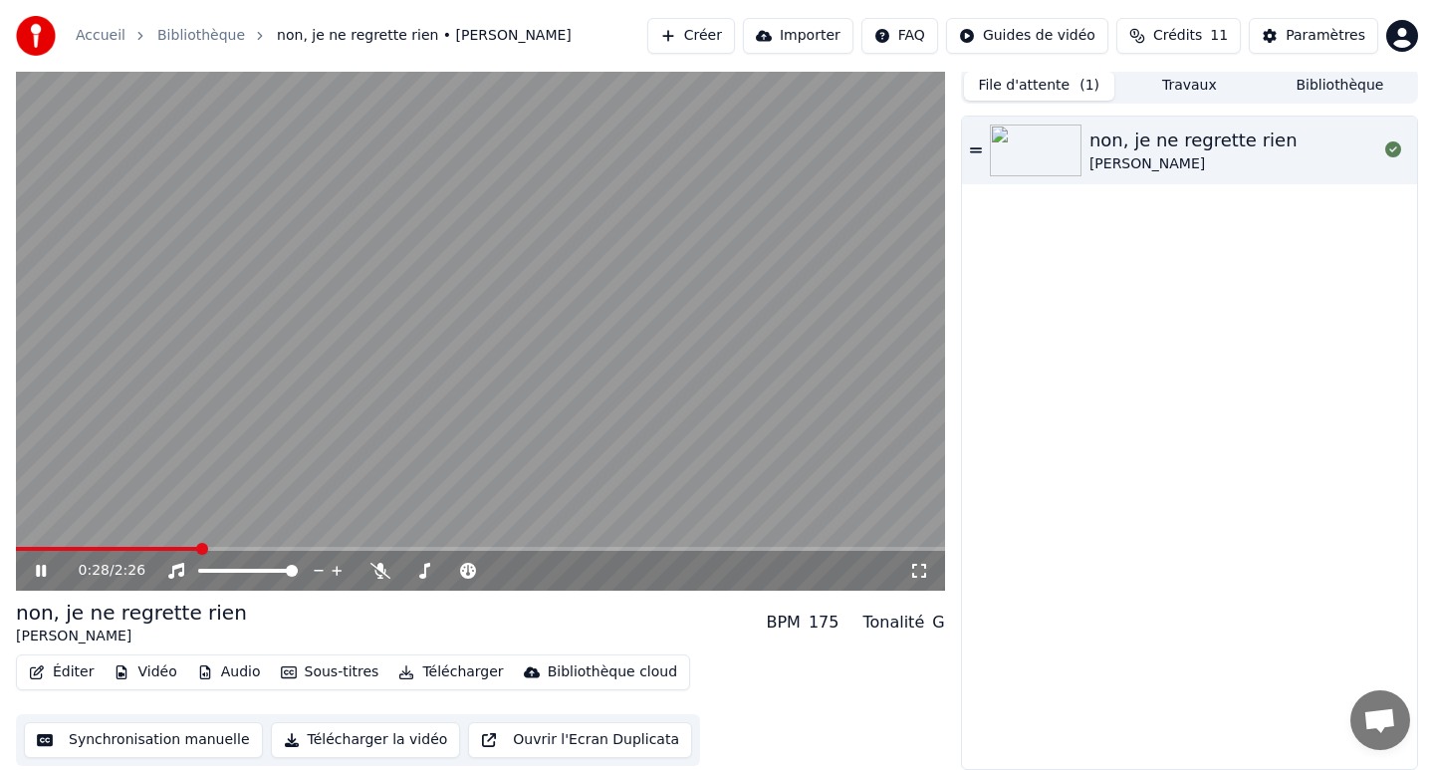
click at [168, 748] on button "Synchronisation manuelle" at bounding box center [143, 740] width 239 height 36
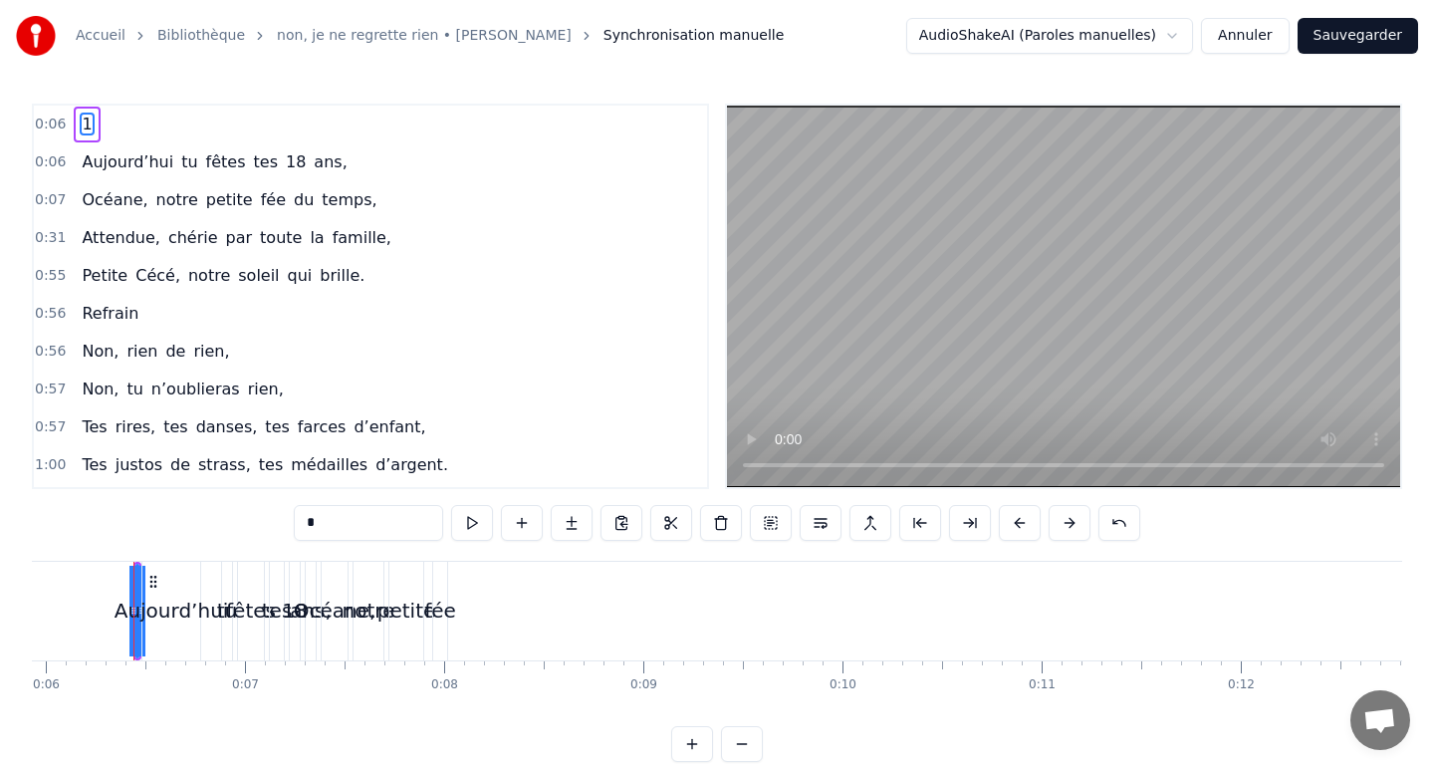
scroll to position [0, 1183]
type input "**********"
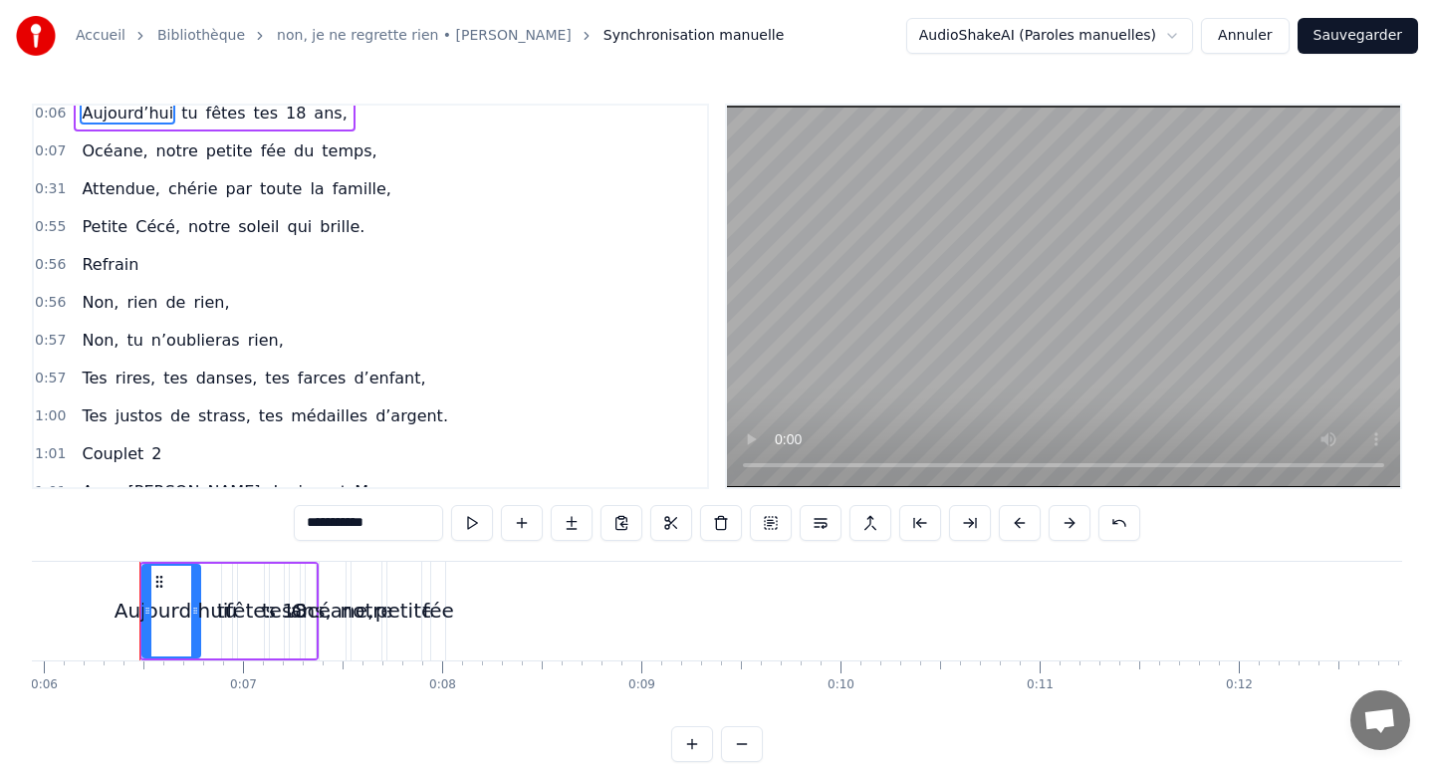
scroll to position [0, 0]
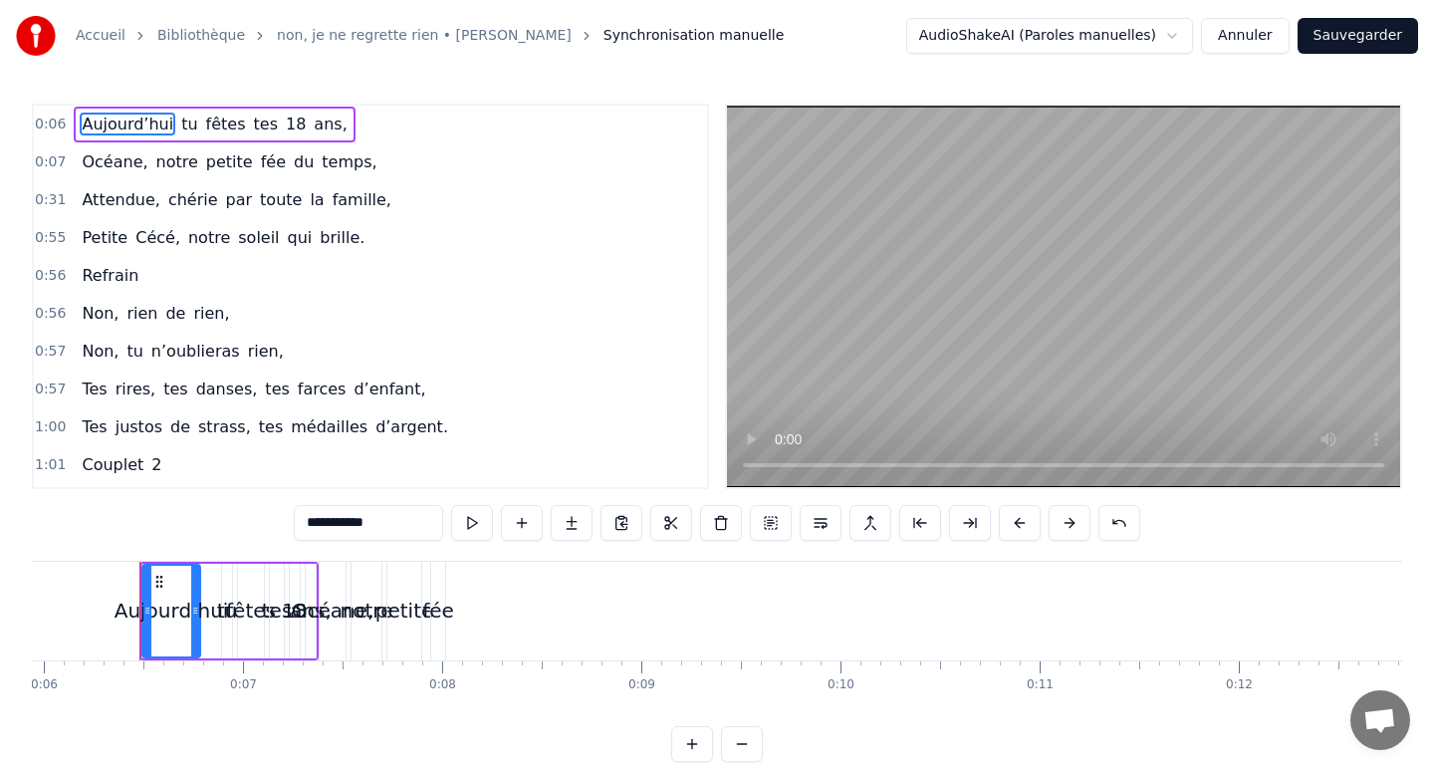
click at [67, 129] on div "0:06 [DATE] tu fêtes tes 18 ans," at bounding box center [370, 125] width 673 height 38
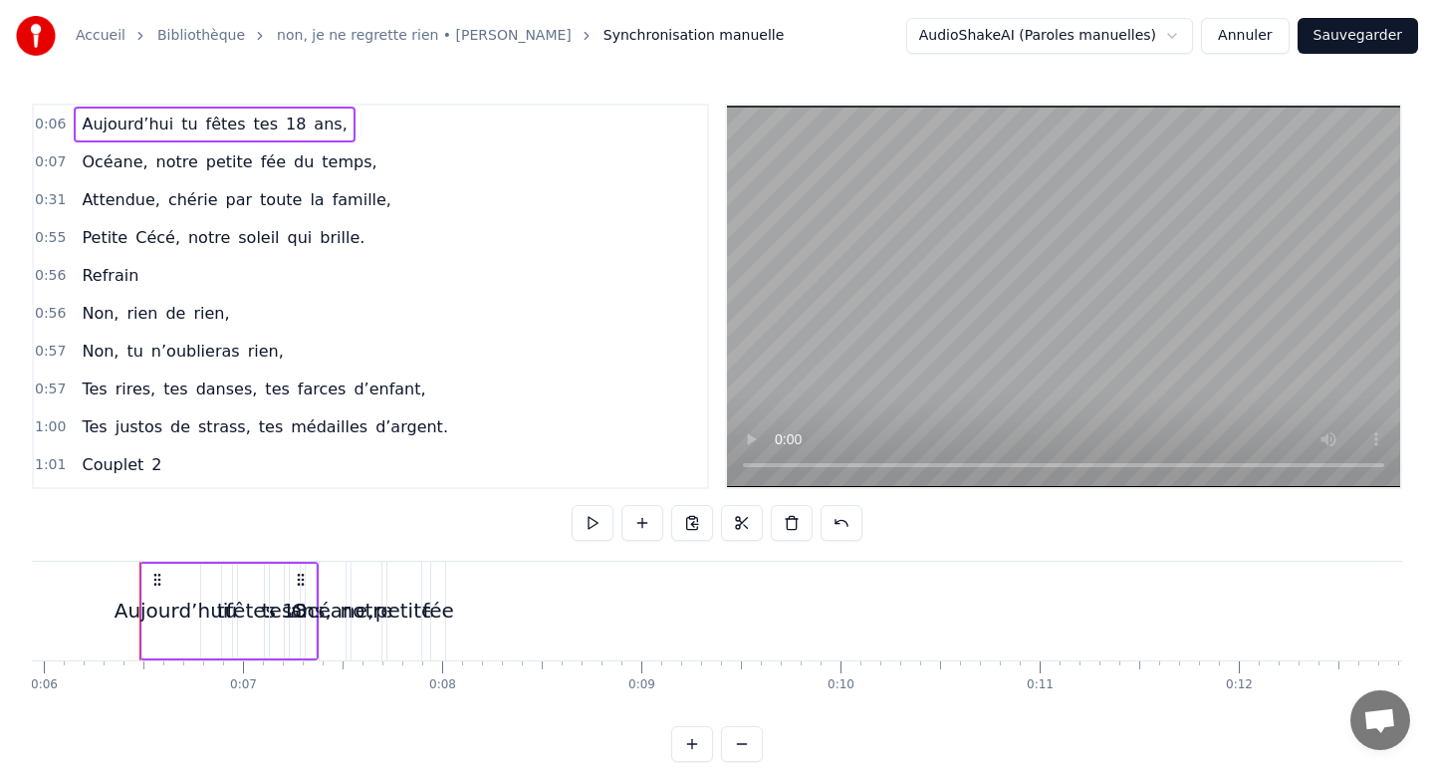
click at [83, 128] on span "Aujourd’hui" at bounding box center [128, 124] width 96 height 23
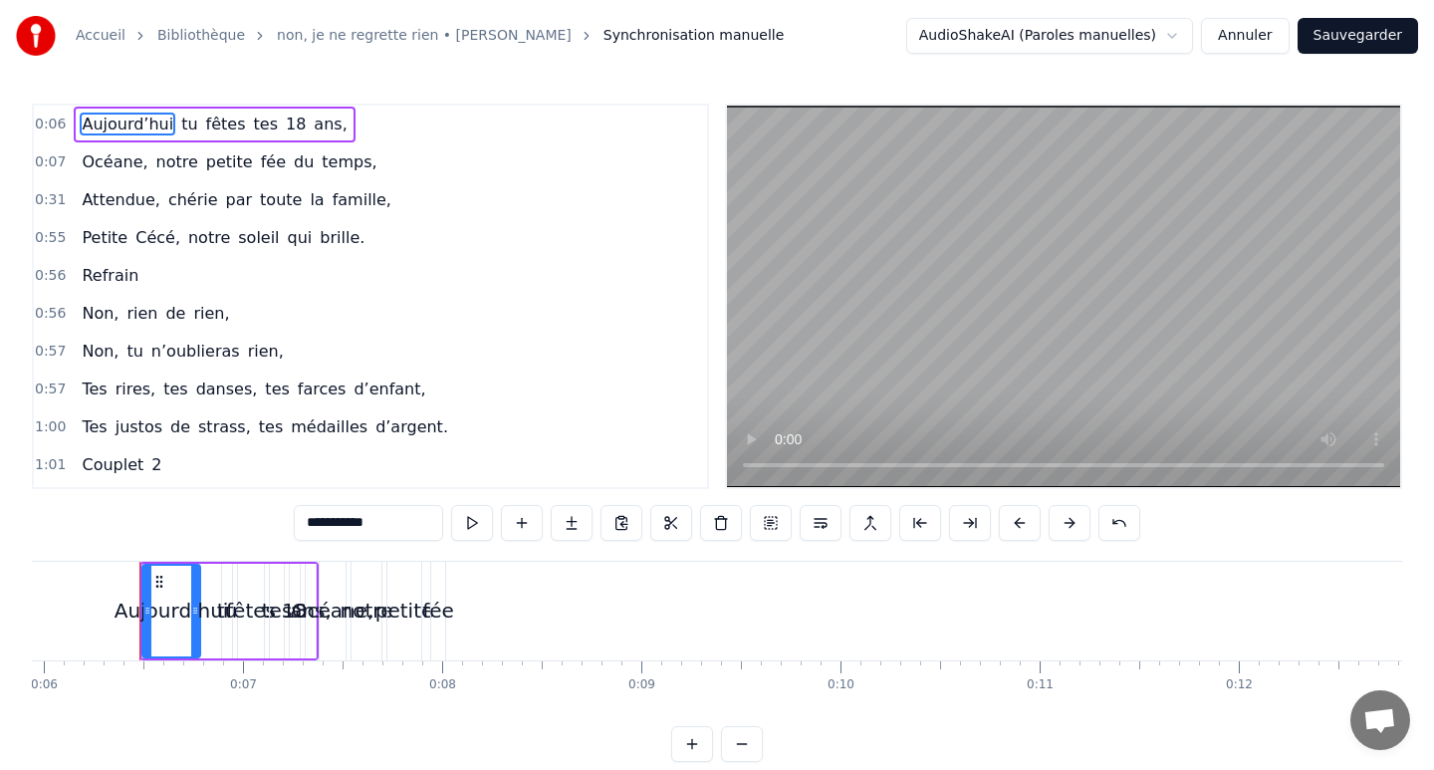
drag, startPoint x: 70, startPoint y: 128, endPoint x: 88, endPoint y: 128, distance: 17.9
click at [88, 128] on div "0:06 [DATE] tu fêtes tes 18 ans," at bounding box center [370, 125] width 673 height 38
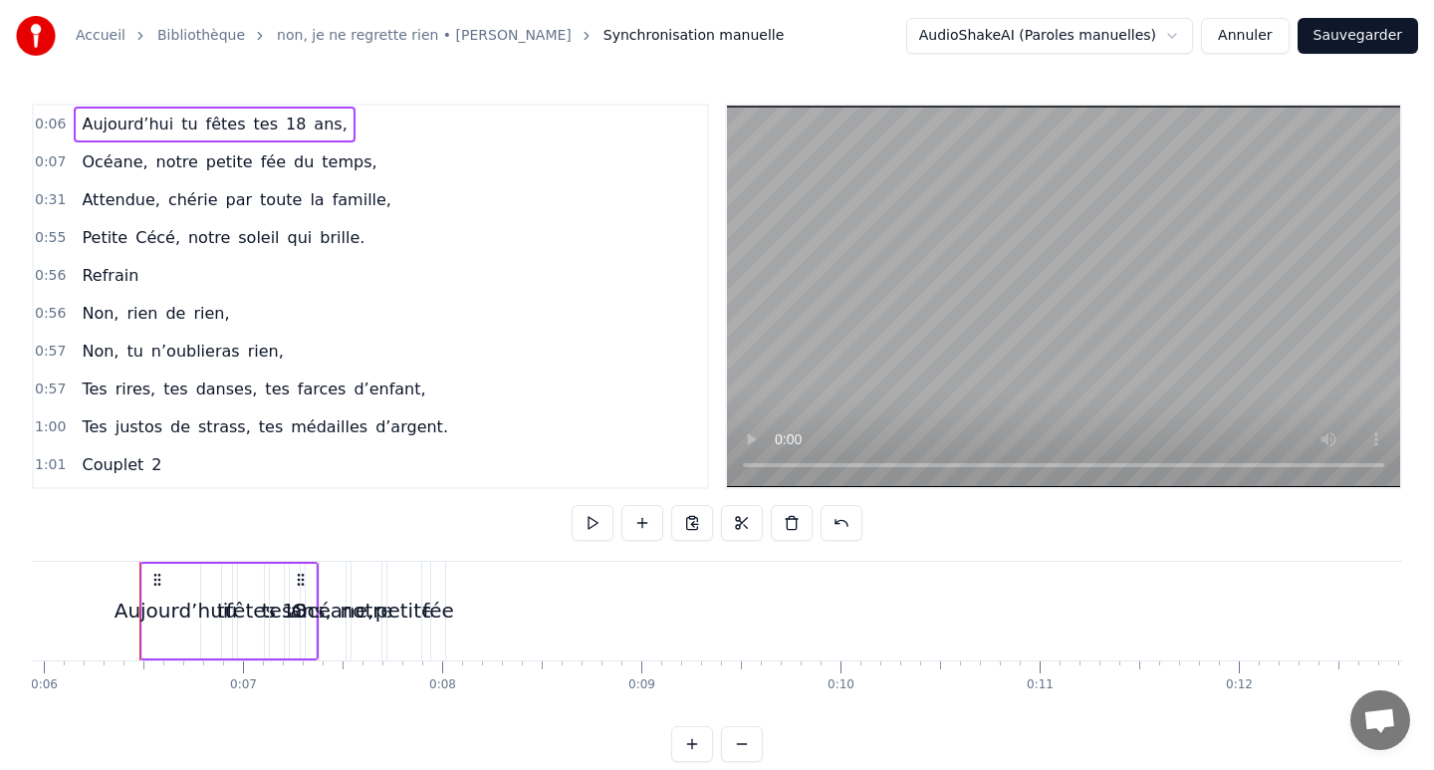
click at [57, 127] on span "0:06" at bounding box center [50, 125] width 31 height 20
click at [125, 607] on div "Aujourd’hui" at bounding box center [172, 610] width 115 height 30
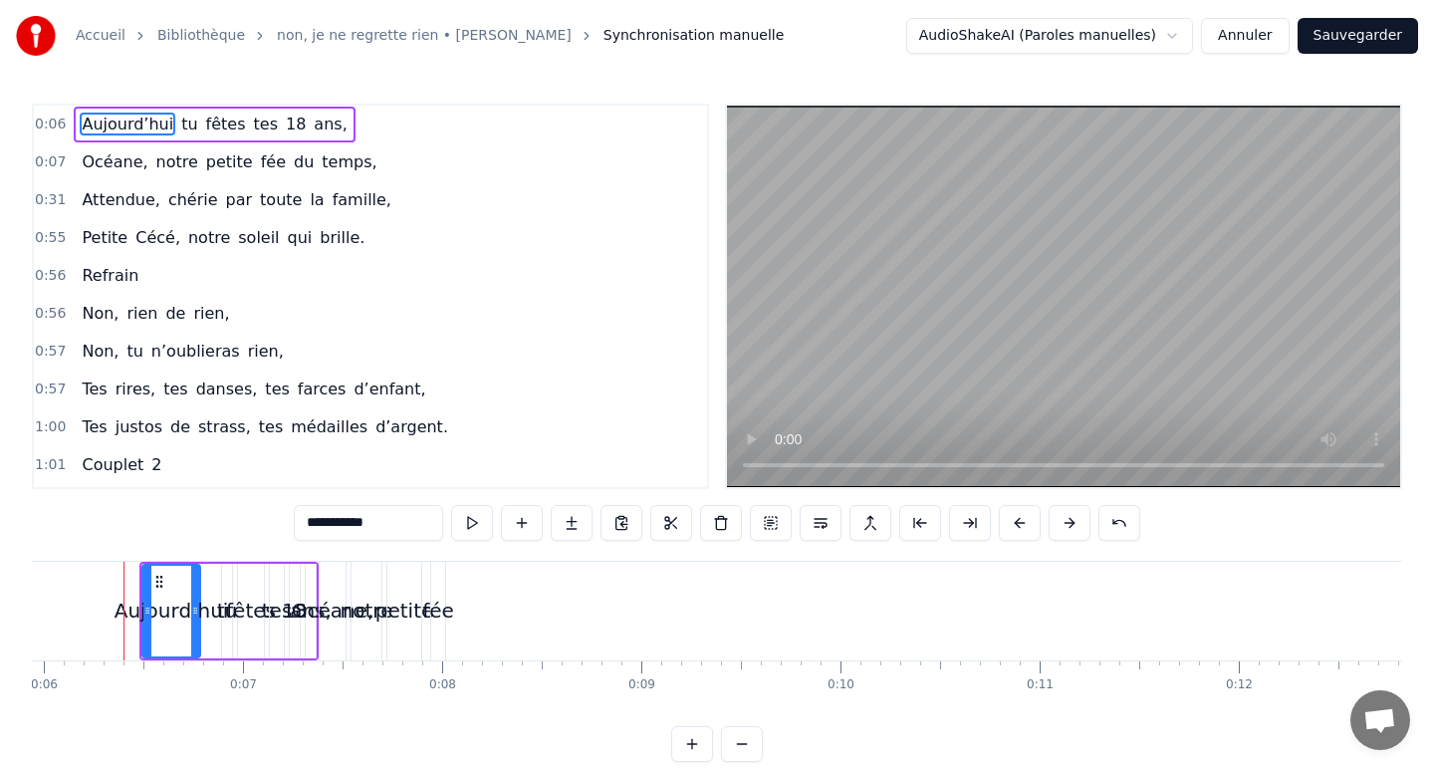
scroll to position [0, 1175]
drag, startPoint x: 206, startPoint y: 618, endPoint x: 227, endPoint y: 629, distance: 23.6
click at [227, 629] on div at bounding box center [225, 611] width 8 height 91
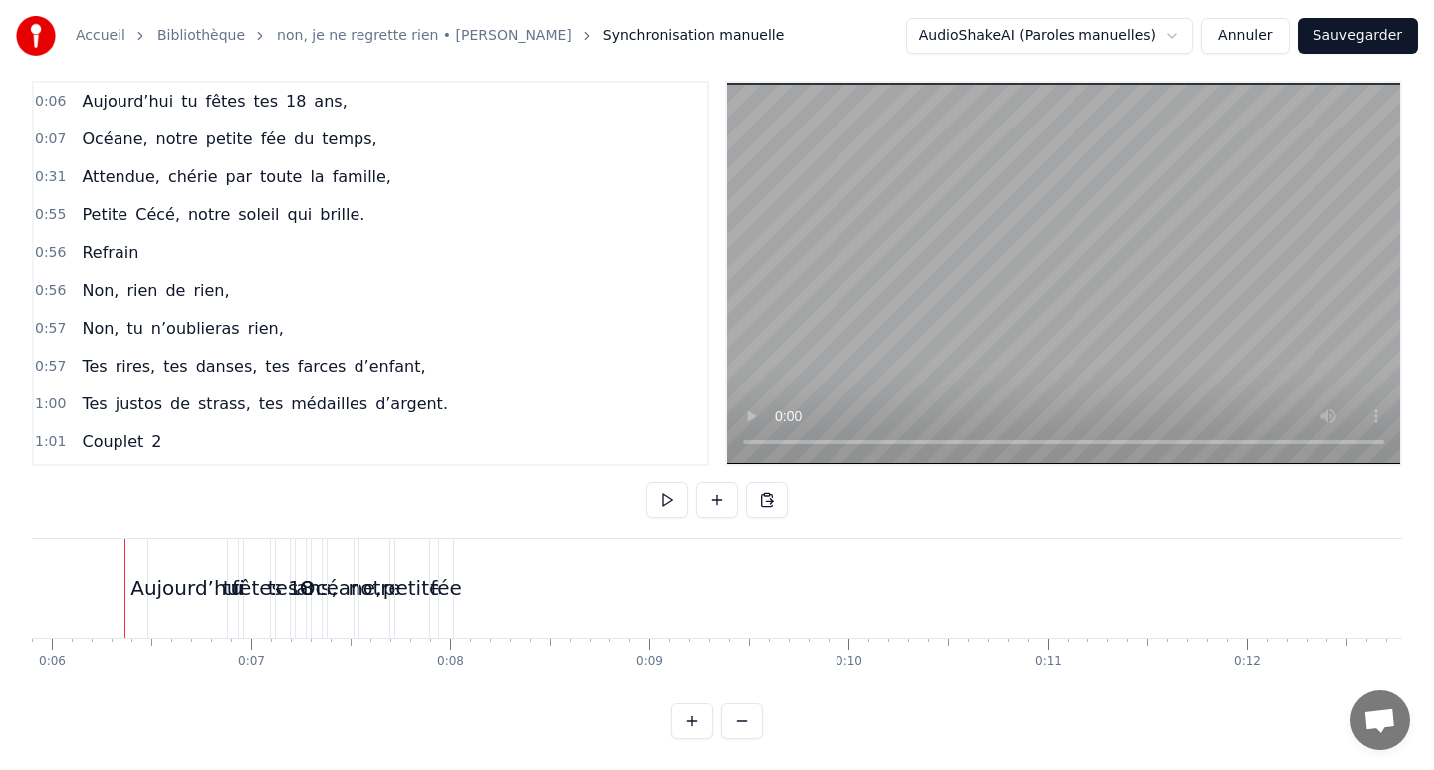
scroll to position [0, 1168]
click at [138, 581] on div at bounding box center [138, 588] width 1 height 99
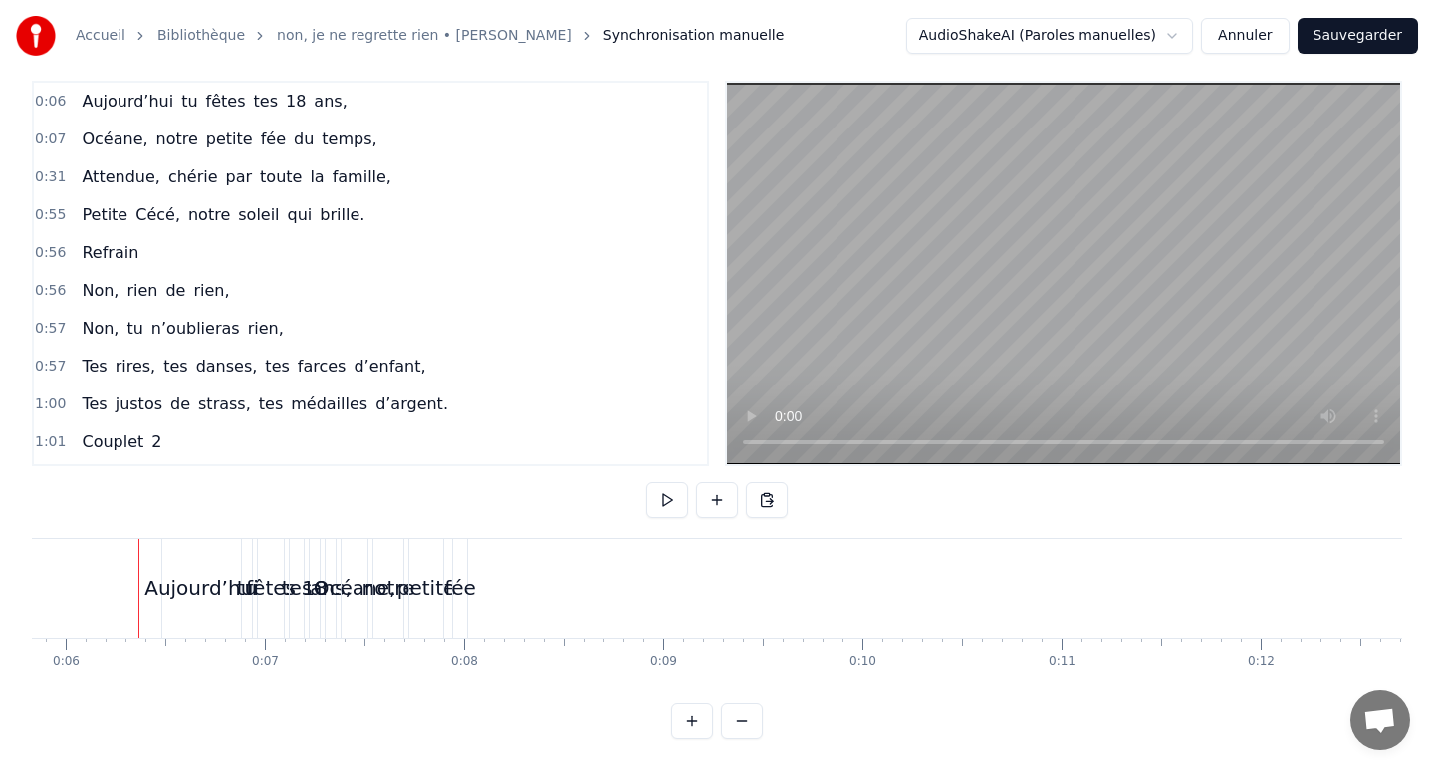
click at [138, 581] on div at bounding box center [138, 588] width 1 height 99
click at [115, 102] on span "Aujourd’hui" at bounding box center [128, 101] width 96 height 23
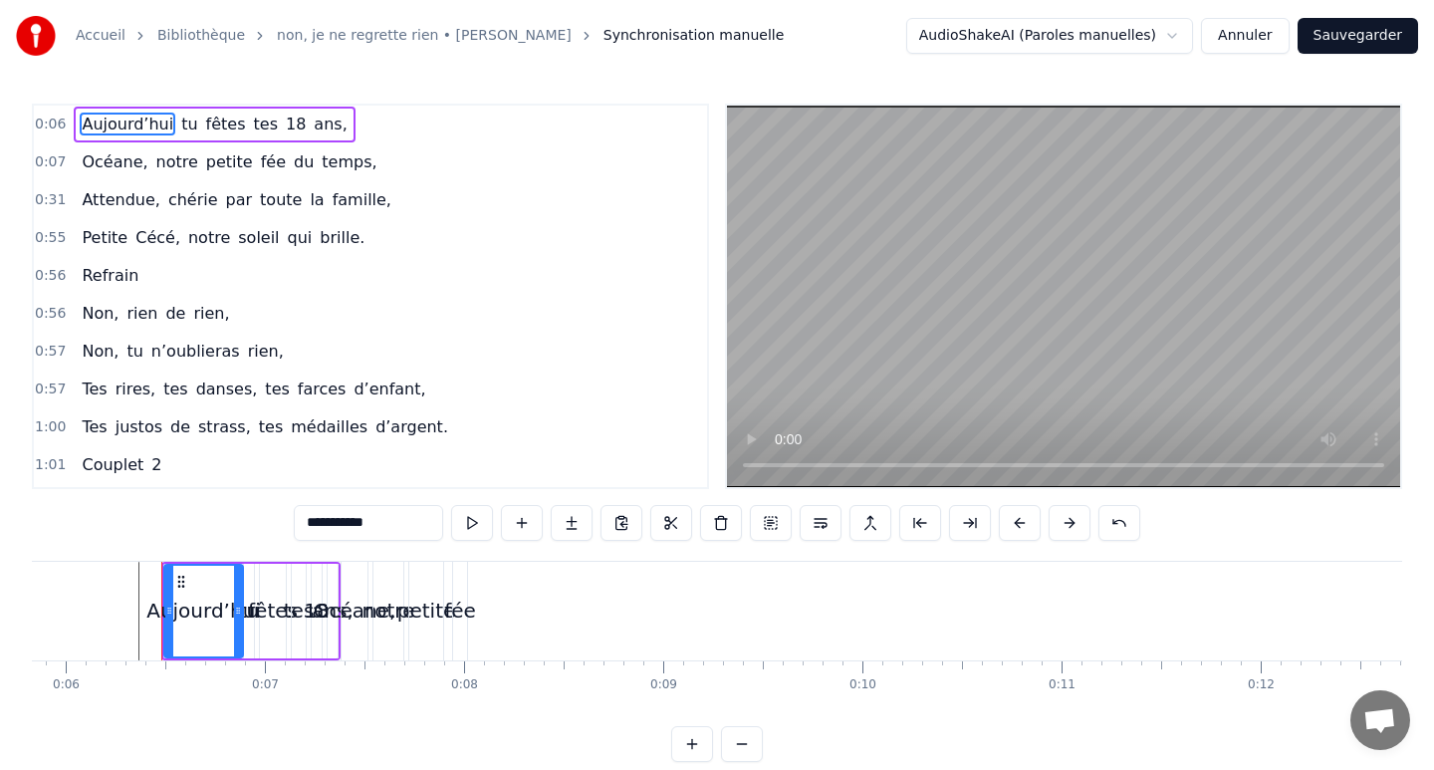
scroll to position [0, 0]
click at [1072, 522] on button at bounding box center [1069, 523] width 42 height 36
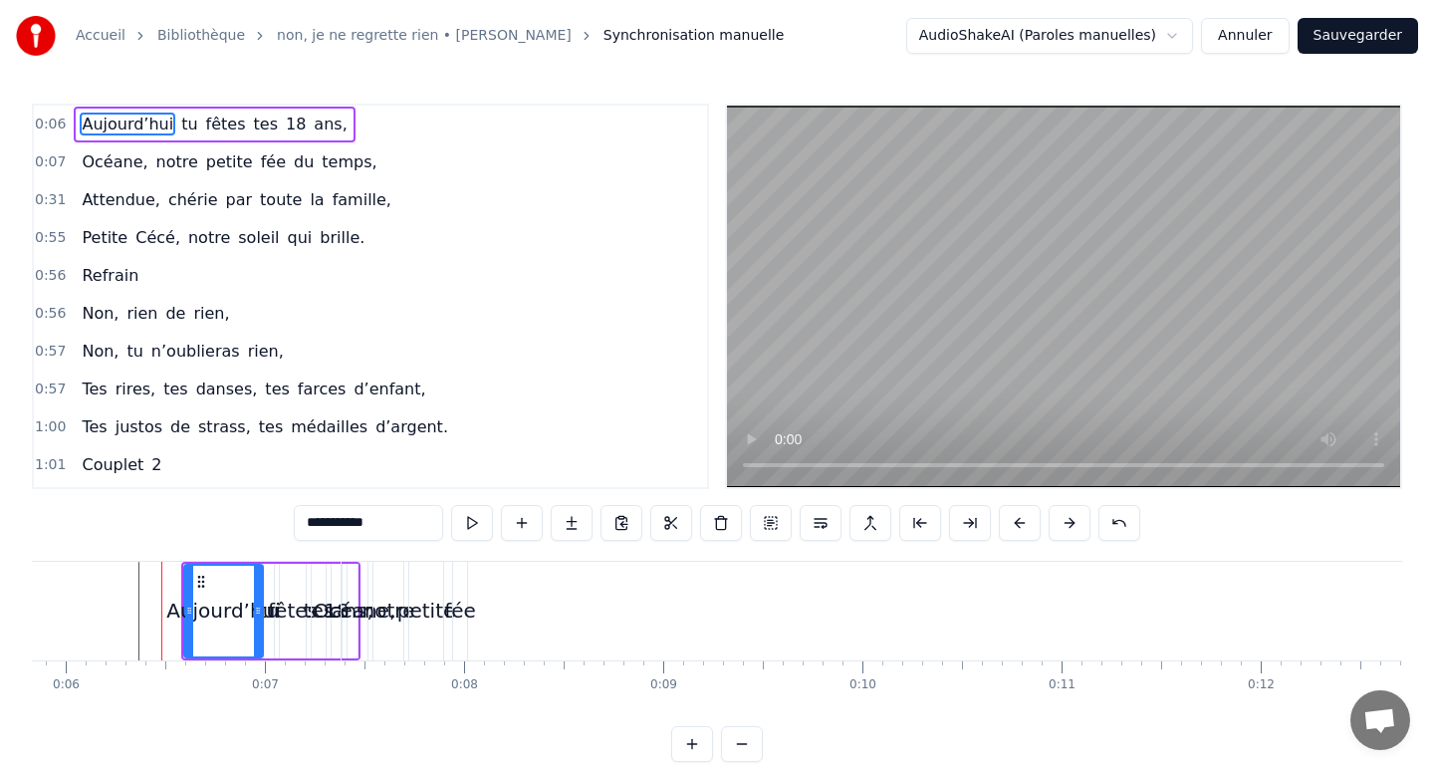
click at [1072, 522] on button at bounding box center [1069, 523] width 42 height 36
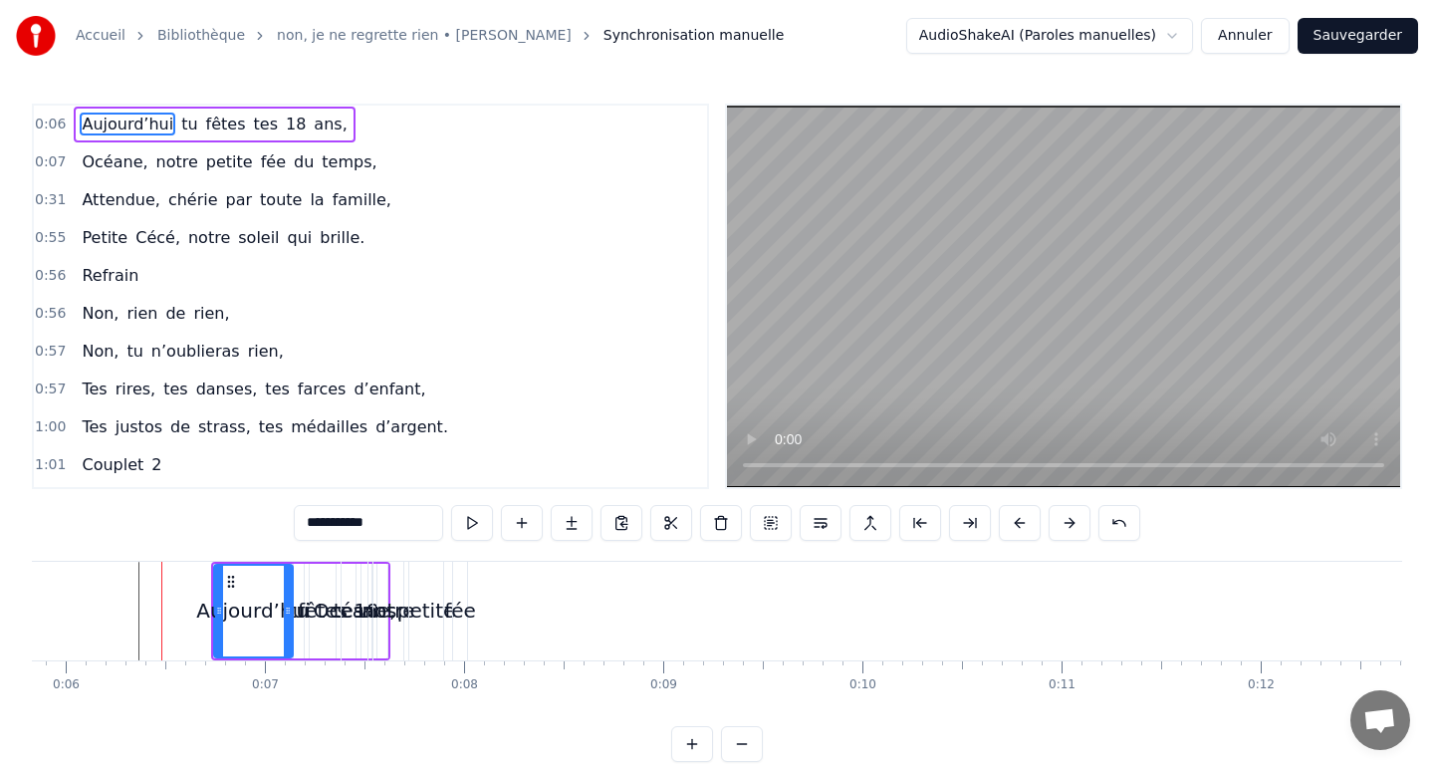
click at [1072, 522] on button at bounding box center [1069, 523] width 42 height 36
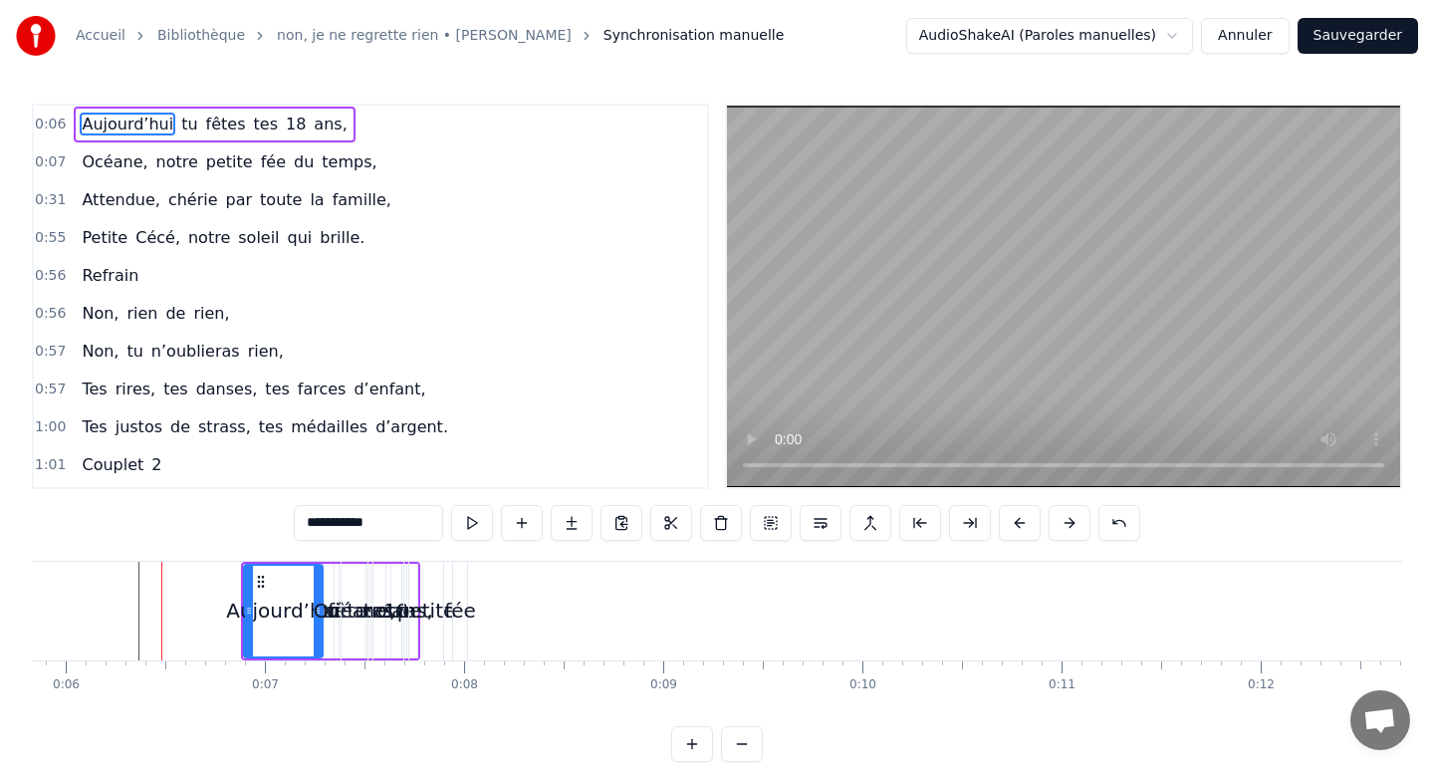
click at [1072, 522] on button at bounding box center [1069, 523] width 42 height 36
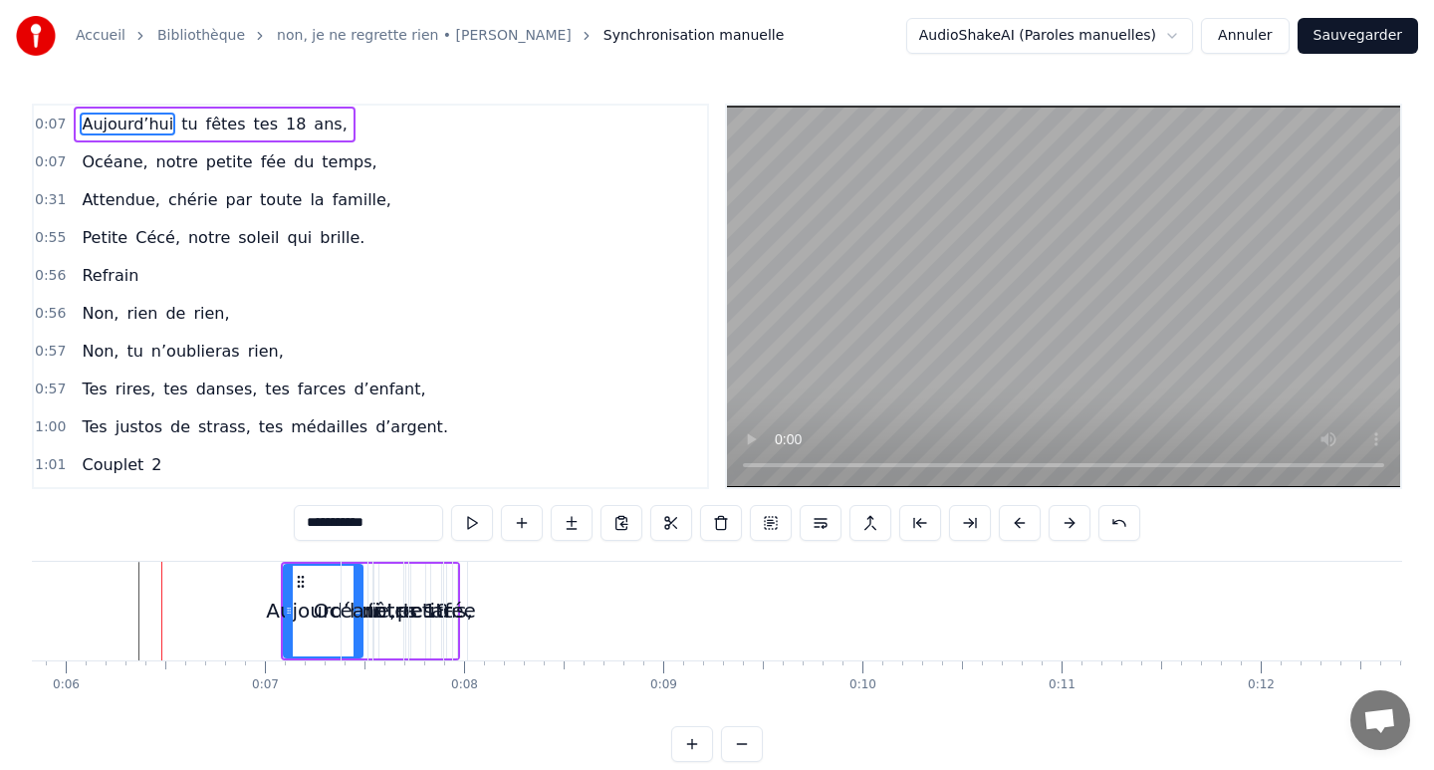
click at [1072, 522] on button at bounding box center [1069, 523] width 42 height 36
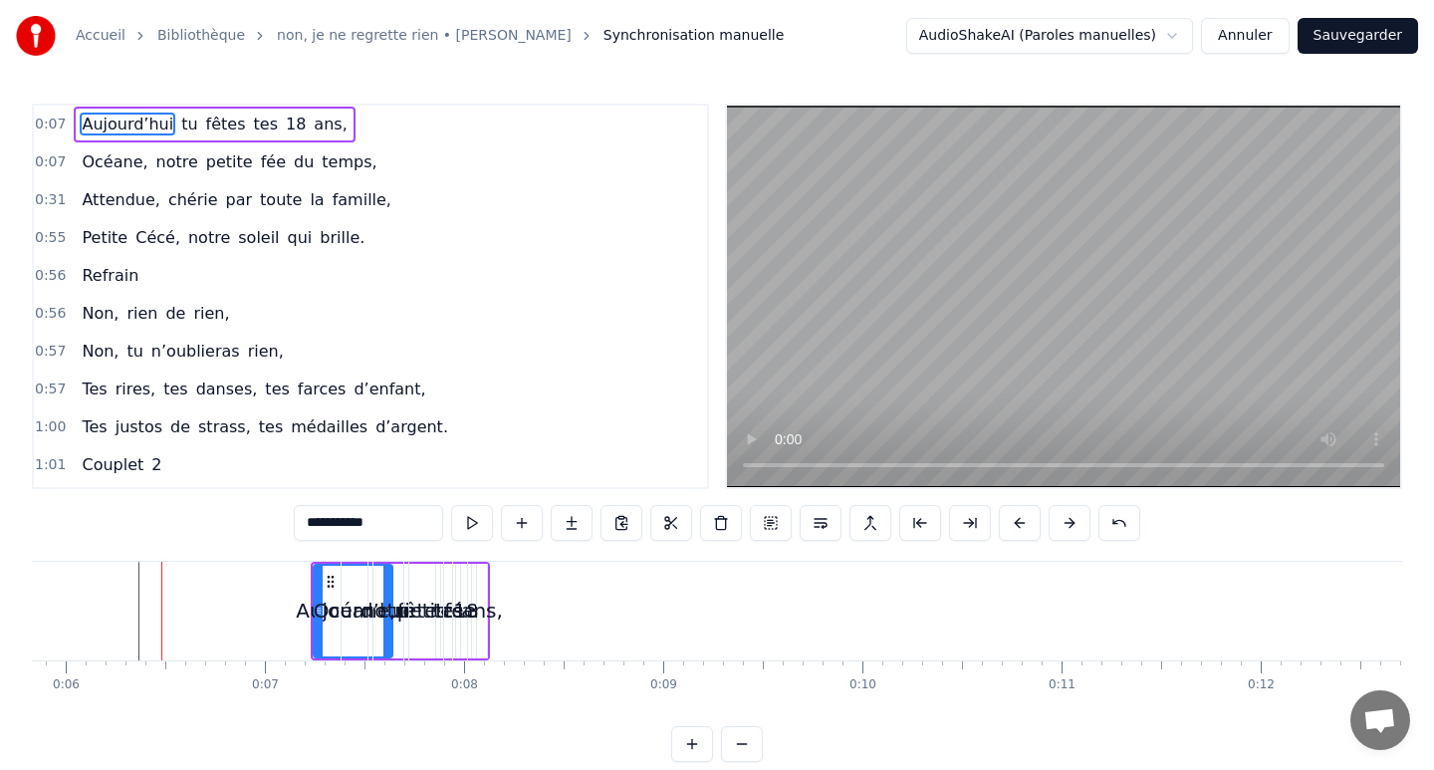
click at [1072, 522] on button at bounding box center [1069, 523] width 42 height 36
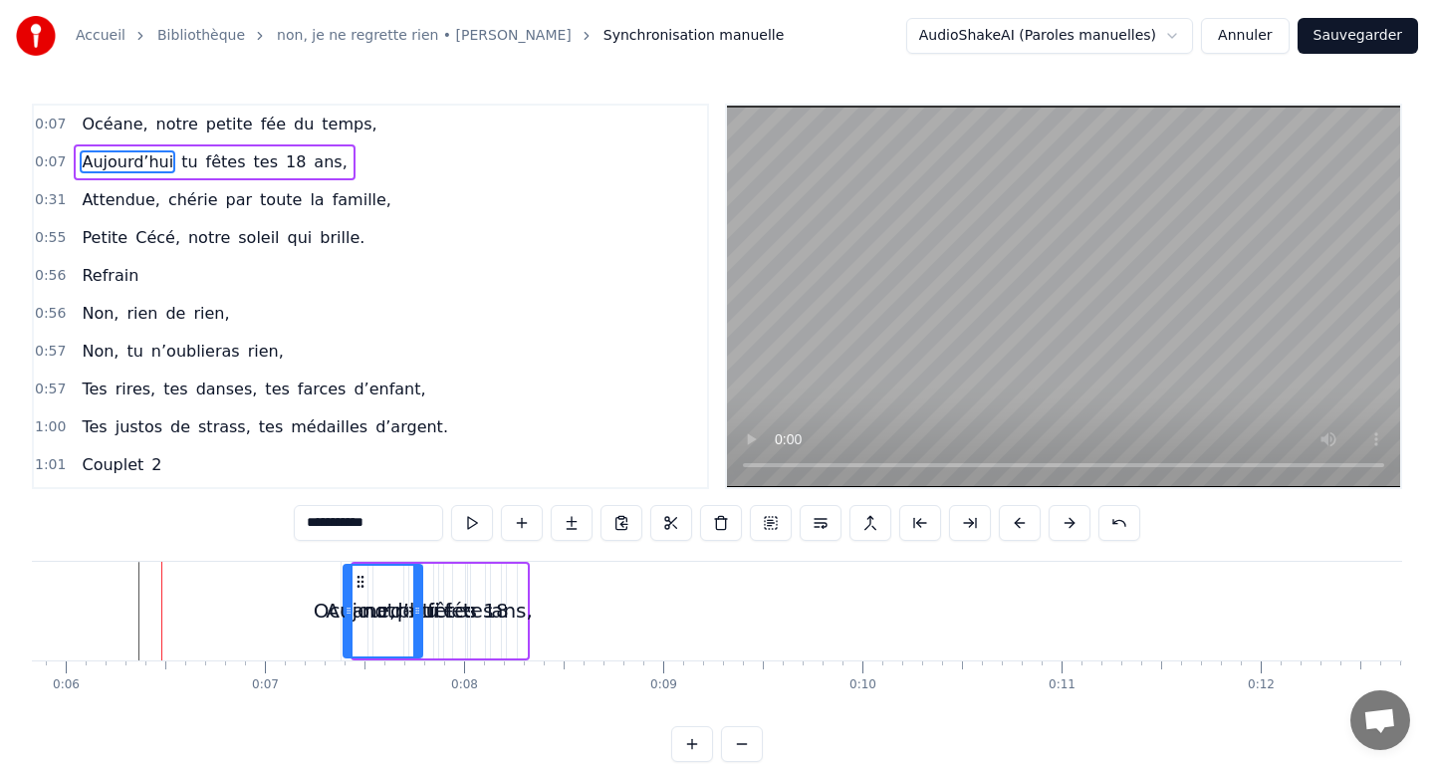
click at [1072, 522] on button at bounding box center [1069, 523] width 42 height 36
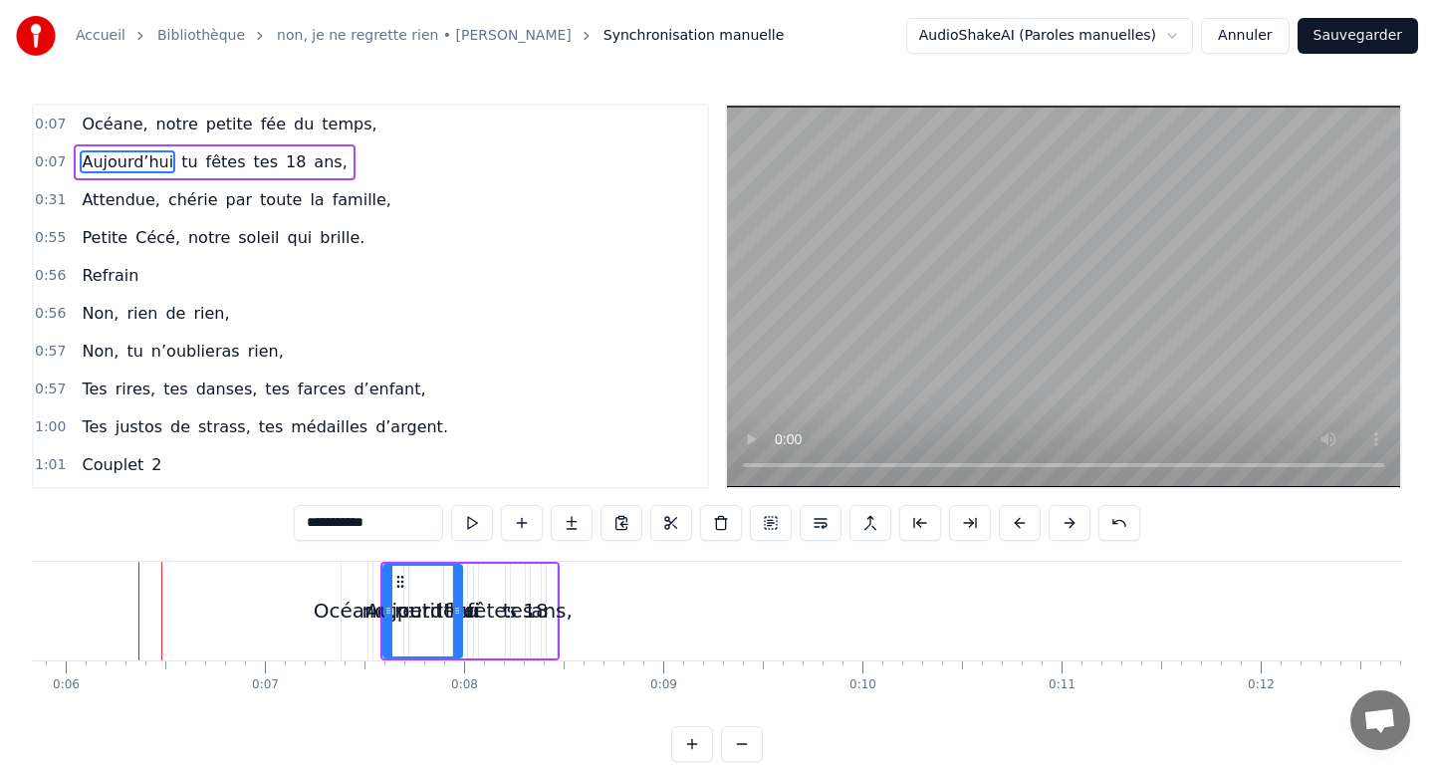
click at [1072, 522] on button at bounding box center [1069, 523] width 42 height 36
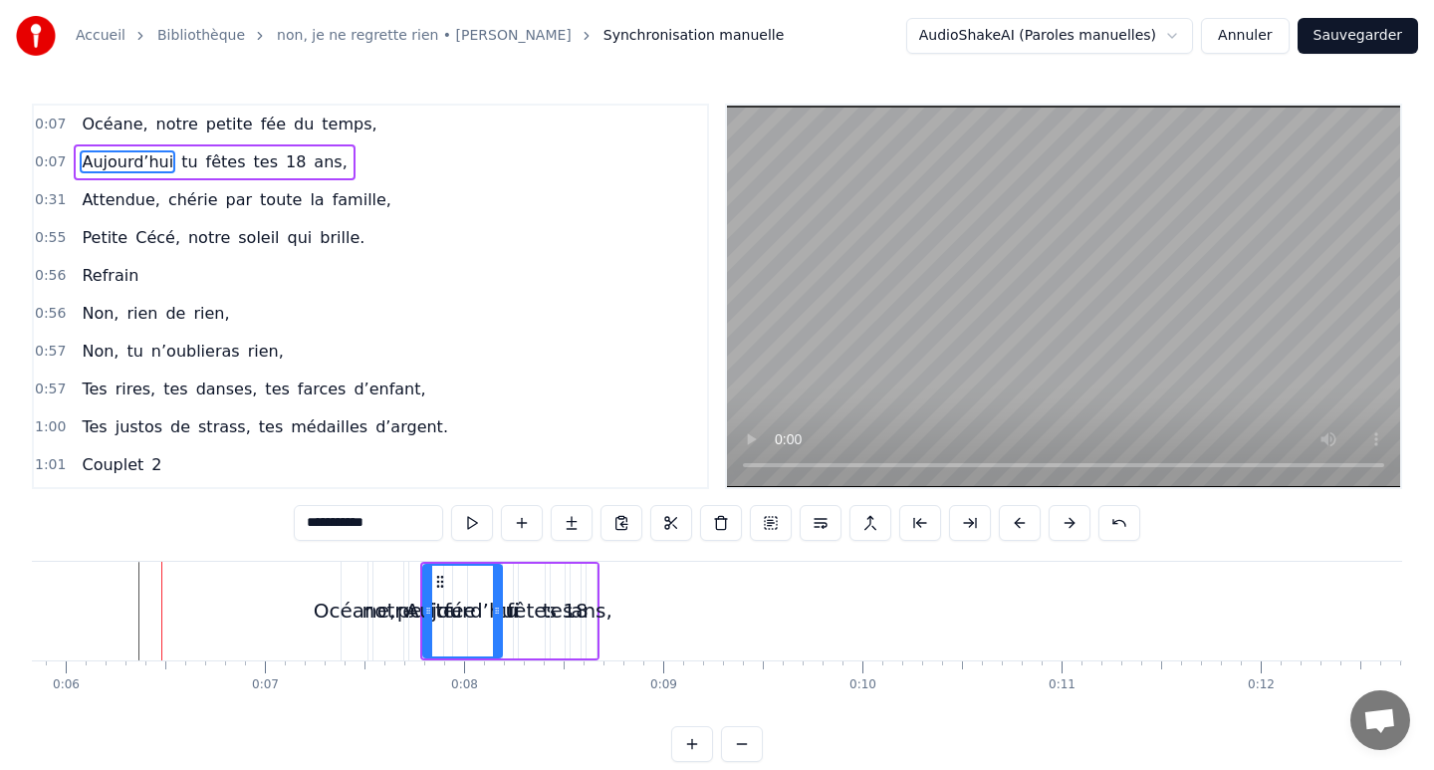
click at [1072, 522] on button at bounding box center [1069, 523] width 42 height 36
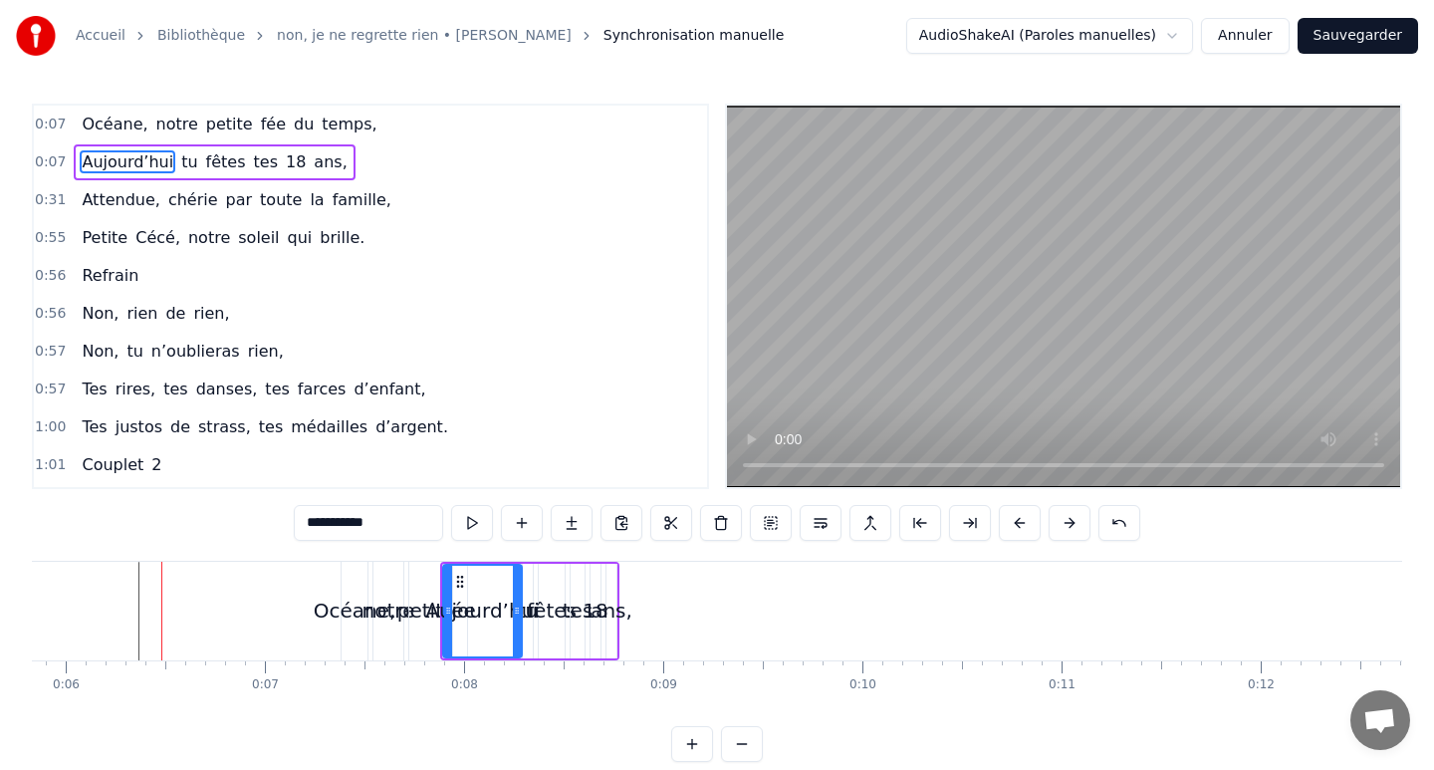
click at [1072, 522] on button at bounding box center [1069, 523] width 42 height 36
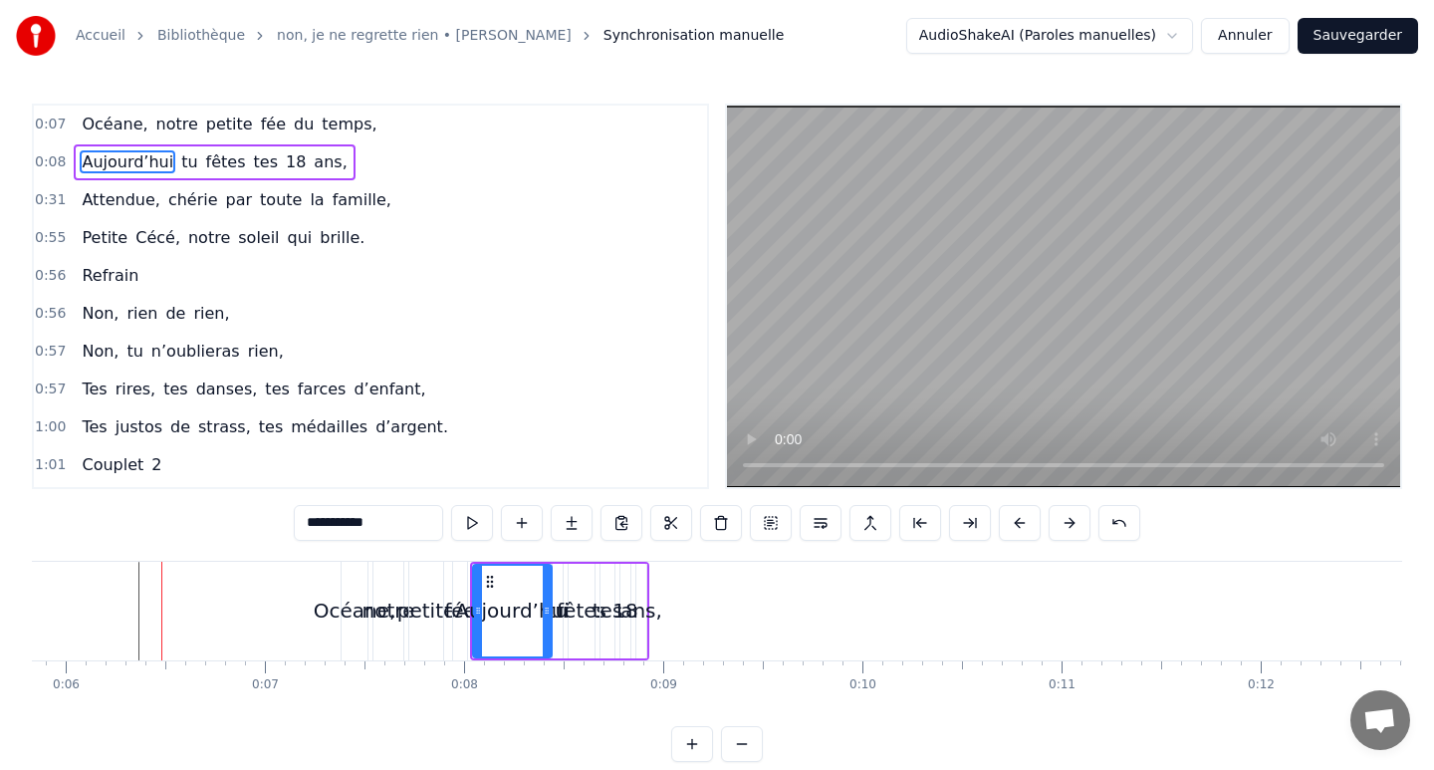
click at [1072, 522] on button at bounding box center [1069, 523] width 42 height 36
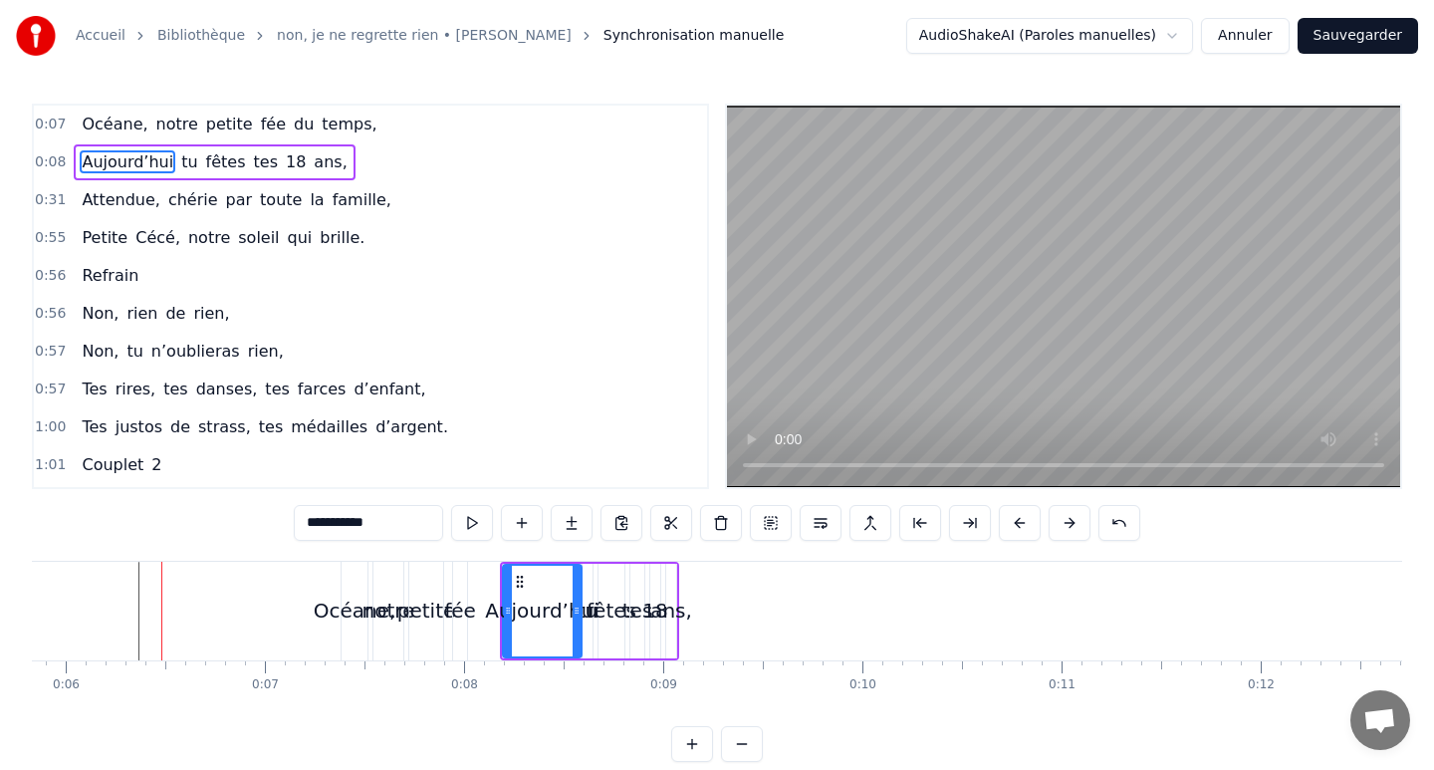
click at [1072, 522] on button at bounding box center [1069, 523] width 42 height 36
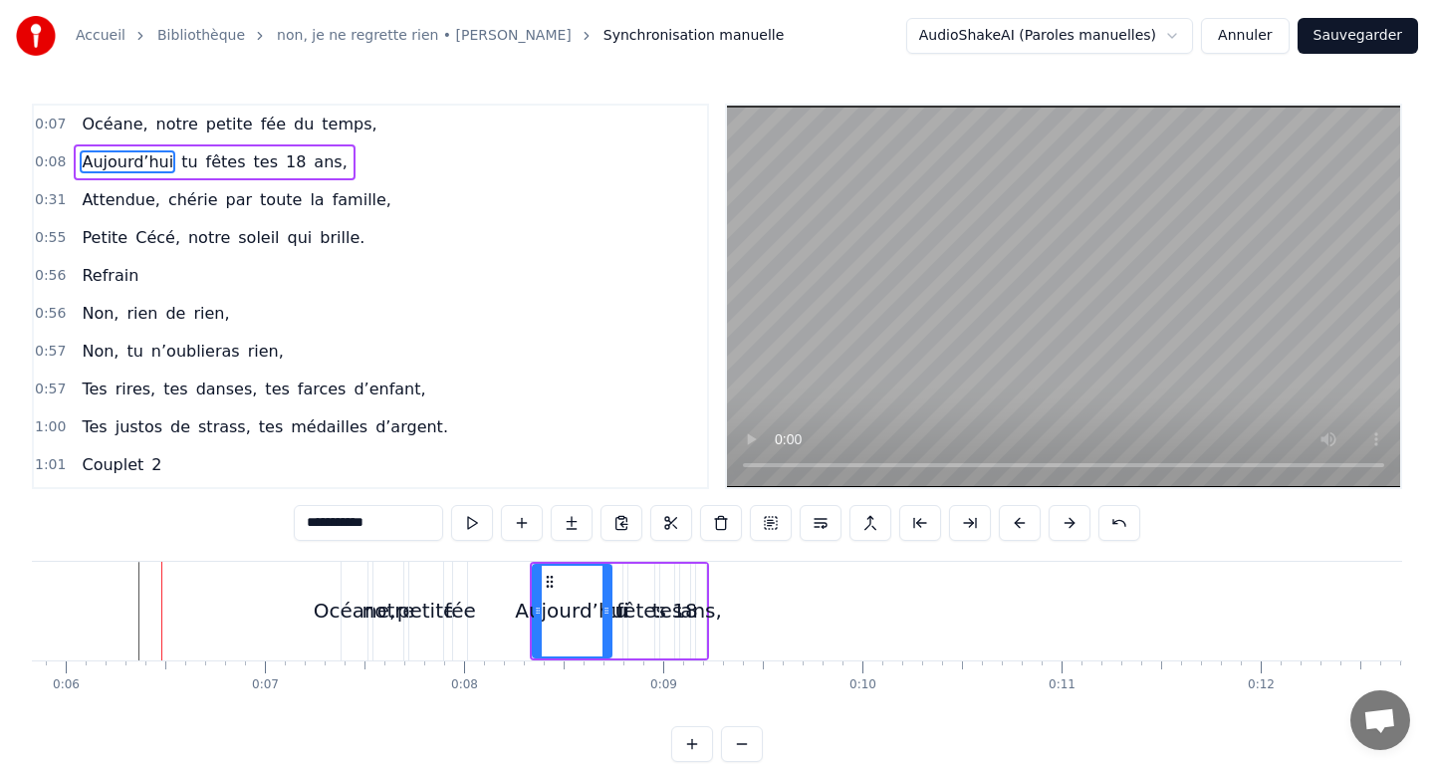
click at [1072, 522] on button at bounding box center [1069, 523] width 42 height 36
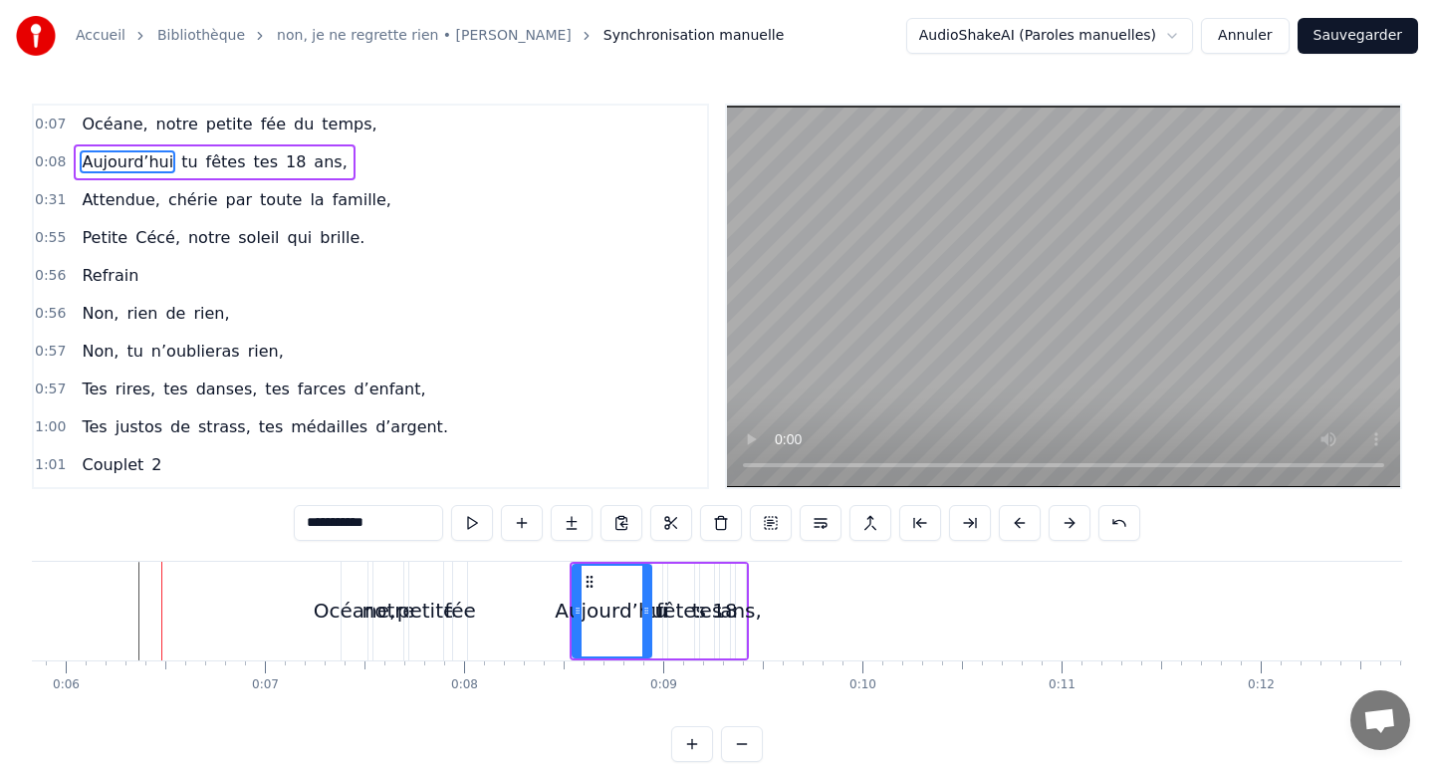
click at [1072, 522] on button at bounding box center [1069, 523] width 42 height 36
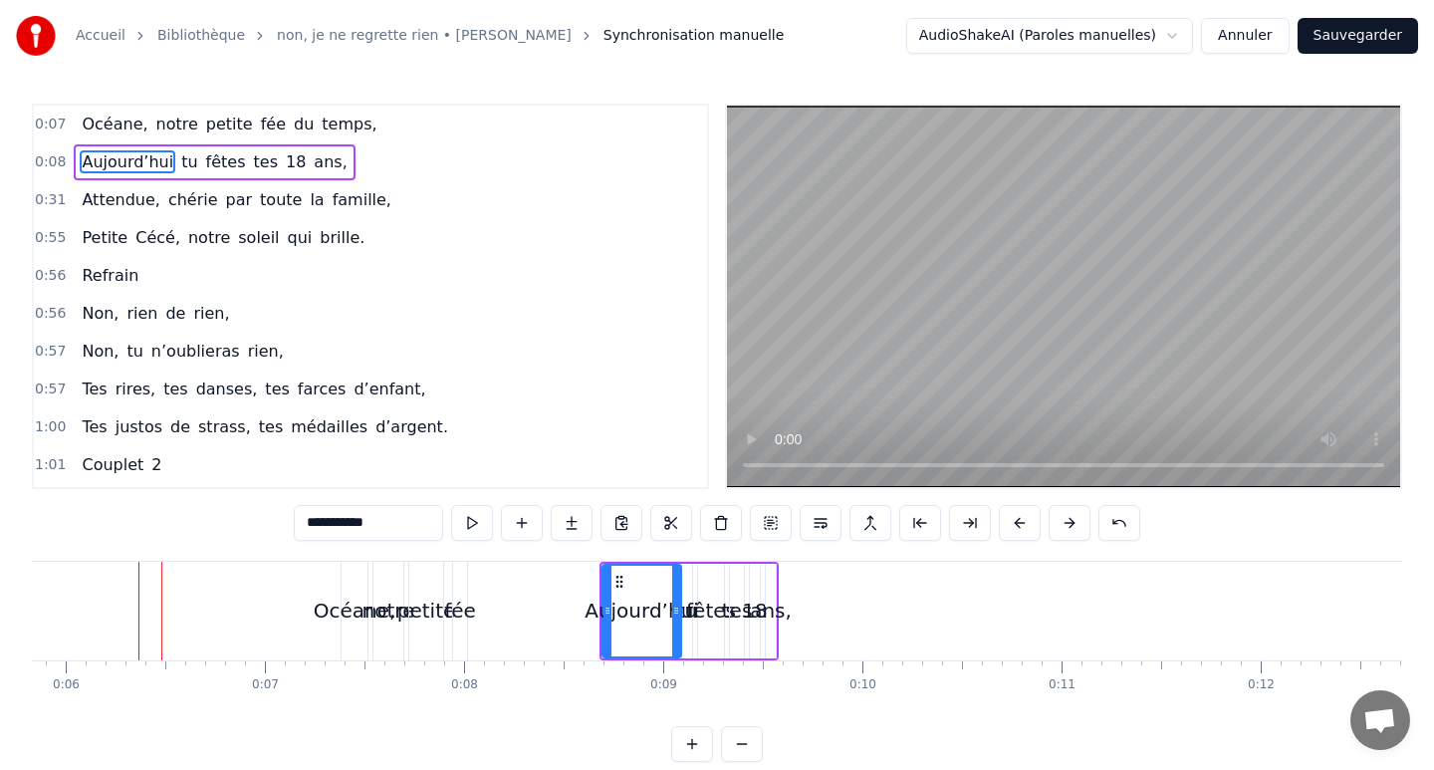
click at [1072, 522] on button at bounding box center [1069, 523] width 42 height 36
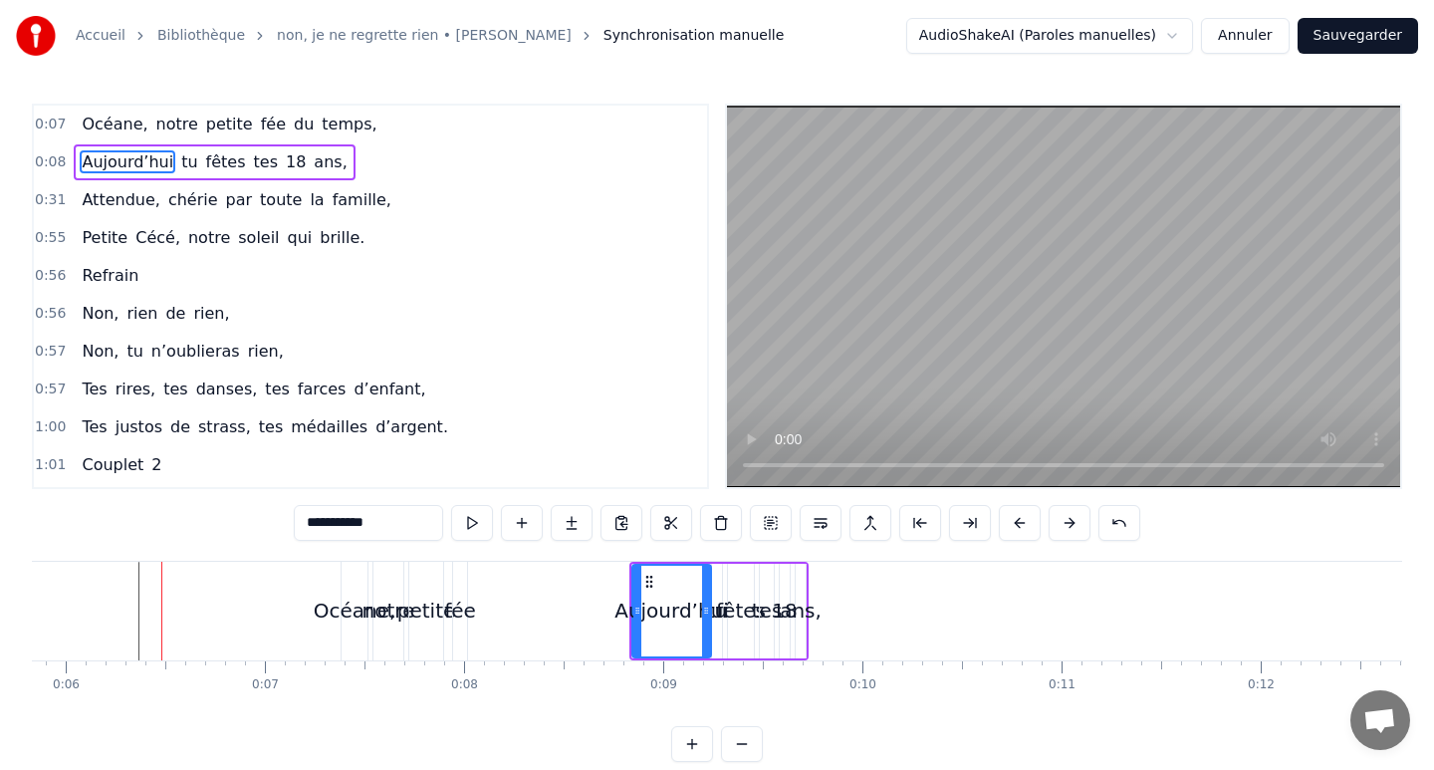
click at [1072, 522] on button at bounding box center [1069, 523] width 42 height 36
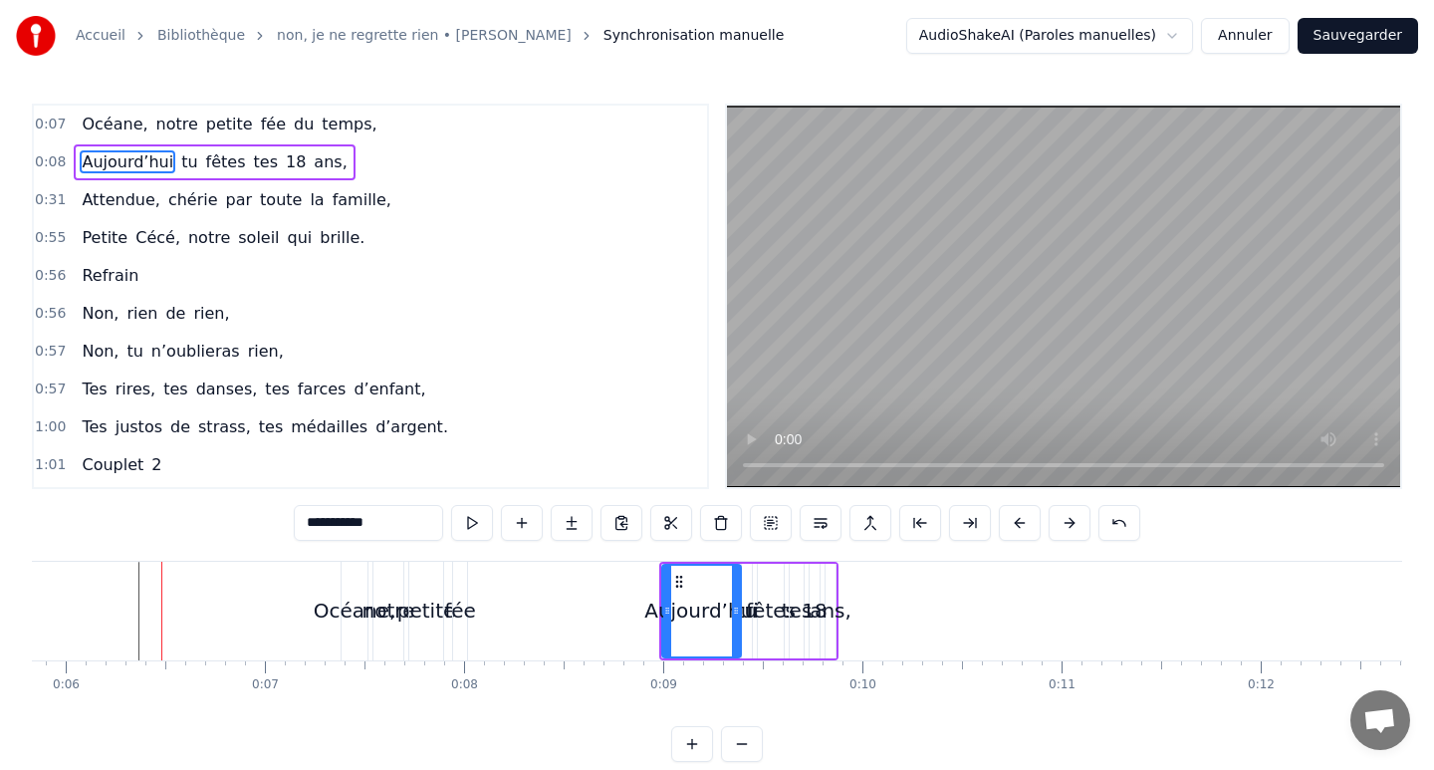
click at [1072, 522] on button at bounding box center [1069, 523] width 42 height 36
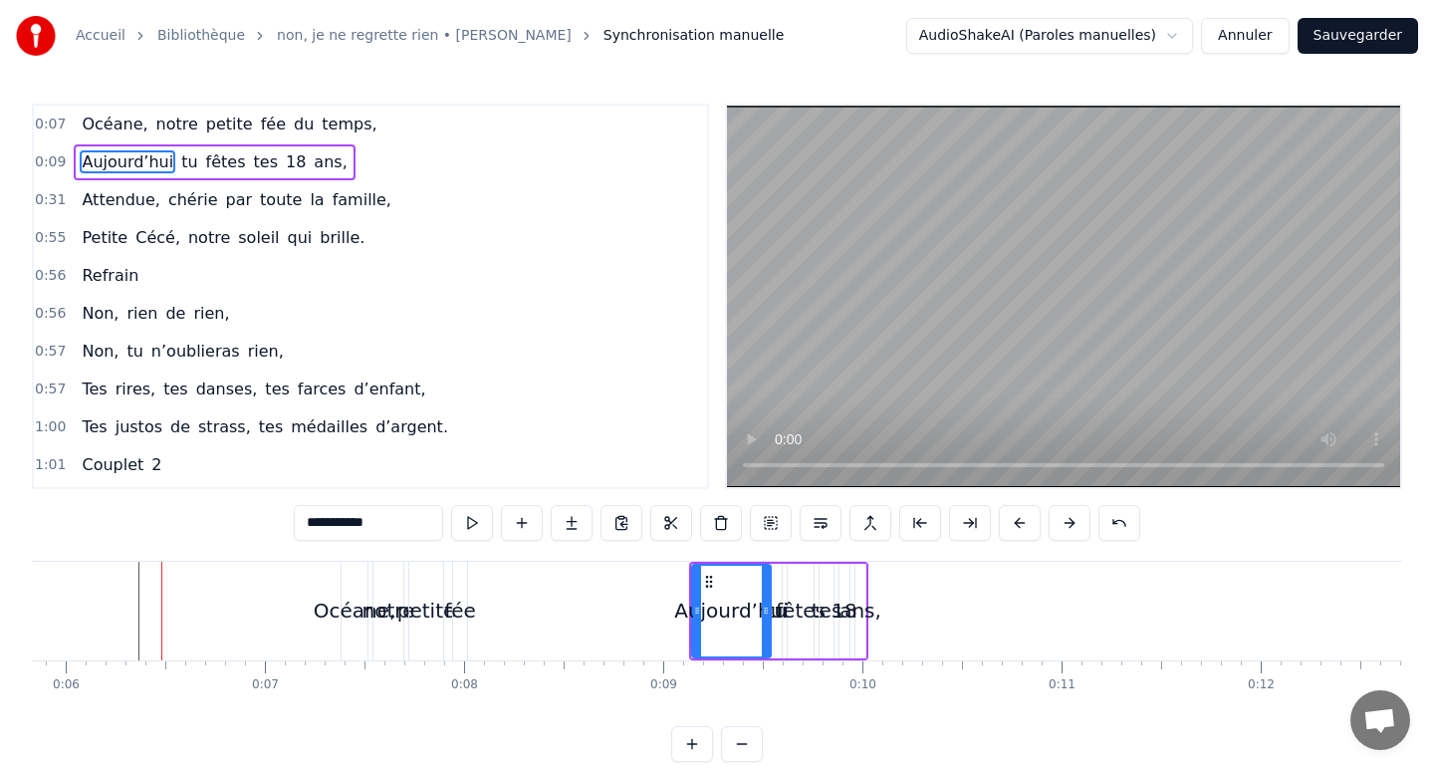
click at [1072, 522] on button at bounding box center [1069, 523] width 42 height 36
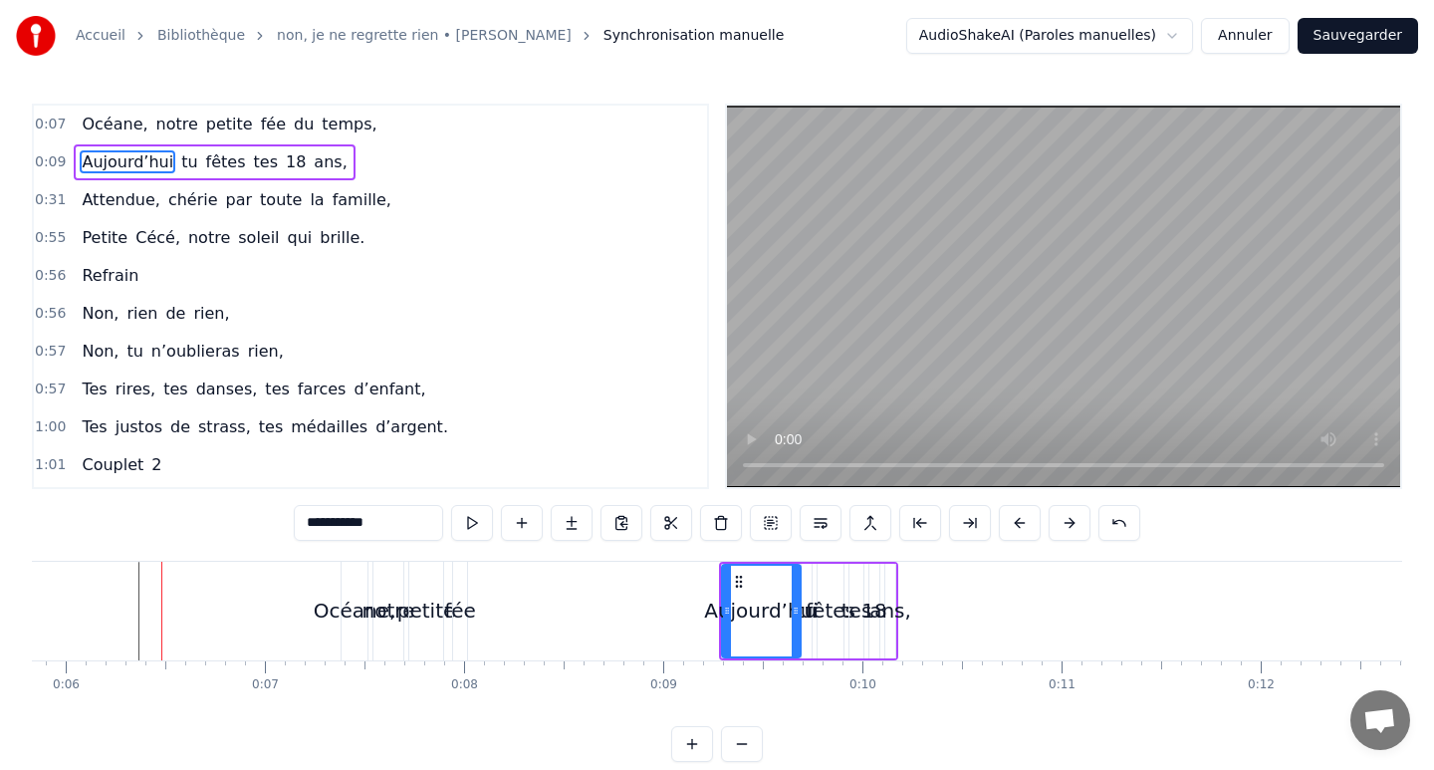
click at [1072, 522] on button at bounding box center [1069, 523] width 42 height 36
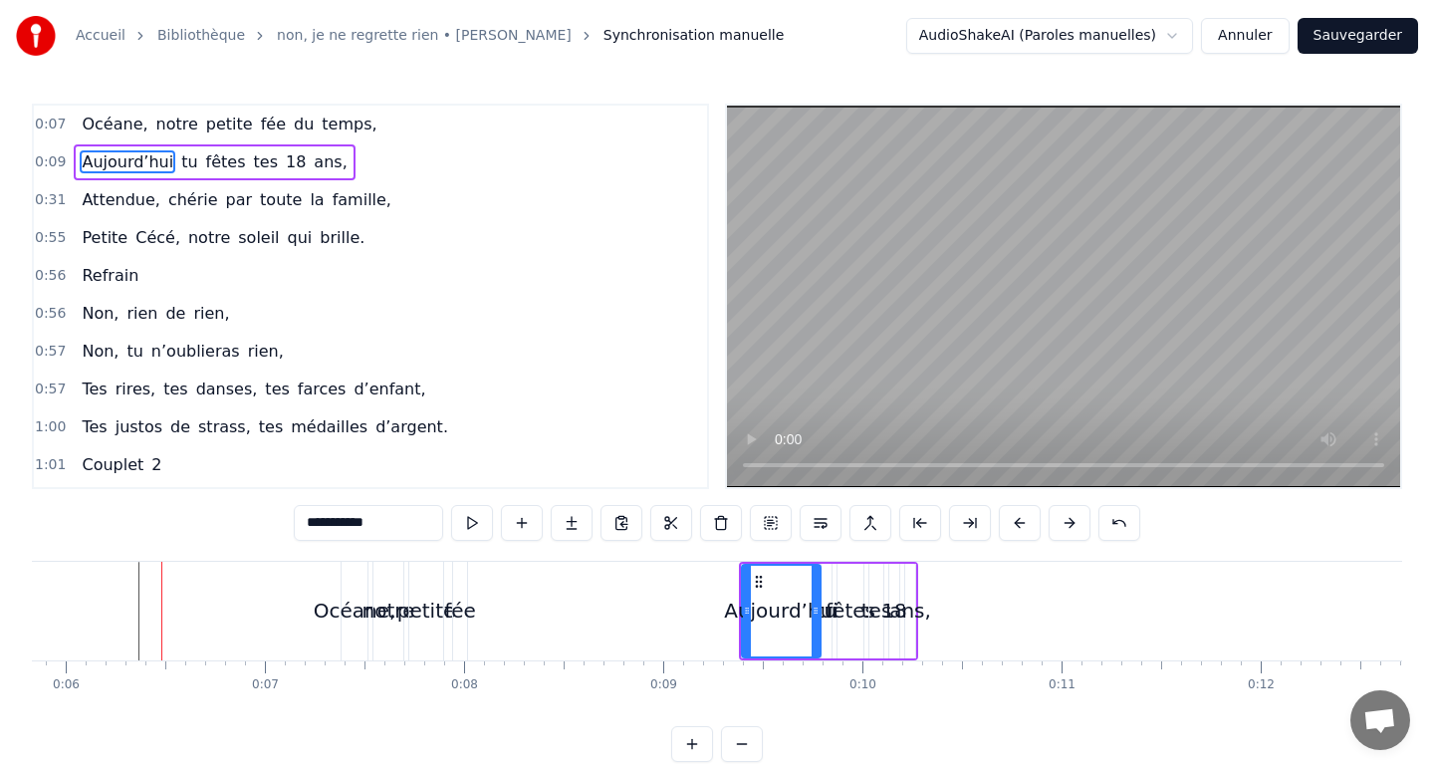
click at [1072, 522] on button at bounding box center [1069, 523] width 42 height 36
click at [1048, 505] on button at bounding box center [1069, 523] width 42 height 36
click at [1072, 522] on button at bounding box center [1069, 523] width 42 height 36
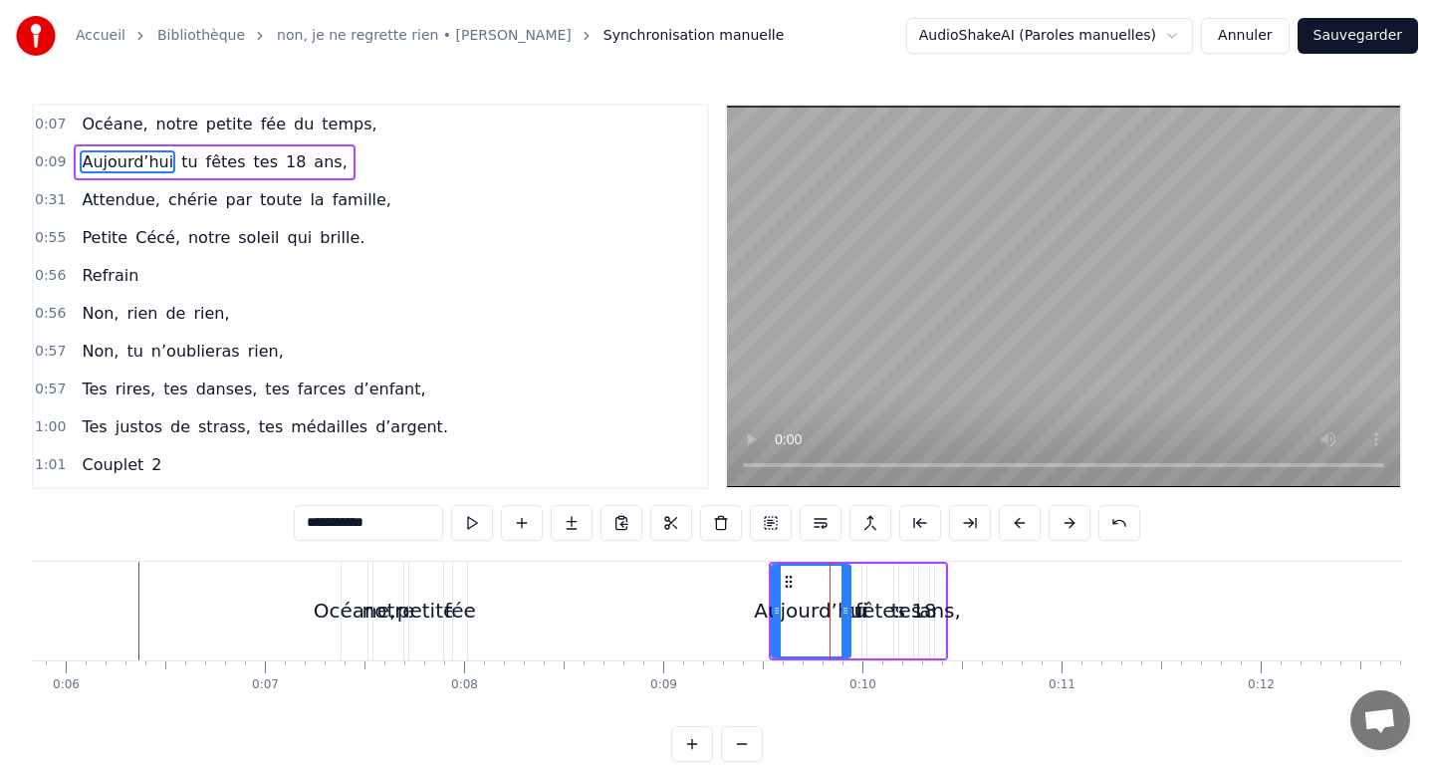
click at [1072, 522] on button at bounding box center [1069, 523] width 42 height 36
click at [1048, 505] on button at bounding box center [1069, 523] width 42 height 36
click at [1072, 522] on button at bounding box center [1069, 523] width 42 height 36
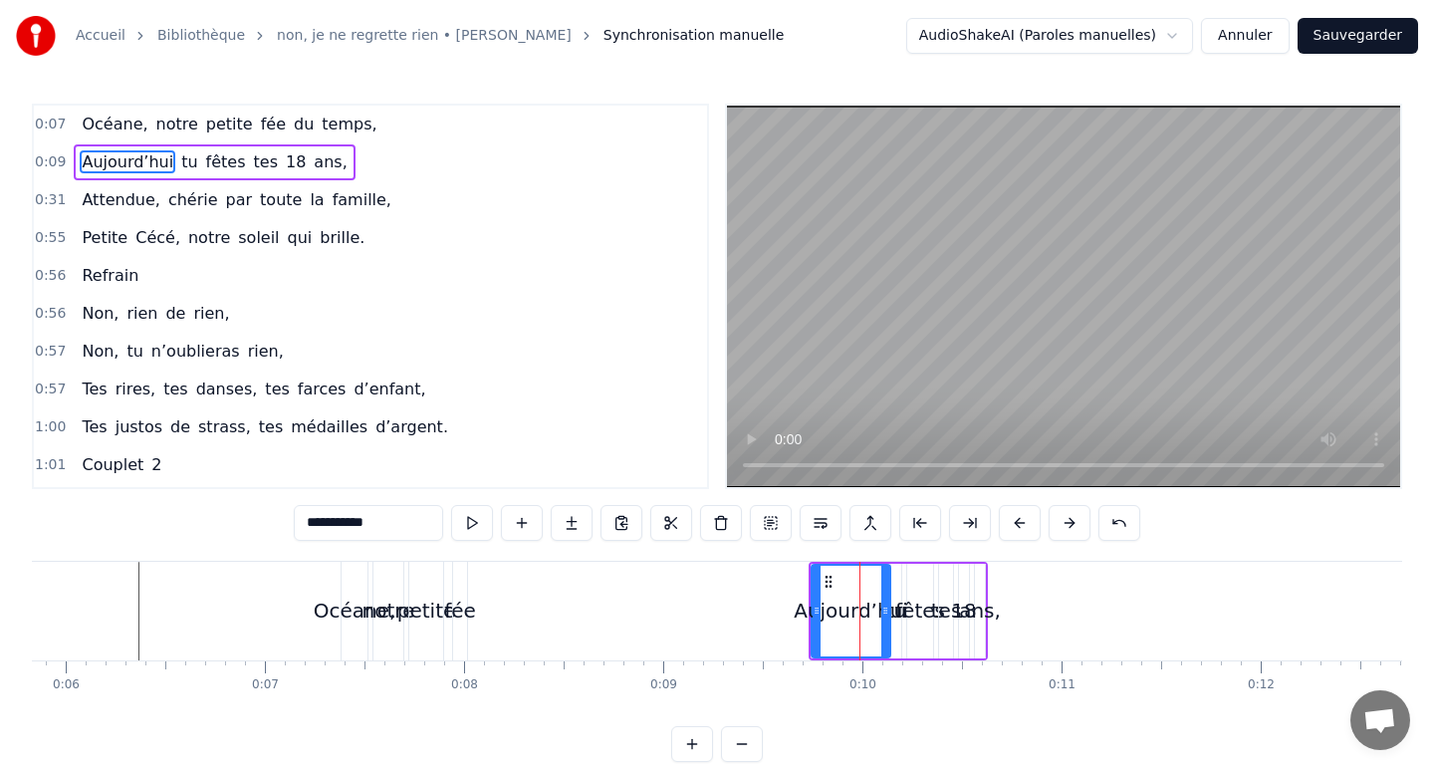
click at [1072, 522] on button at bounding box center [1069, 523] width 42 height 36
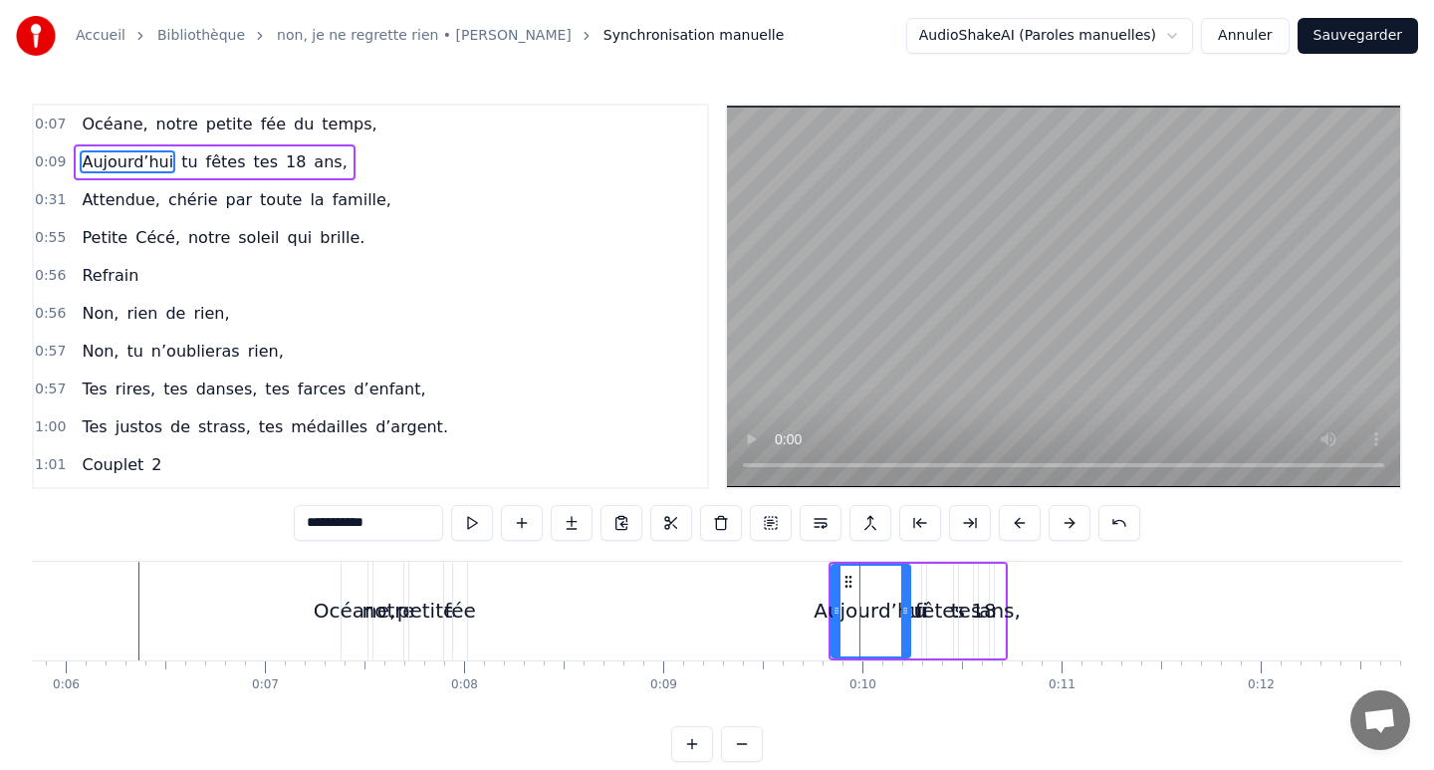
click at [1048, 505] on button at bounding box center [1069, 523] width 42 height 36
click at [1072, 522] on button at bounding box center [1069, 523] width 42 height 36
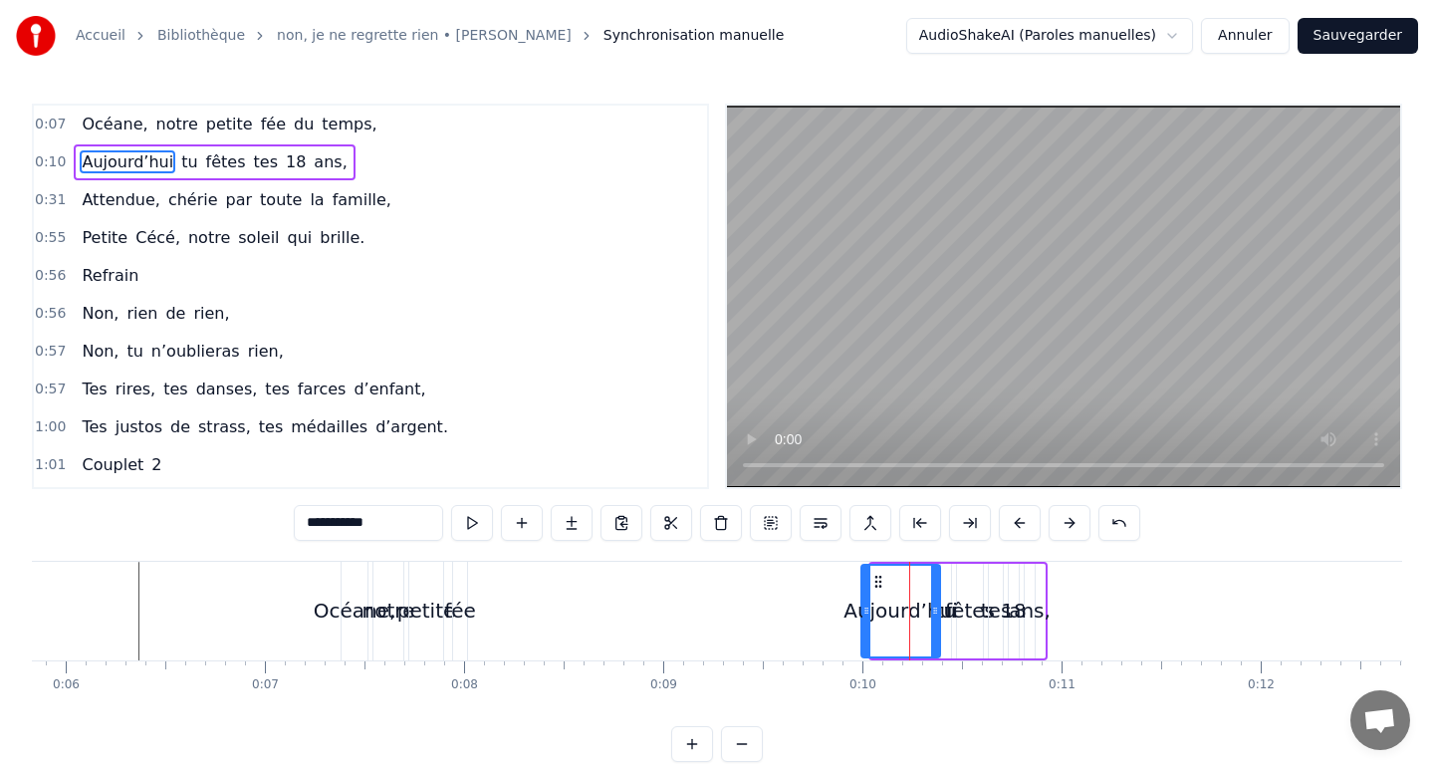
click at [1072, 522] on button at bounding box center [1069, 523] width 42 height 36
click at [1048, 505] on button at bounding box center [1069, 523] width 42 height 36
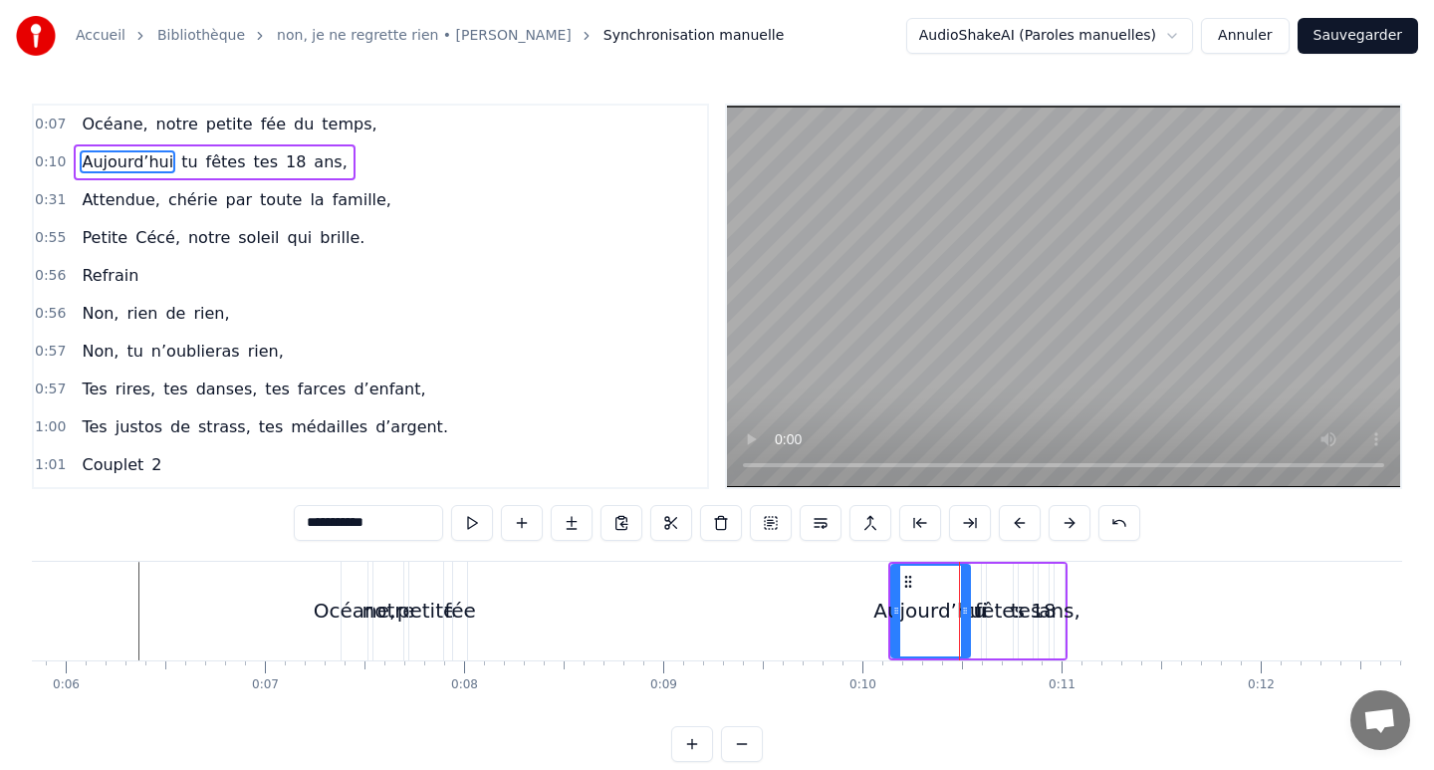
click at [1072, 522] on button at bounding box center [1069, 523] width 42 height 36
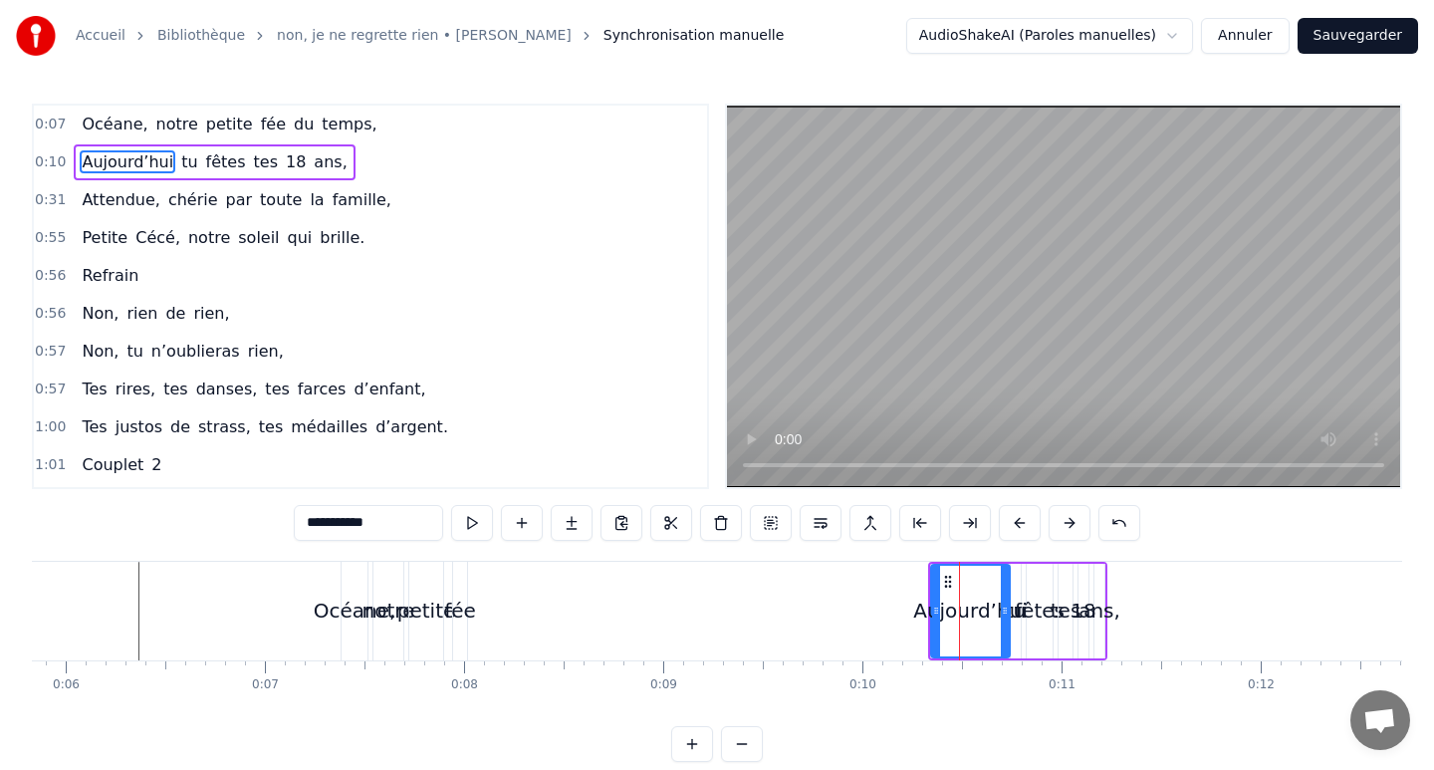
click at [1072, 522] on button at bounding box center [1069, 523] width 42 height 36
click at [1048, 505] on button at bounding box center [1069, 523] width 42 height 36
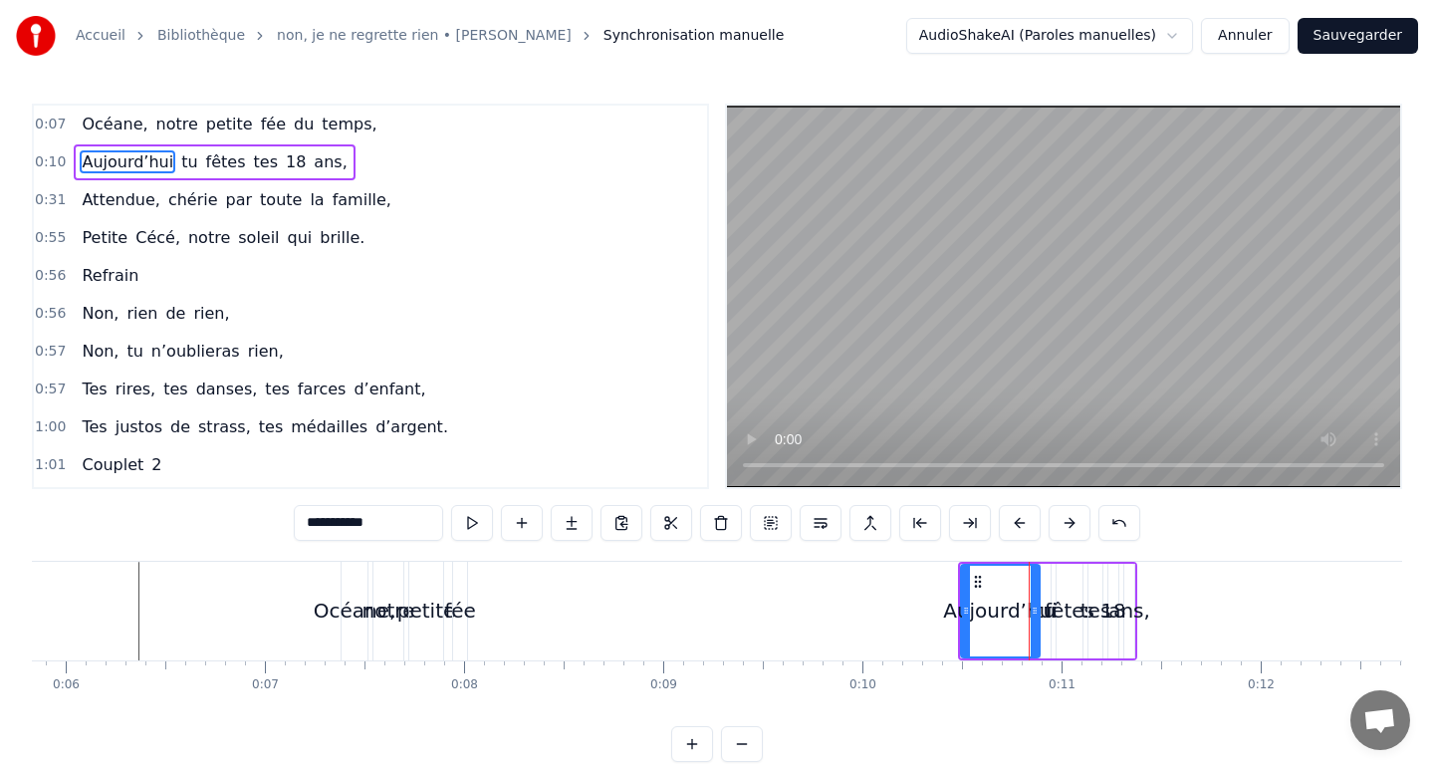
click at [1072, 522] on button at bounding box center [1069, 523] width 42 height 36
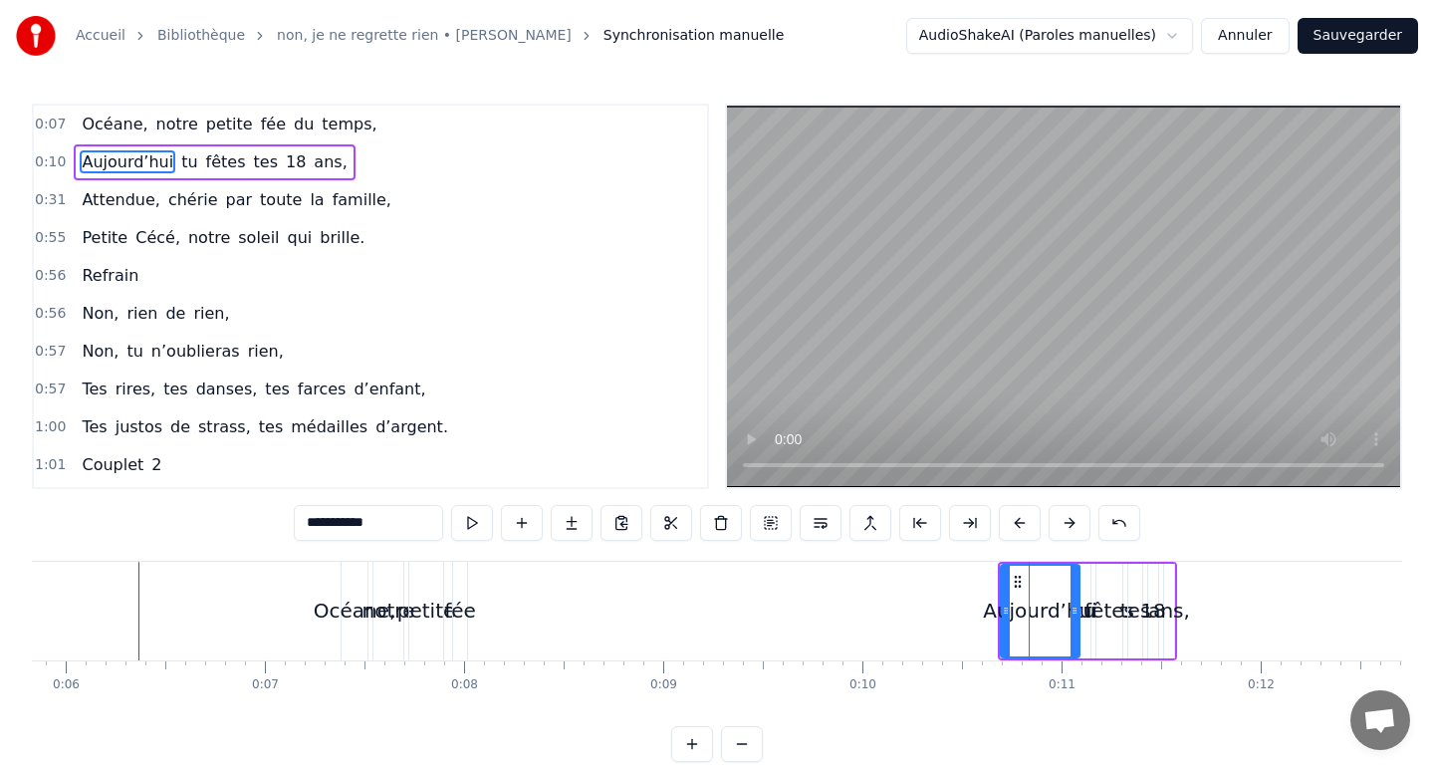
click at [1048, 505] on button at bounding box center [1069, 523] width 42 height 36
click at [1072, 522] on button at bounding box center [1069, 523] width 42 height 36
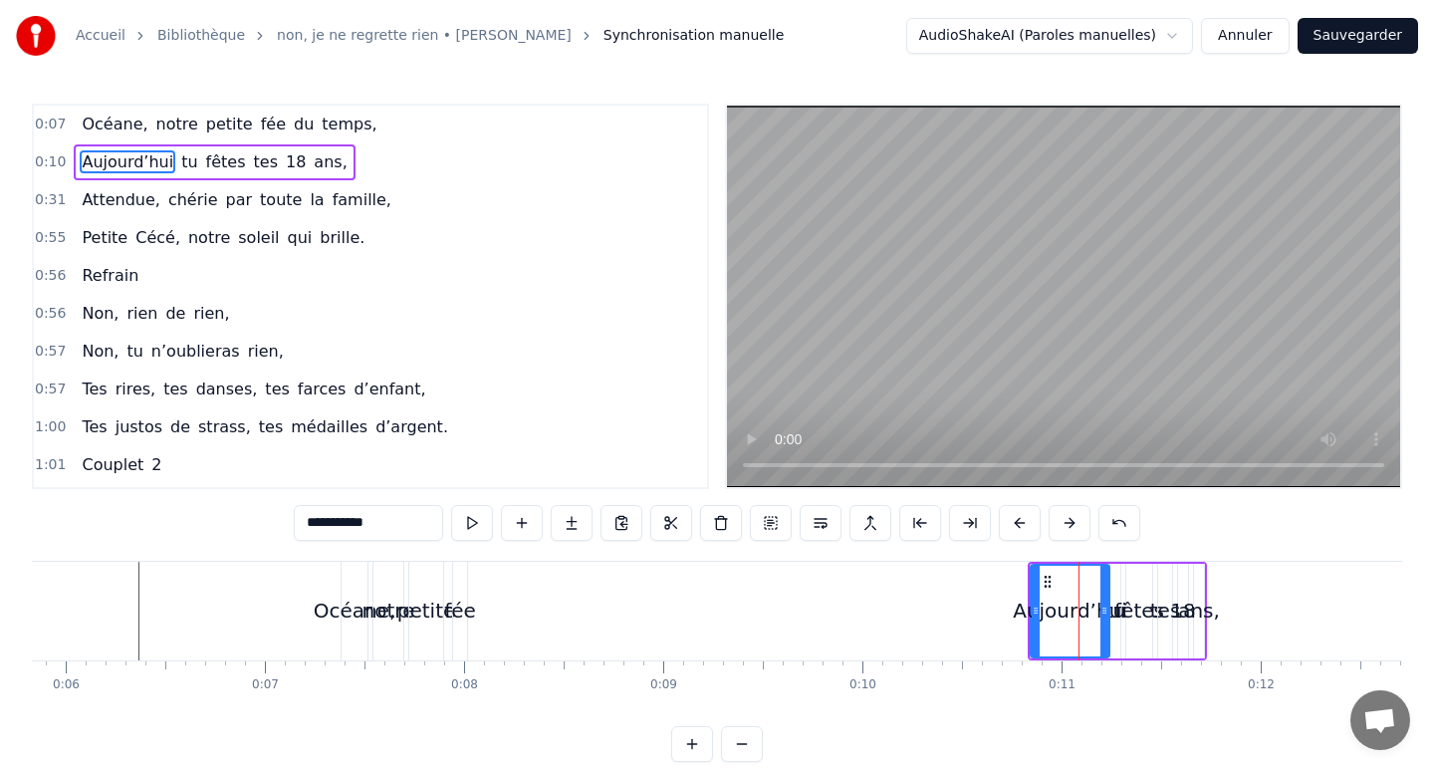
click at [1072, 522] on button at bounding box center [1069, 523] width 42 height 36
drag, startPoint x: 319, startPoint y: 607, endPoint x: 196, endPoint y: 400, distance: 240.6
click at [200, 404] on div "0:07 Océane, notre petite fée du temps, 0:10 [DATE] tu fêtes tes 18 ans, 0:31 A…" at bounding box center [717, 433] width 1370 height 658
click at [96, 22] on div "Accueil Bibliothèque non, je ne regrette rien • [PERSON_NAME] Synchronisation m…" at bounding box center [400, 36] width 768 height 40
click at [96, 32] on link "Accueil" at bounding box center [101, 36] width 50 height 20
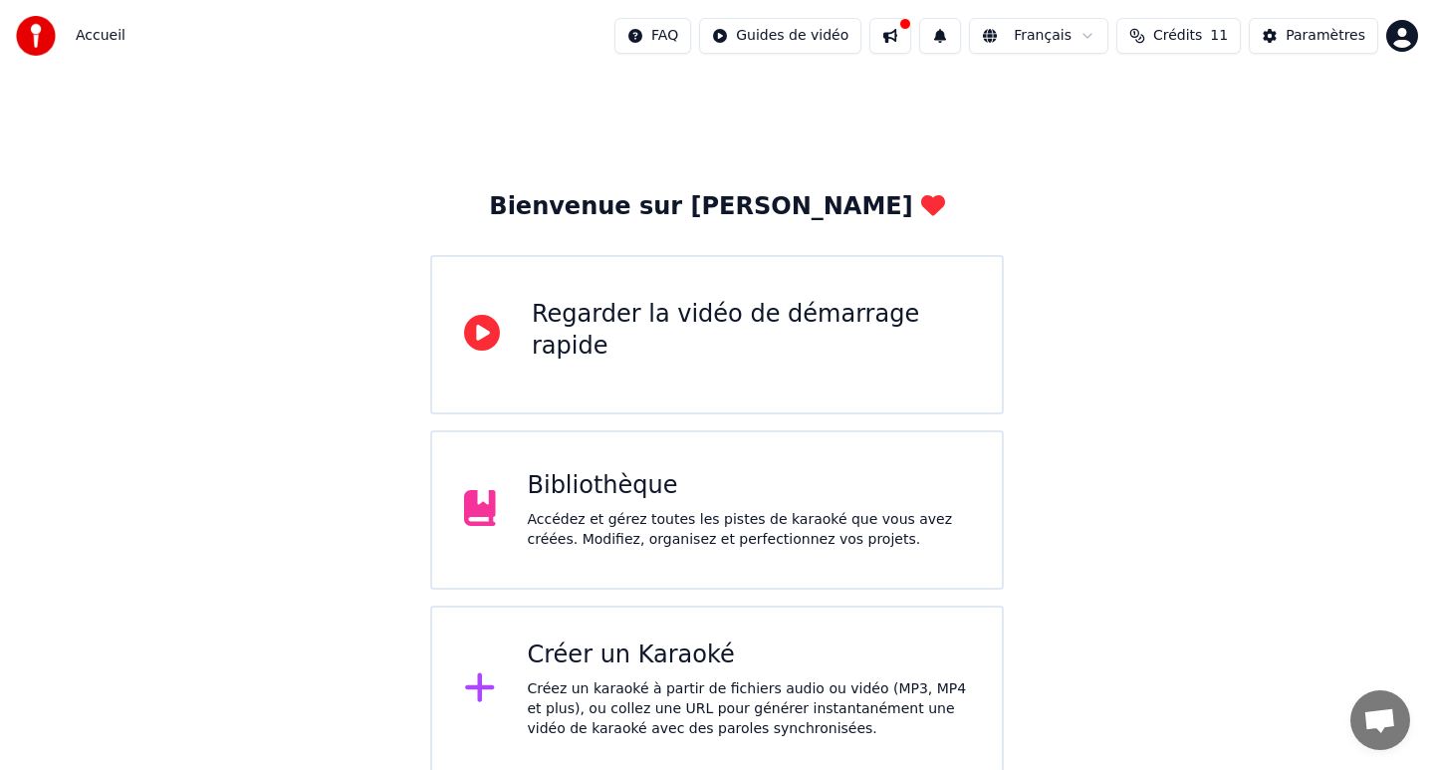
scroll to position [3, 0]
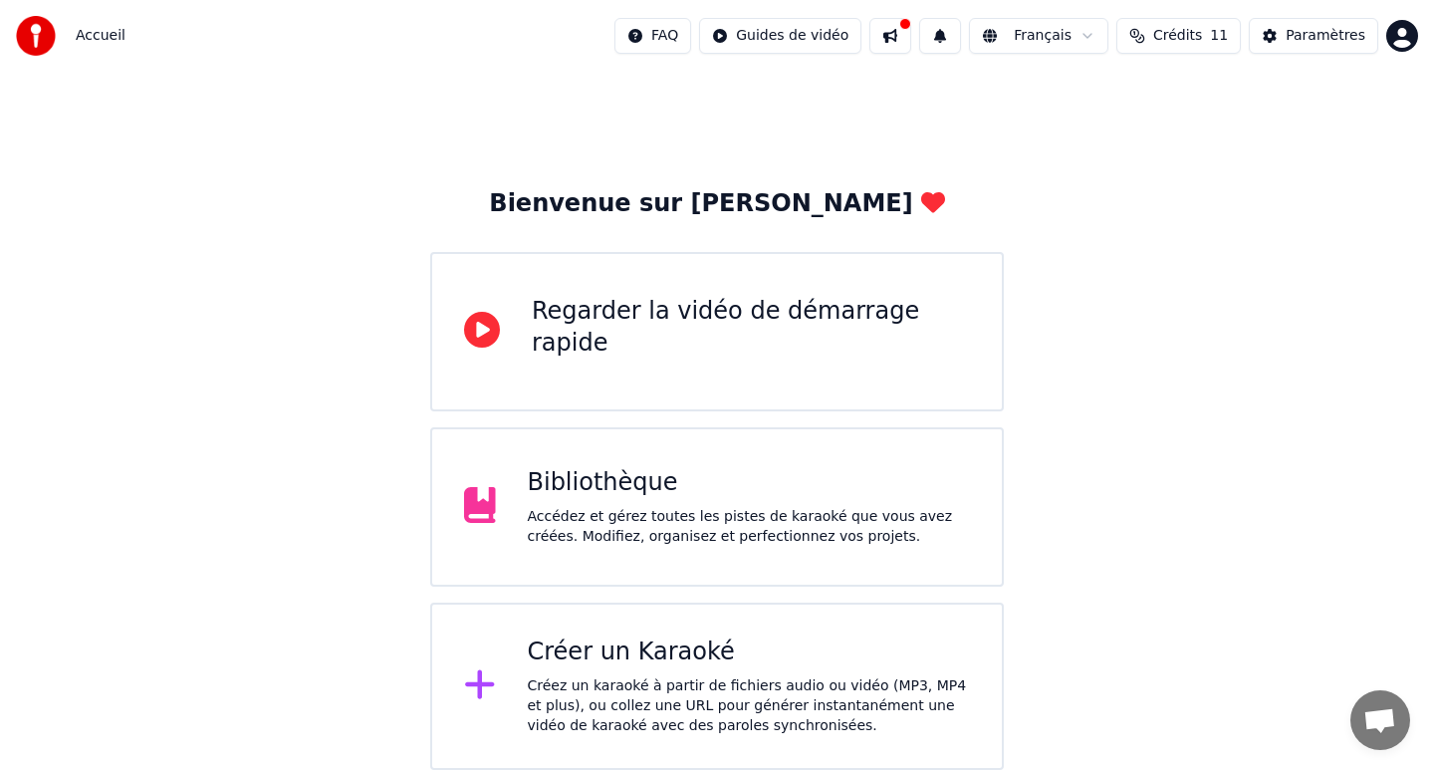
click at [613, 674] on div "Créer un Karaoké Créez un karaoké à partir de fichiers audio ou vidéo (MP3, MP4…" at bounding box center [749, 686] width 443 height 100
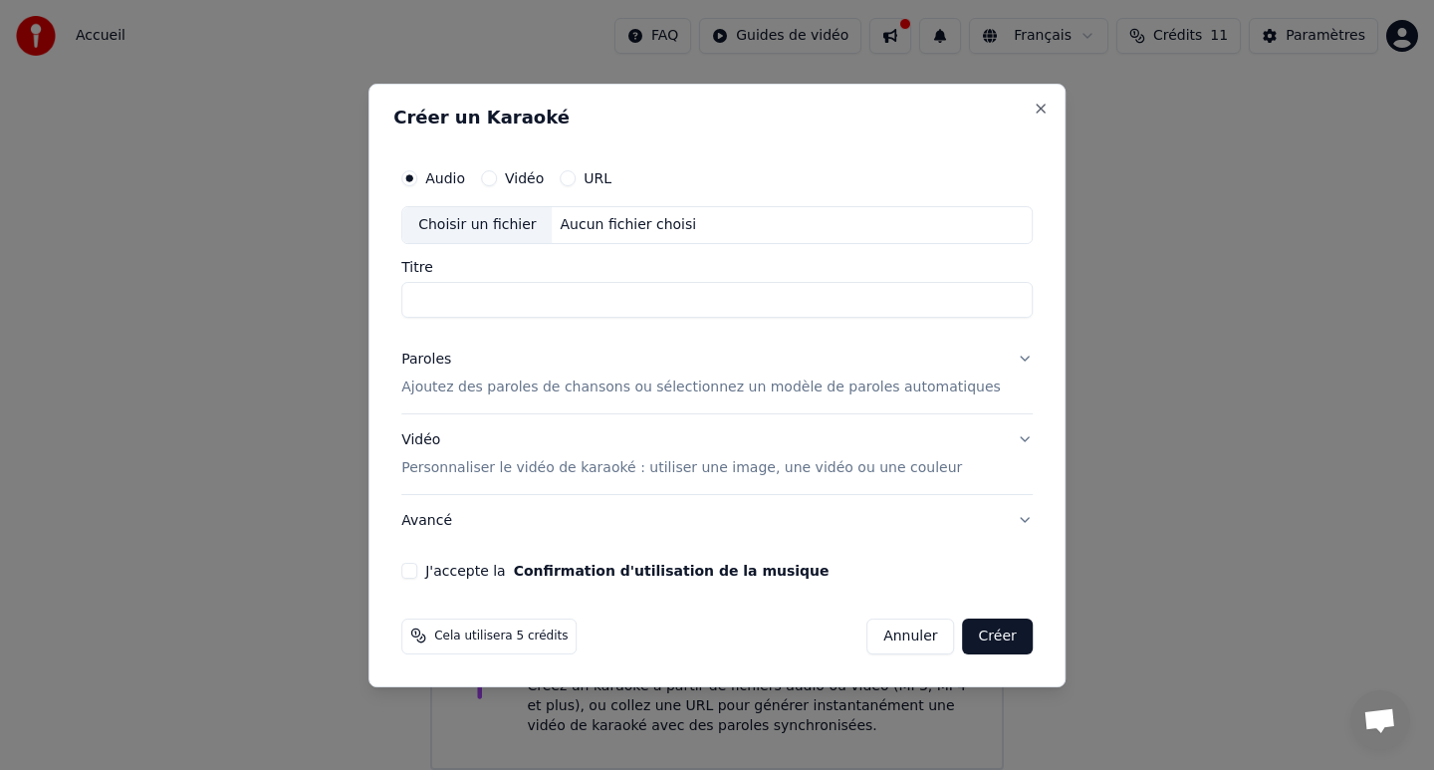
click at [650, 221] on div "Aucun fichier choisi" at bounding box center [629, 225] width 152 height 20
type input "**********"
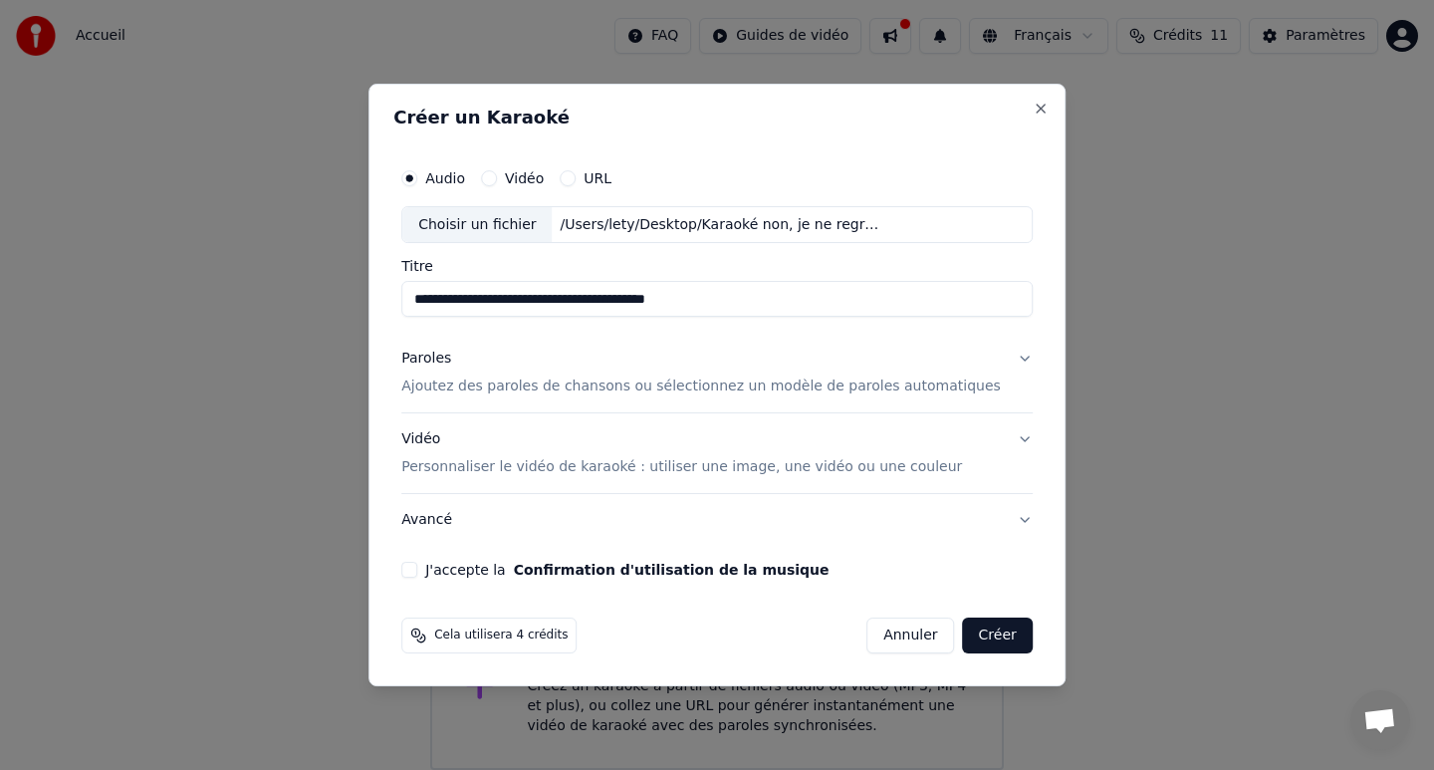
click at [660, 389] on p "Ajoutez des paroles de chansons ou sélectionnez un modèle de paroles automatiqu…" at bounding box center [700, 387] width 599 height 20
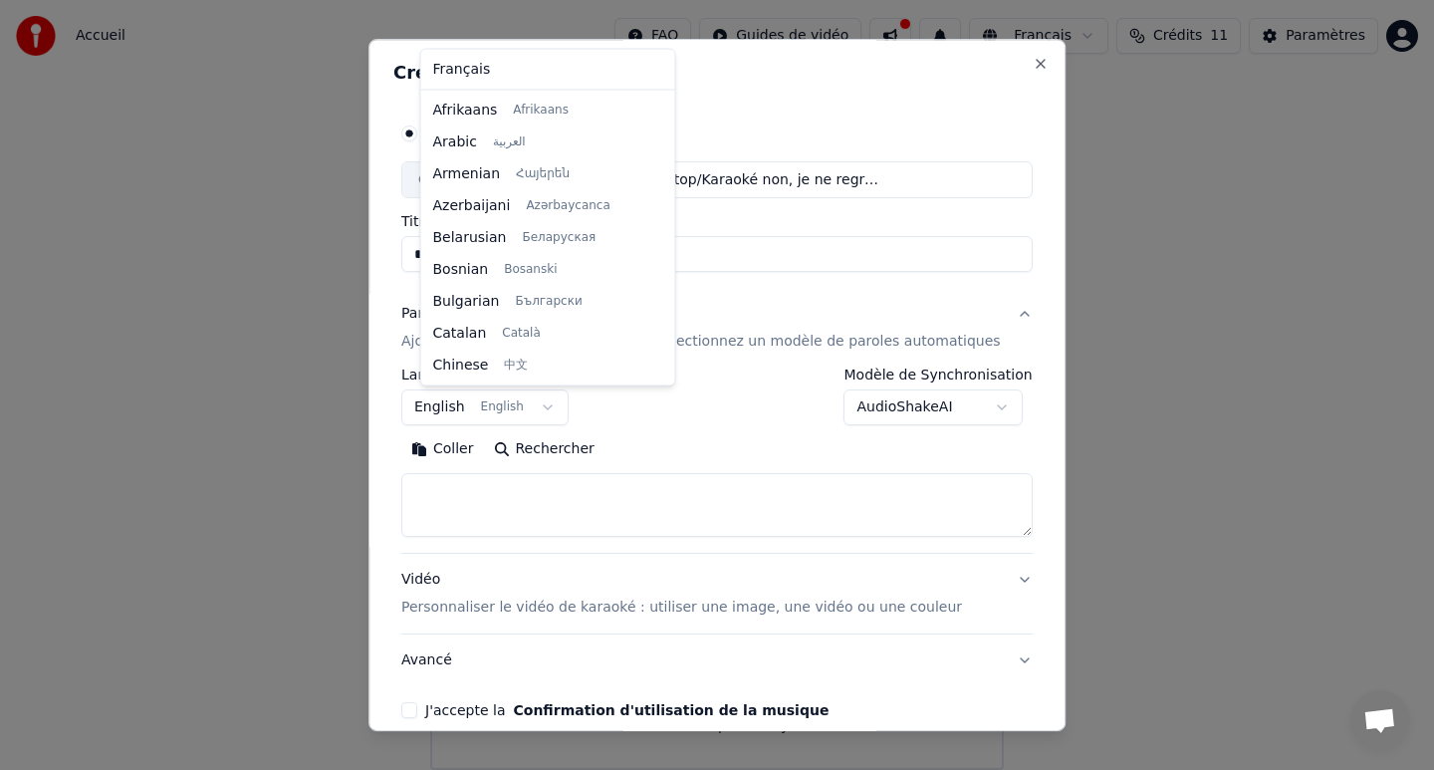
click at [566, 412] on body "**********" at bounding box center [717, 383] width 1434 height 773
select select "**"
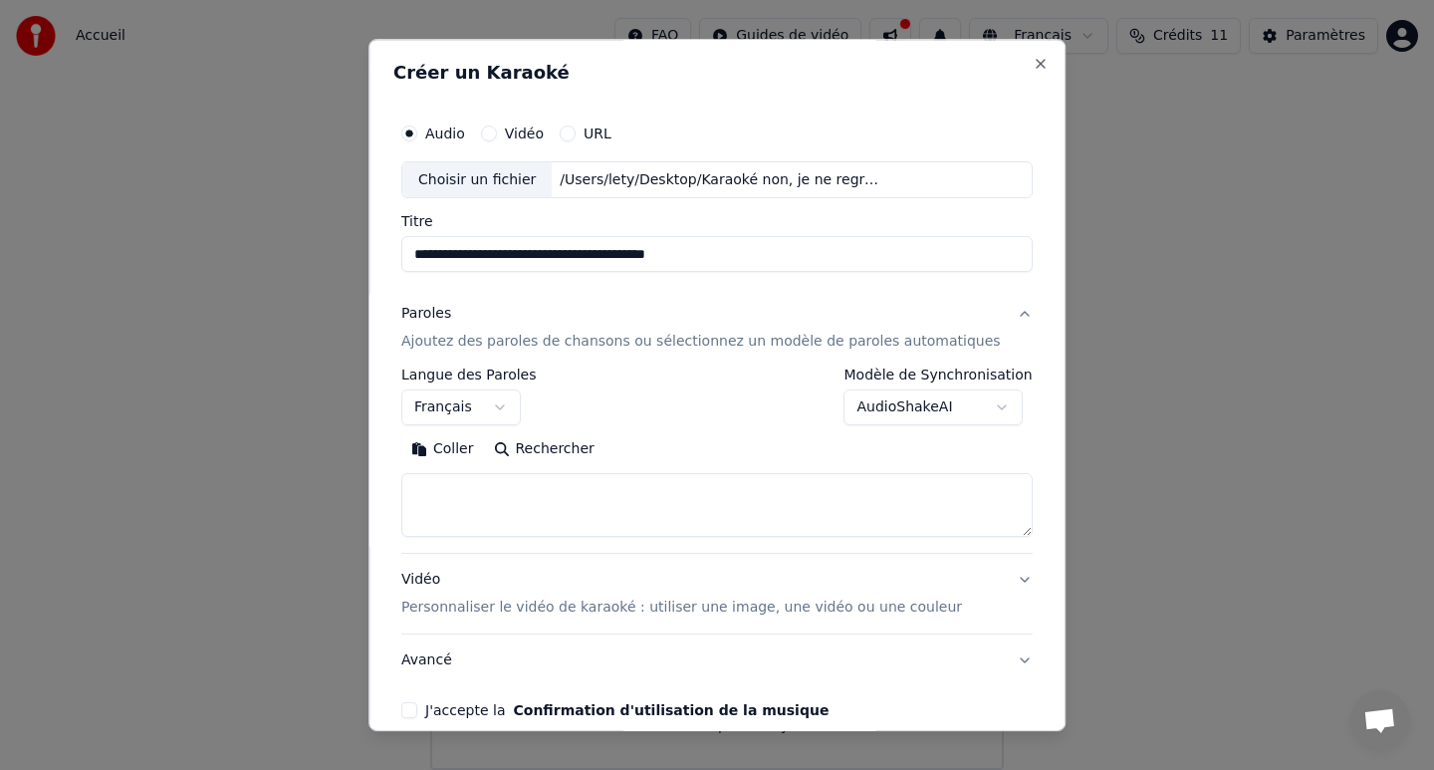
click at [937, 407] on body "**********" at bounding box center [717, 383] width 1434 height 773
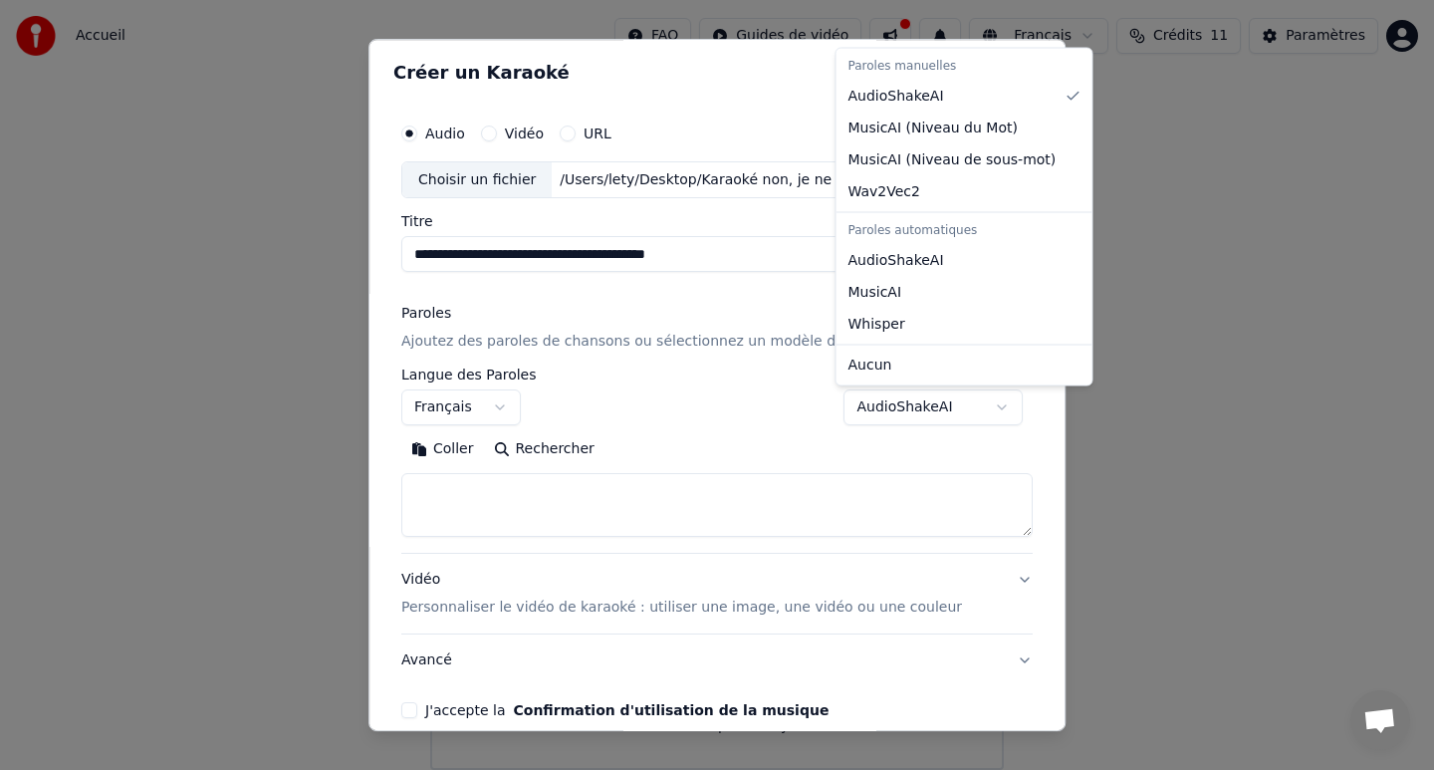
select select "**********"
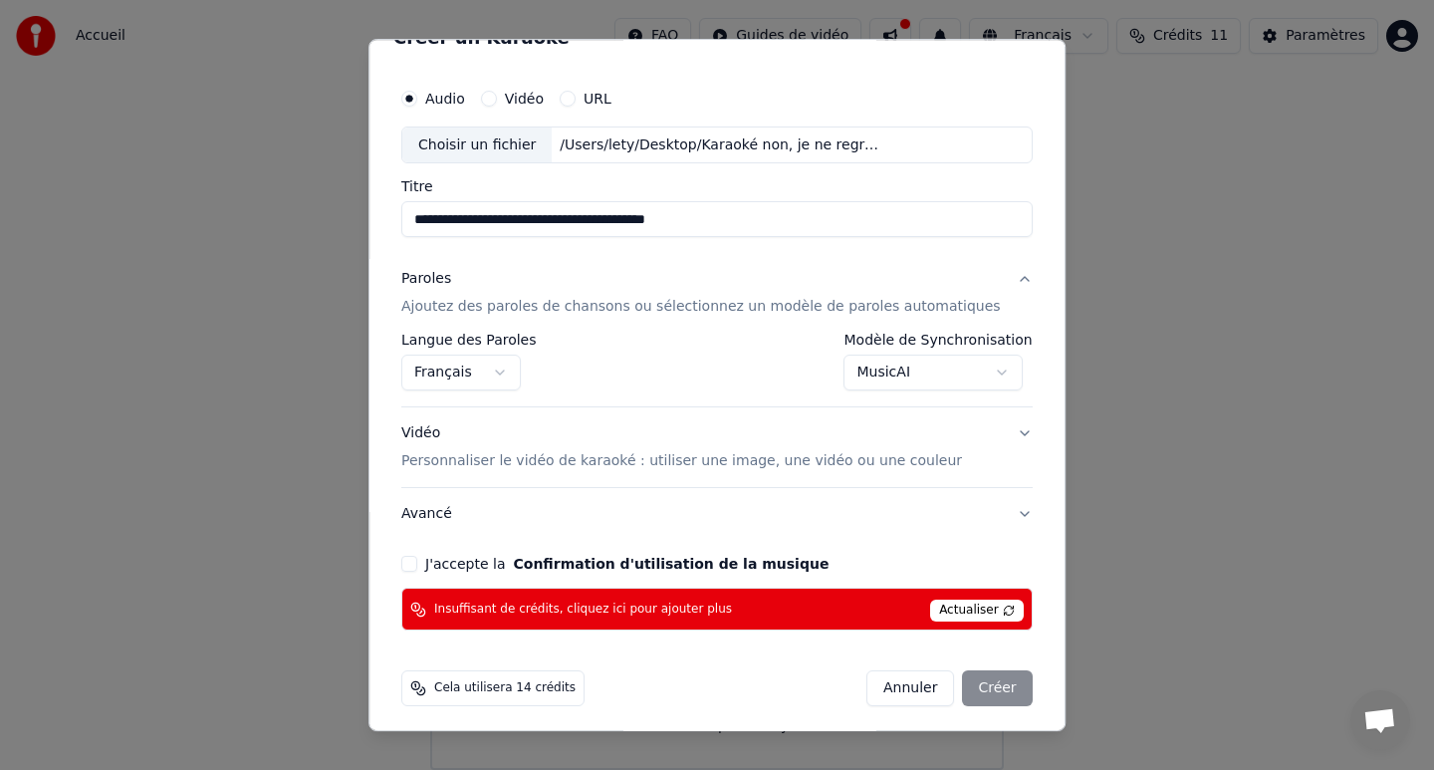
scroll to position [43, 0]
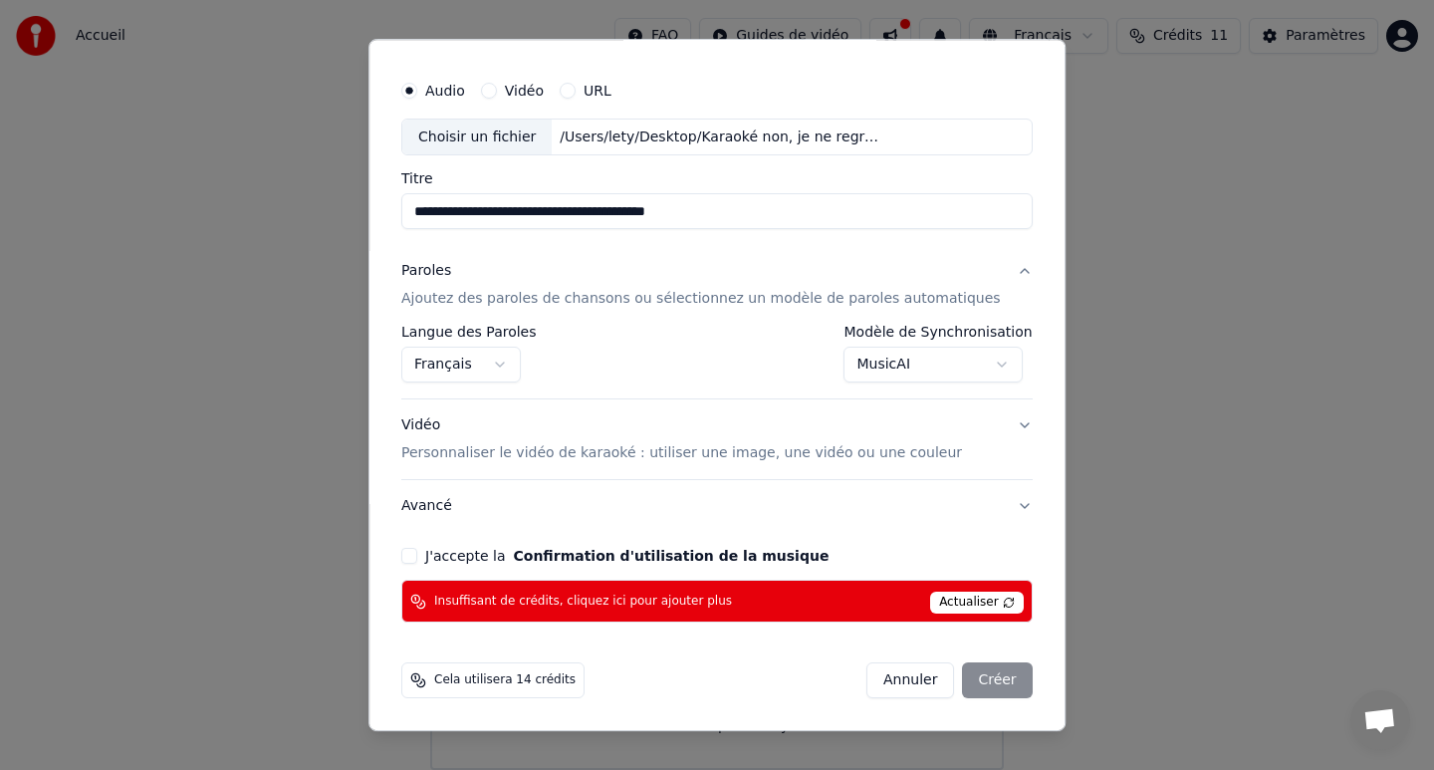
click at [417, 552] on button "J'accepte la Confirmation d'utilisation de la musique" at bounding box center [409, 557] width 16 height 16
click at [554, 458] on p "Personnaliser le vidéo de karaoké : utiliser une image, une vidéo ou une couleur" at bounding box center [681, 454] width 561 height 20
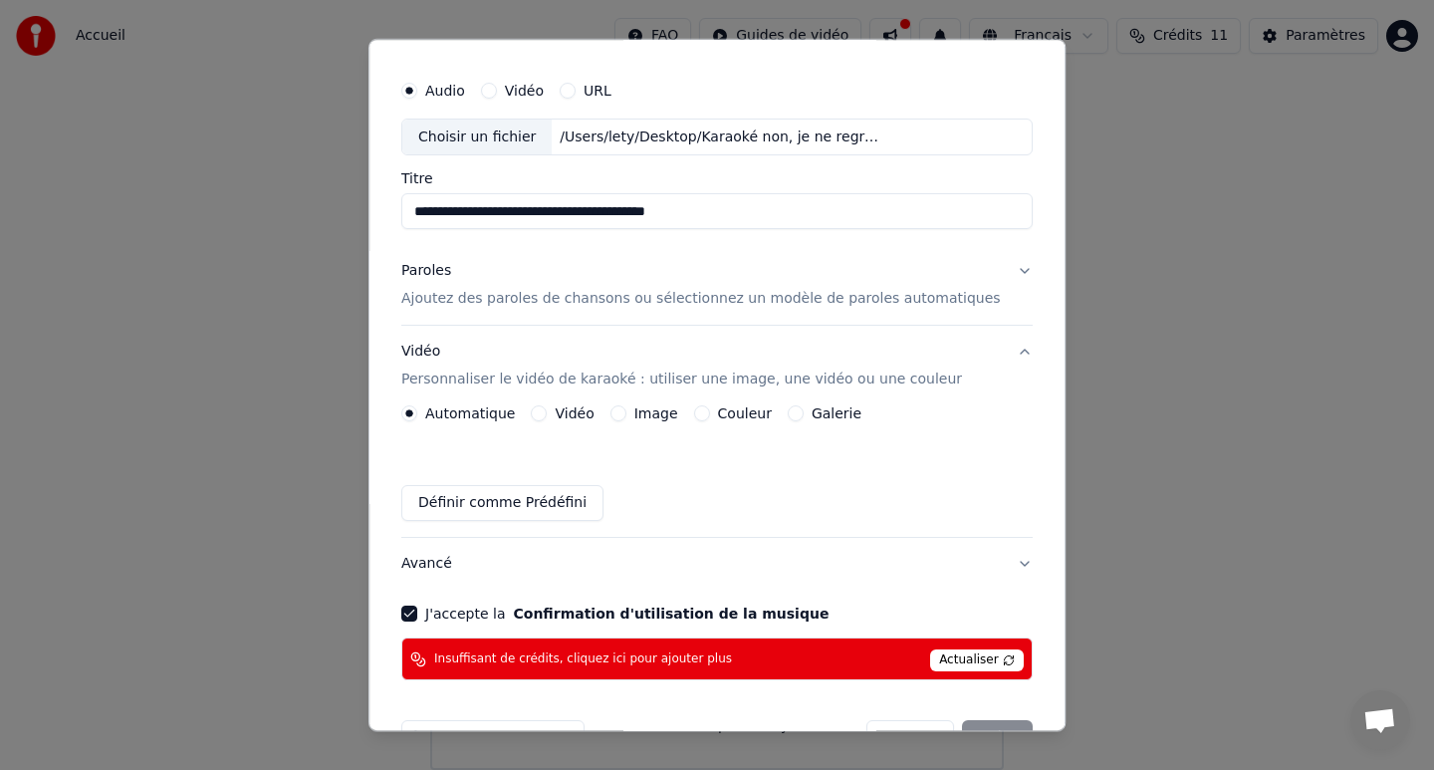
click at [616, 305] on p "Ajoutez des paroles de chansons ou sélectionnez un modèle de paroles automatiqu…" at bounding box center [700, 300] width 599 height 20
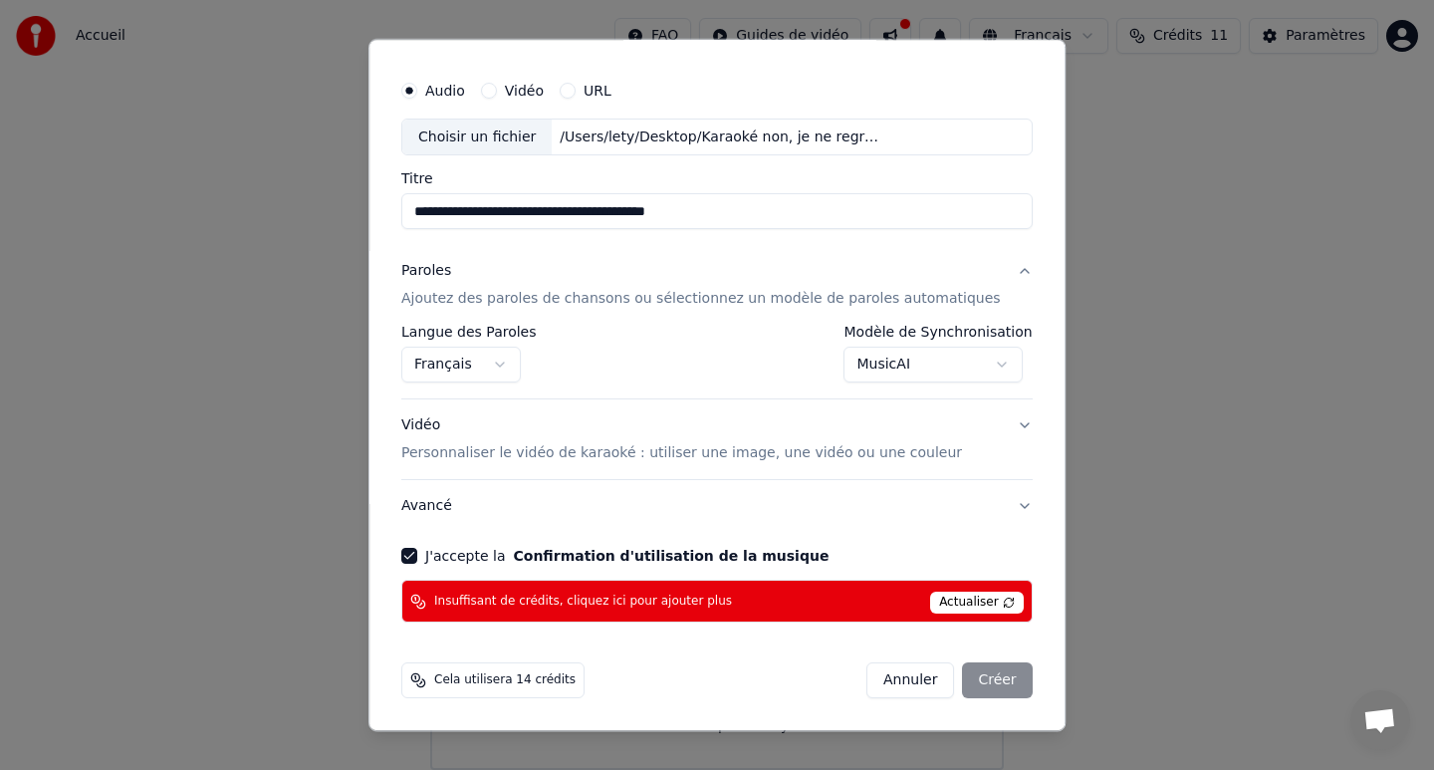
click at [908, 360] on body "**********" at bounding box center [717, 383] width 1434 height 773
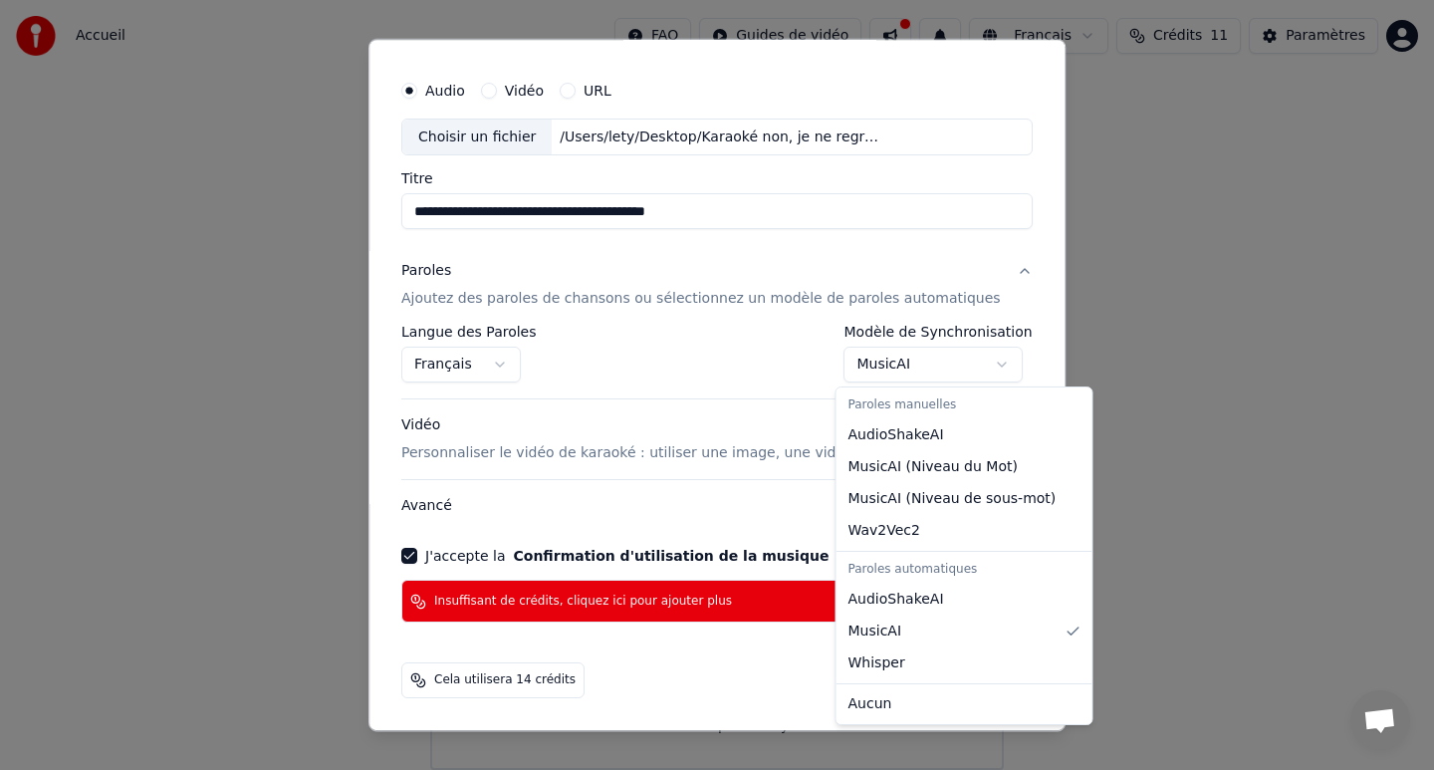
select select "**********"
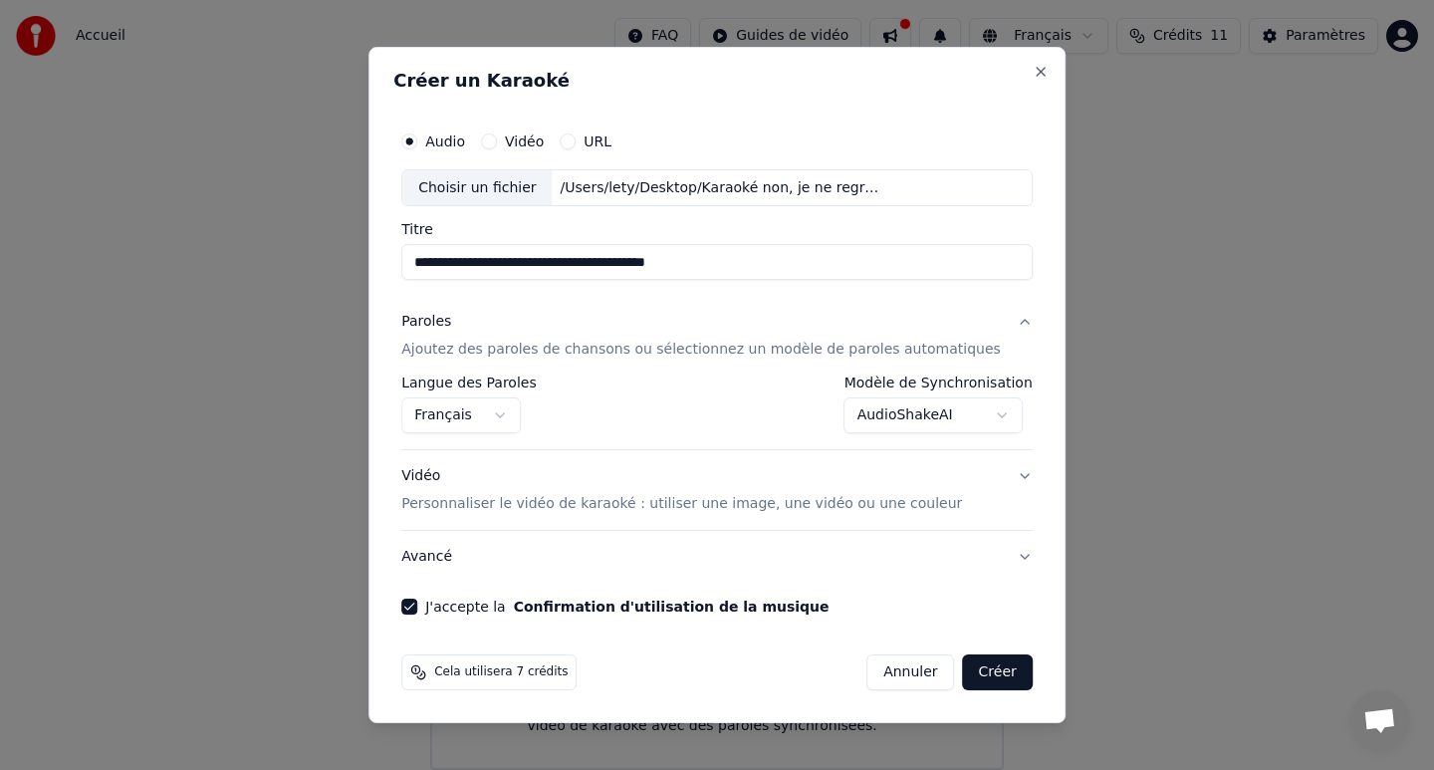
click at [694, 351] on p "Ajoutez des paroles de chansons ou sélectionnez un modèle de paroles automatiqu…" at bounding box center [700, 351] width 599 height 20
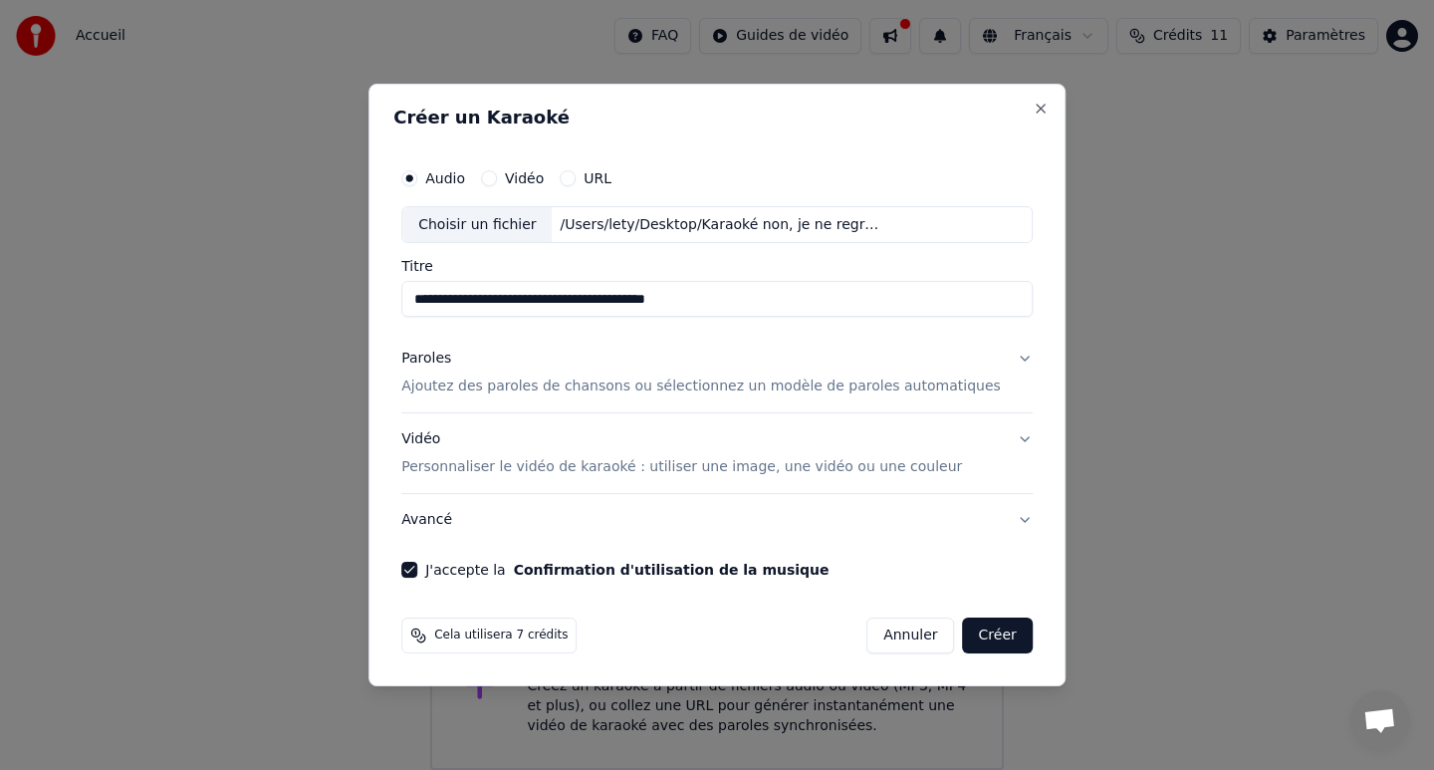
click at [685, 377] on p "Ajoutez des paroles de chansons ou sélectionnez un modèle de paroles automatiqu…" at bounding box center [700, 387] width 599 height 20
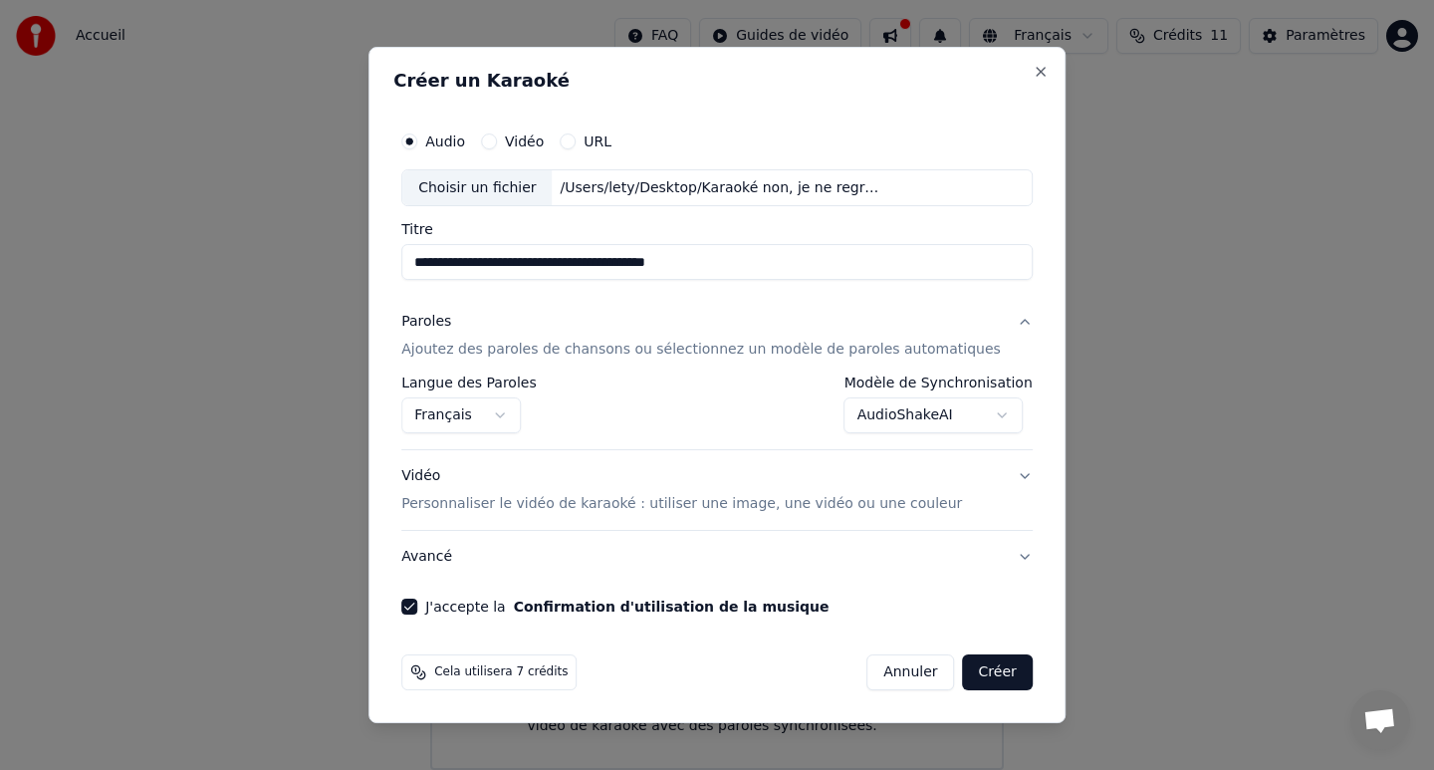
click at [980, 672] on button "Créer" at bounding box center [998, 672] width 70 height 36
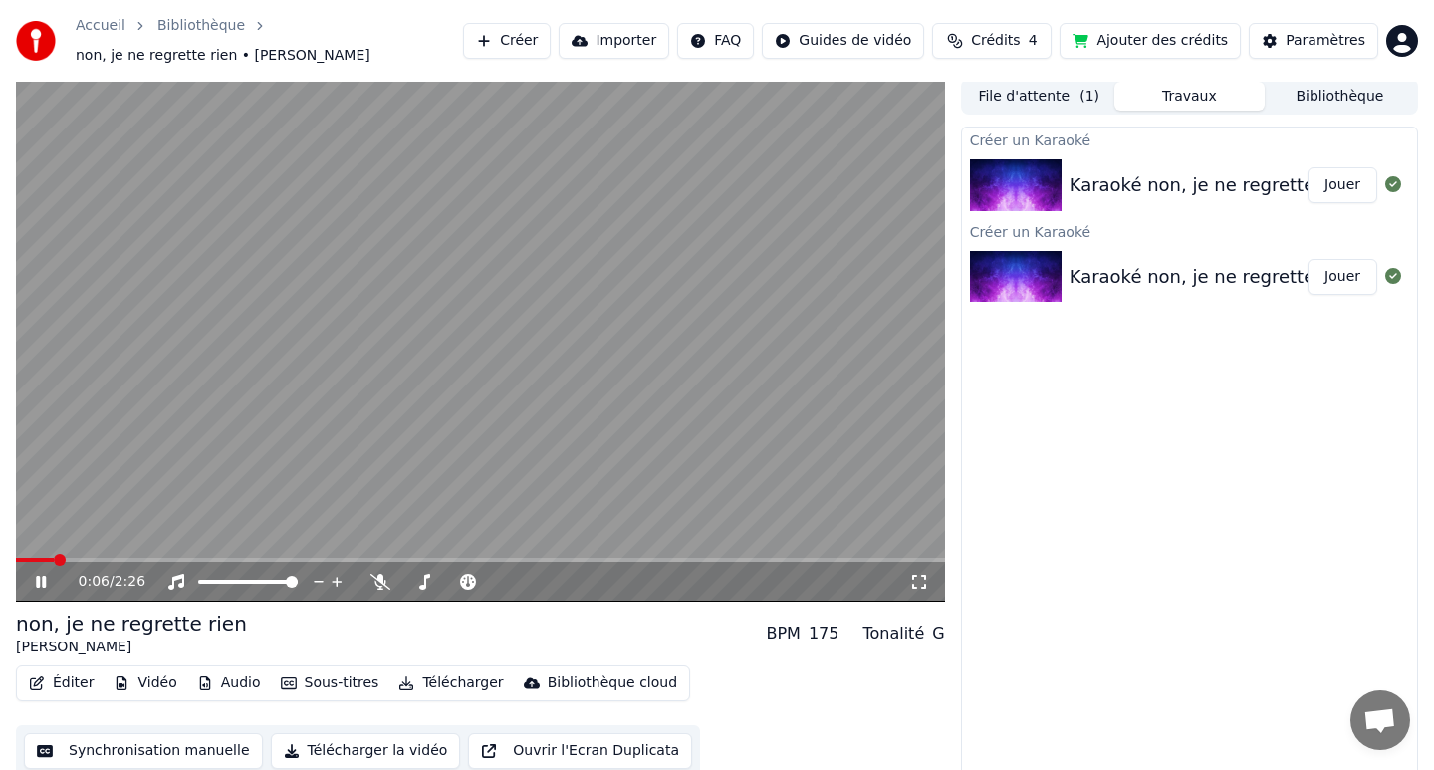
click at [55, 558] on span at bounding box center [480, 560] width 929 height 4
click at [82, 555] on video at bounding box center [480, 340] width 929 height 523
click at [59, 559] on span at bounding box center [61, 560] width 12 height 12
click at [47, 560] on span at bounding box center [32, 560] width 32 height 4
